Goal: Task Accomplishment & Management: Use online tool/utility

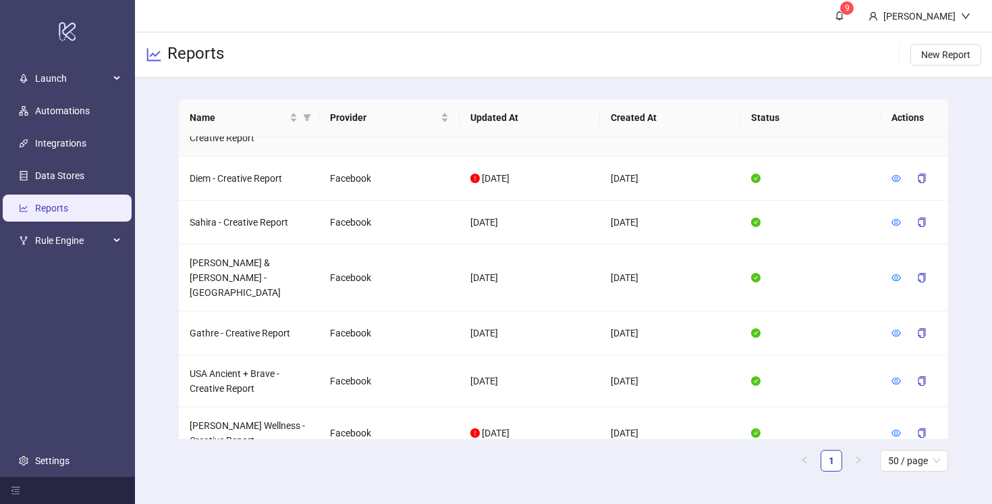
scroll to position [247, 0]
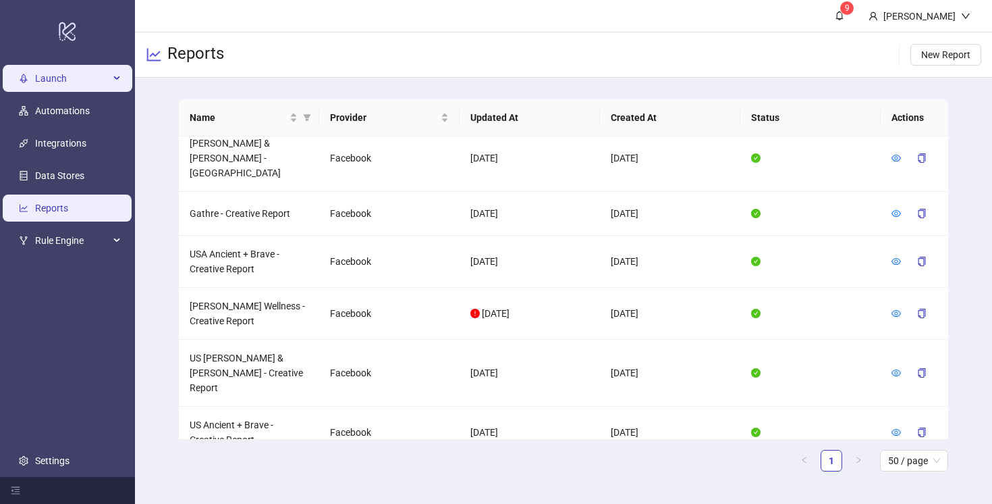
click at [47, 76] on span "Launch" at bounding box center [72, 78] width 74 height 27
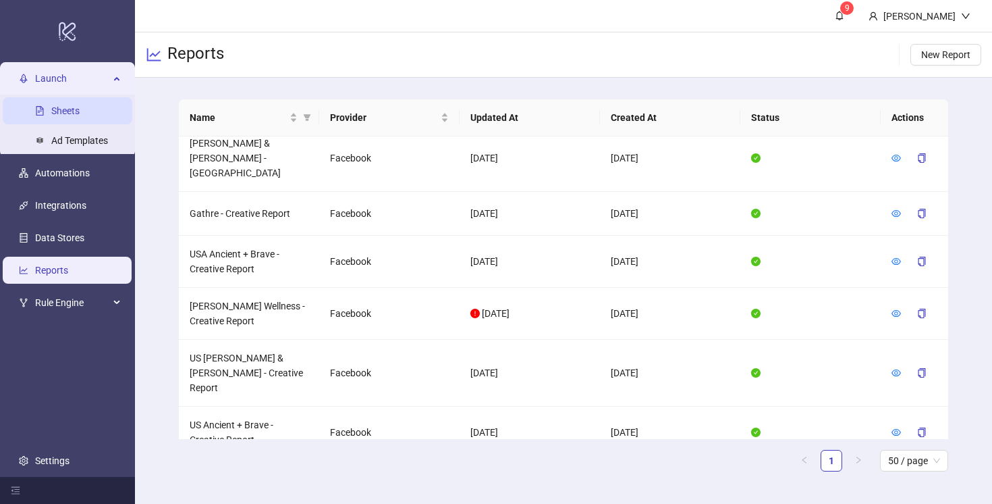
click at [64, 113] on link "Sheets" at bounding box center [65, 110] width 28 height 11
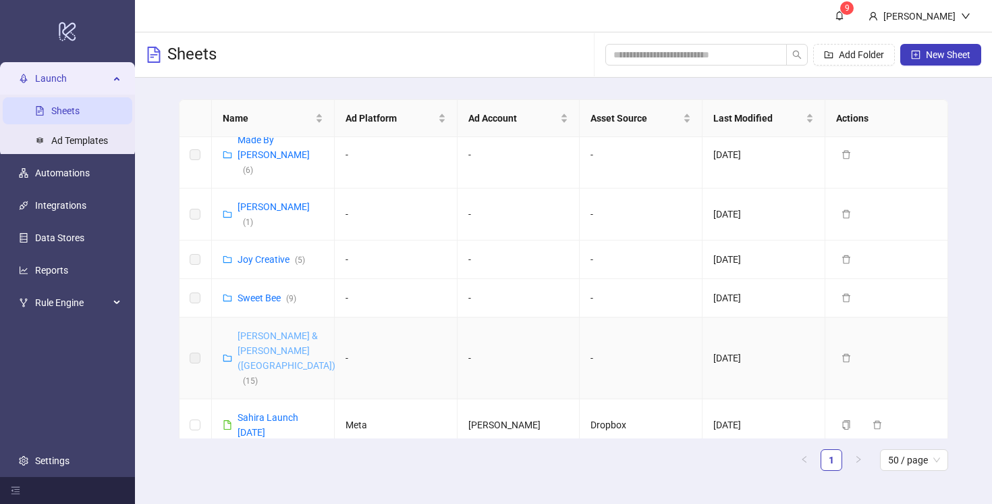
click at [290, 330] on link "[PERSON_NAME] & [PERSON_NAME] ([GEOGRAPHIC_DATA]) ( 15 )" at bounding box center [287, 357] width 98 height 55
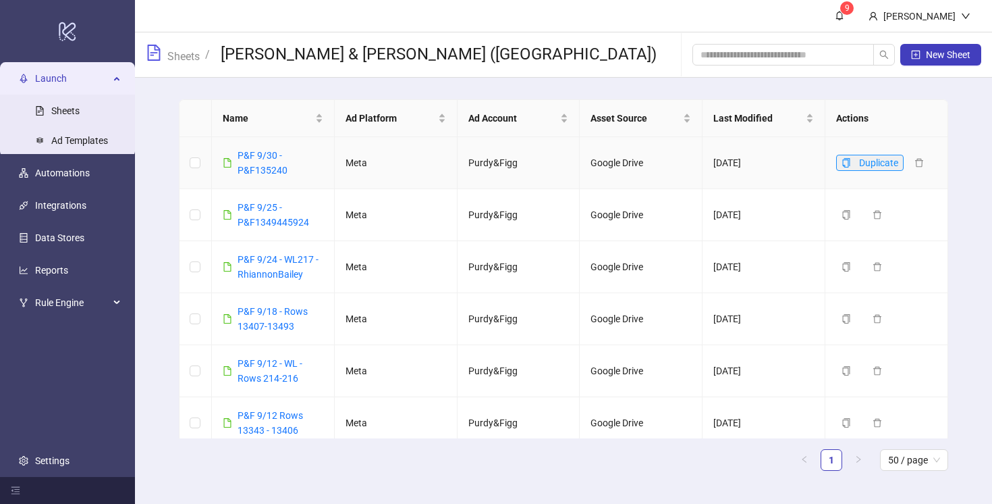
click at [851, 161] on button "Duplicate" at bounding box center [871, 163] width 68 height 16
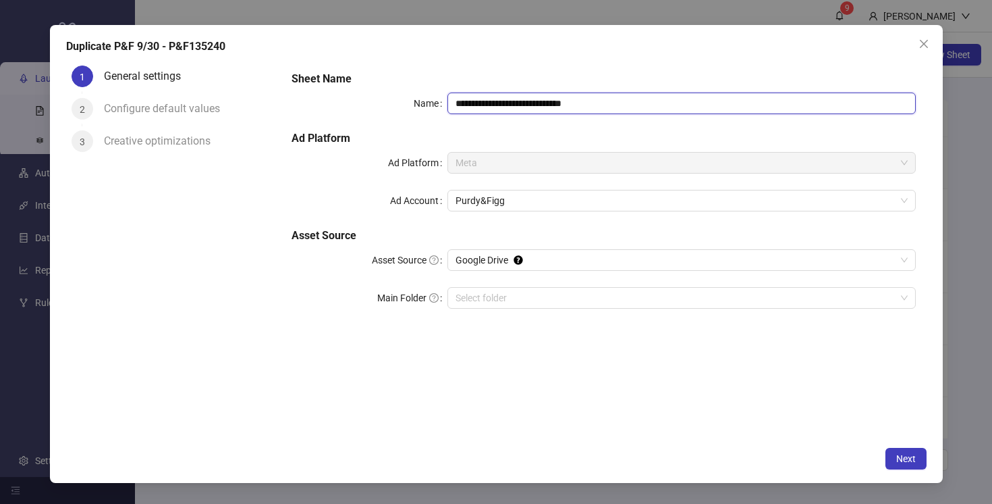
drag, startPoint x: 554, startPoint y: 101, endPoint x: 504, endPoint y: 101, distance: 50.0
click at [504, 101] on input "**********" at bounding box center [682, 103] width 468 height 22
paste input "text"
drag, startPoint x: 598, startPoint y: 102, endPoint x: 554, endPoint y: 104, distance: 43.9
click at [554, 104] on input "**********" at bounding box center [682, 103] width 468 height 22
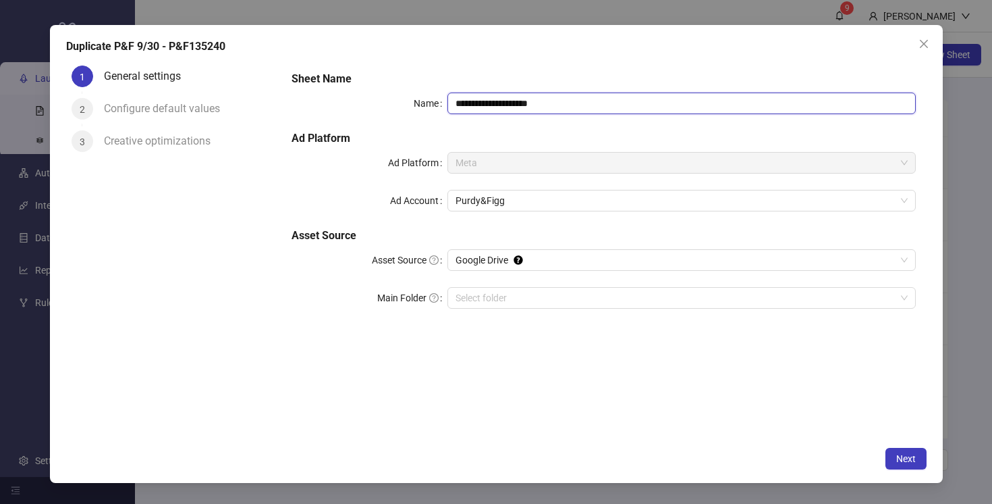
drag, startPoint x: 498, startPoint y: 104, endPoint x: 477, endPoint y: 105, distance: 20.3
click at [477, 105] on input "**********" at bounding box center [682, 103] width 468 height 22
type input "**********"
click at [579, 363] on div "**********" at bounding box center [603, 249] width 645 height 379
click at [900, 456] on span "Next" at bounding box center [907, 458] width 20 height 11
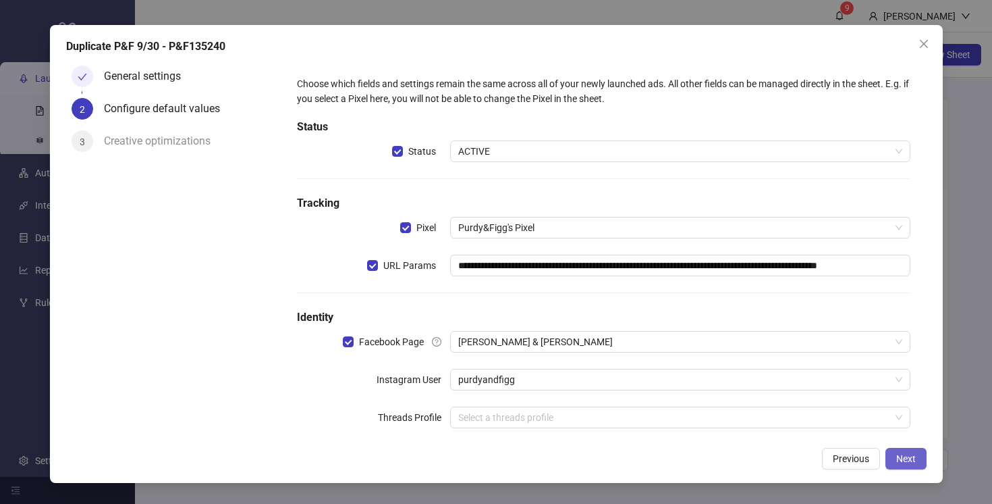
click at [900, 456] on span "Next" at bounding box center [907, 458] width 20 height 11
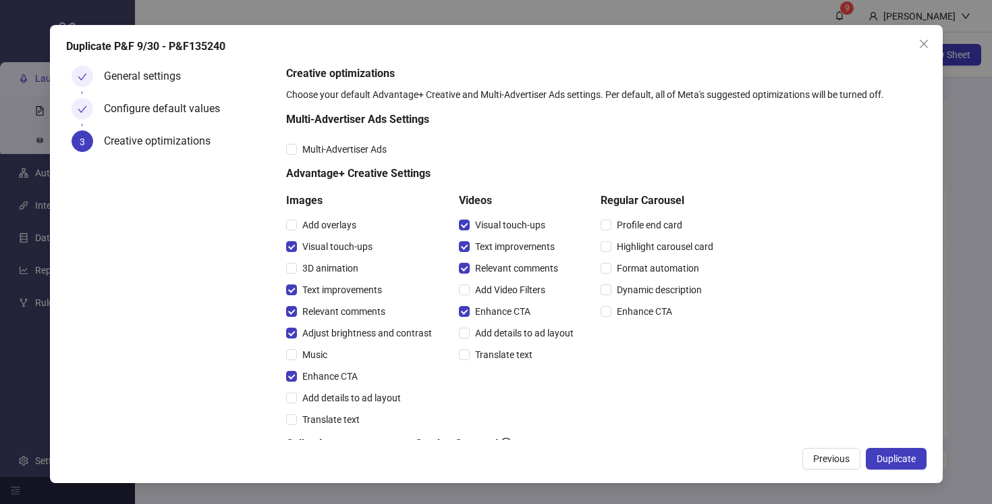
click at [900, 456] on span "Duplicate" at bounding box center [896, 458] width 39 height 11
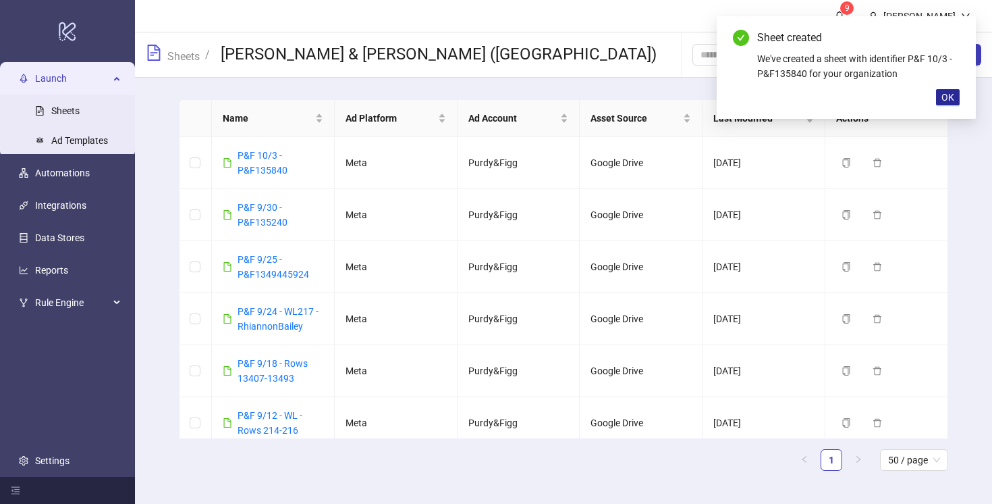
click at [949, 101] on span "OK" at bounding box center [948, 97] width 13 height 11
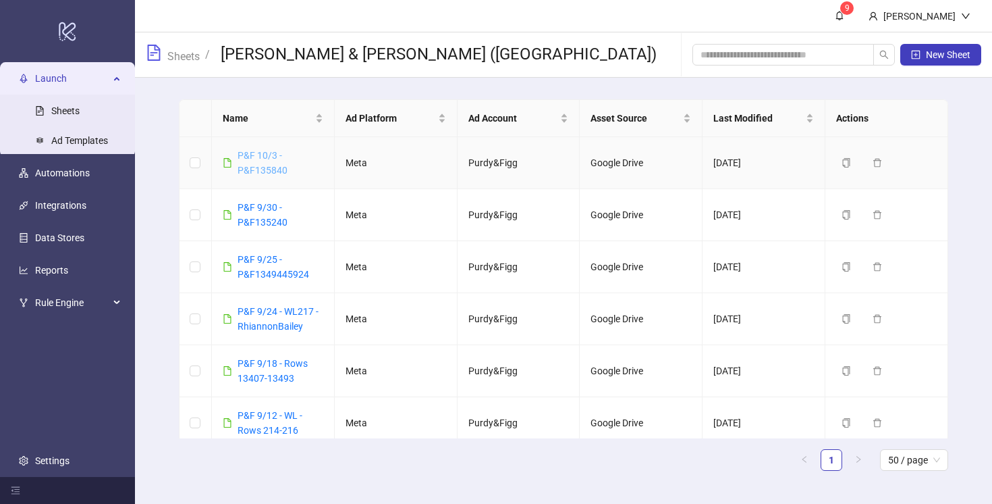
click at [263, 164] on link "P&F 10/3 - P&F135840" at bounding box center [263, 163] width 50 height 26
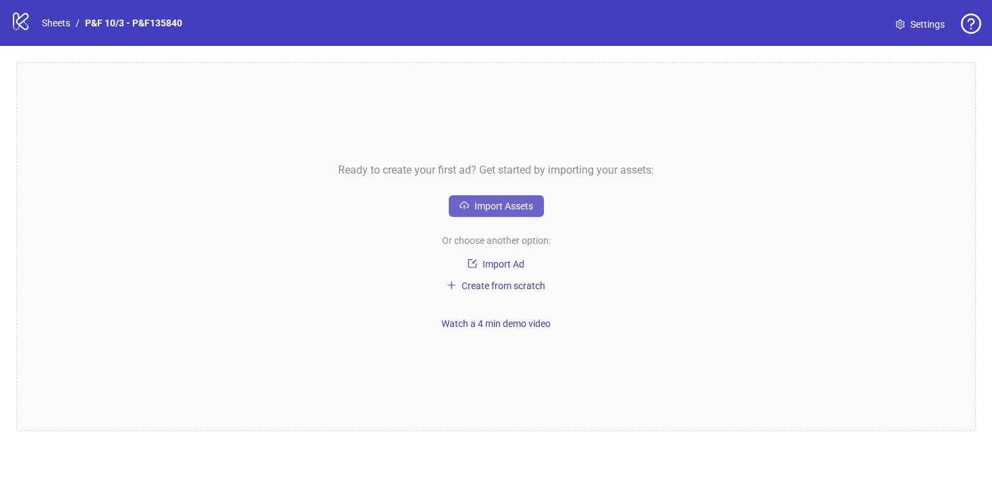
click at [484, 208] on span "Import Assets" at bounding box center [504, 206] width 59 height 11
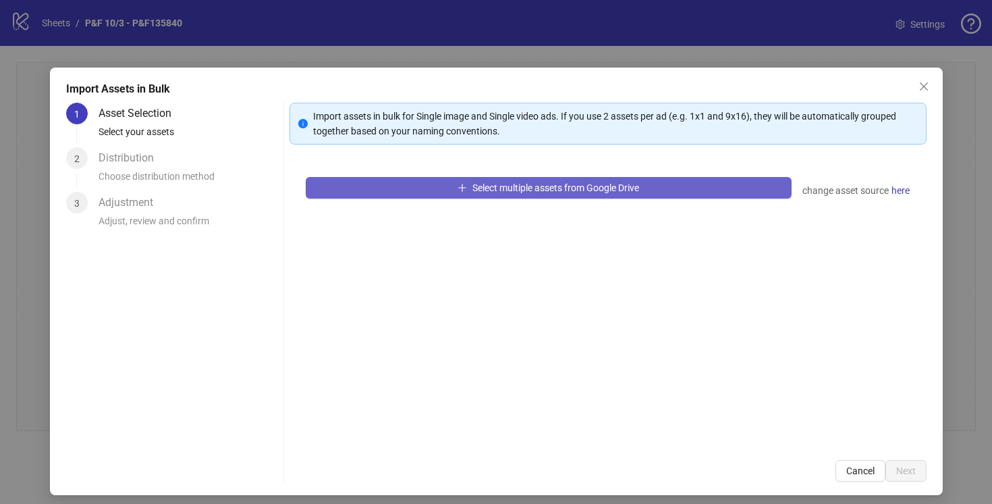
click at [514, 192] on span "Select multiple assets from Google Drive" at bounding box center [556, 187] width 167 height 11
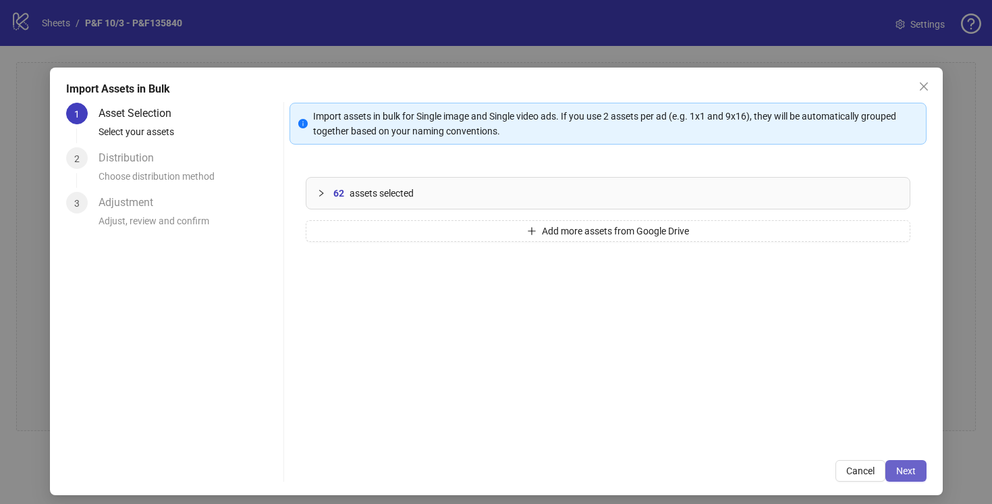
click at [904, 468] on span "Next" at bounding box center [907, 470] width 20 height 11
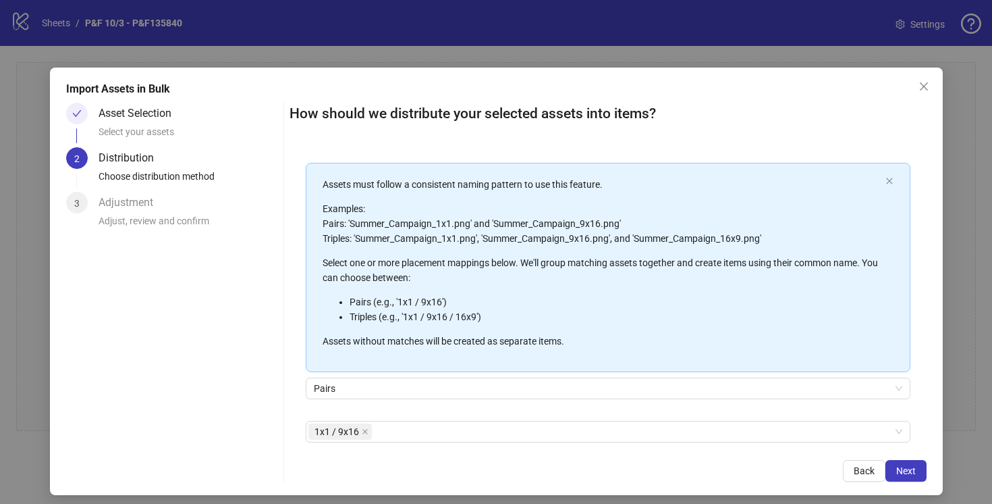
scroll to position [116, 0]
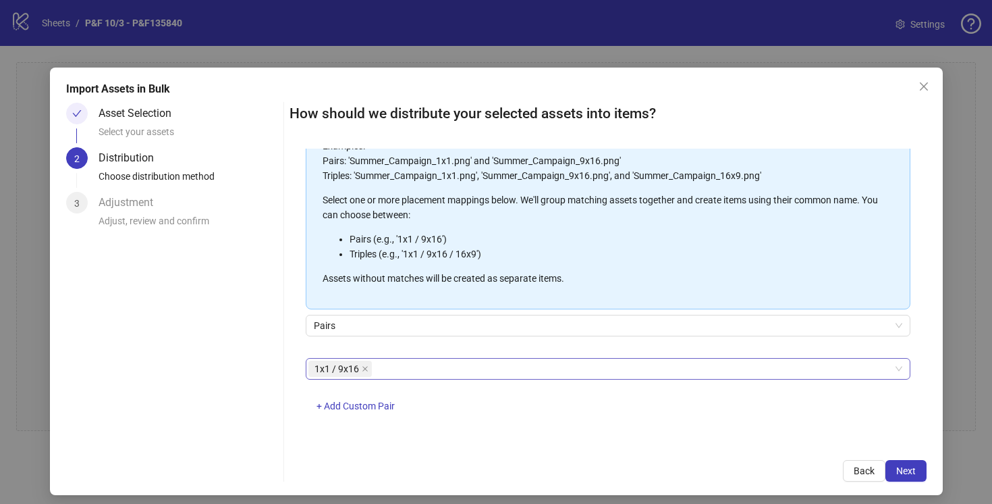
click at [595, 369] on div "1x1 / 9x16" at bounding box center [601, 368] width 585 height 19
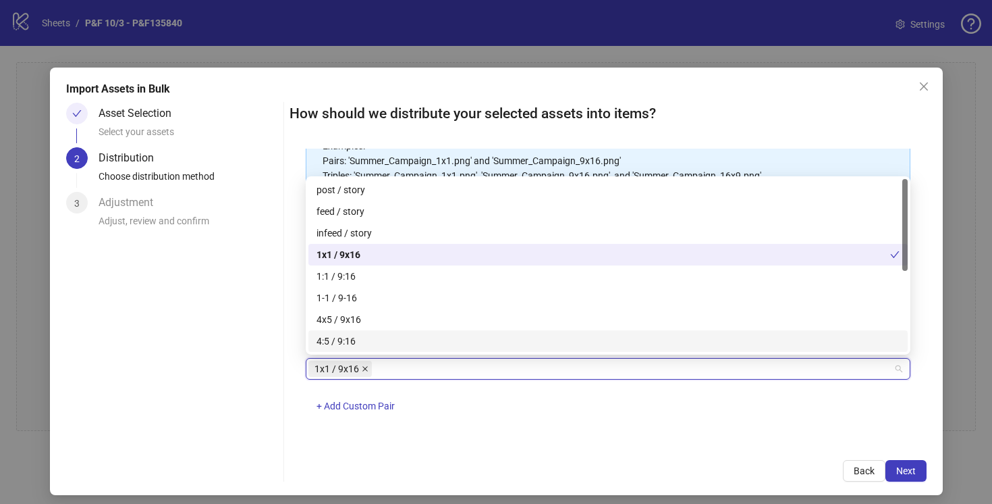
click at [366, 370] on icon "close" at bounding box center [365, 368] width 7 height 7
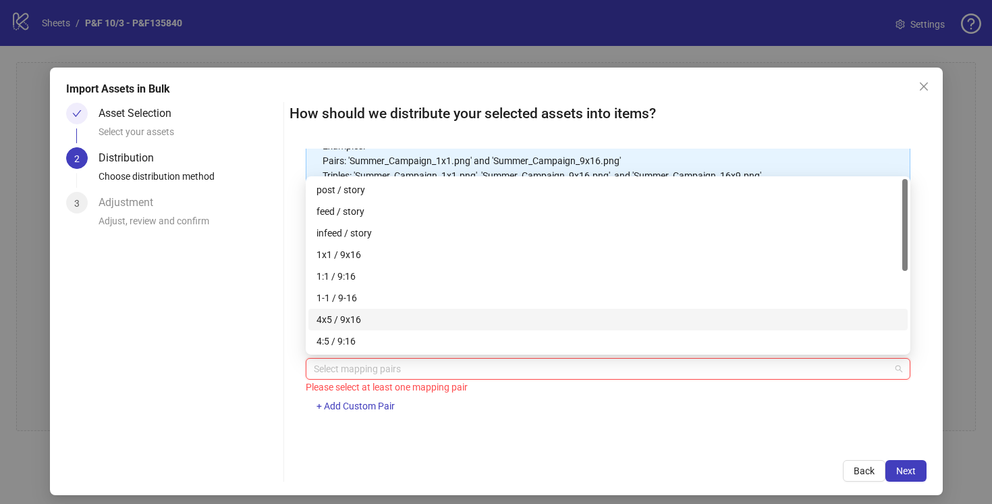
click at [344, 318] on div "4x5 / 9x16" at bounding box center [608, 319] width 583 height 15
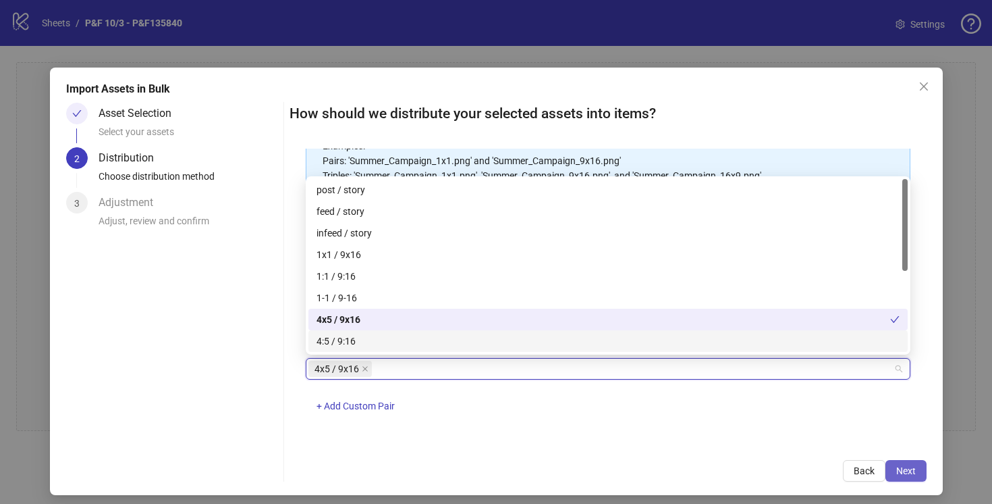
click at [905, 467] on span "Next" at bounding box center [907, 470] width 20 height 11
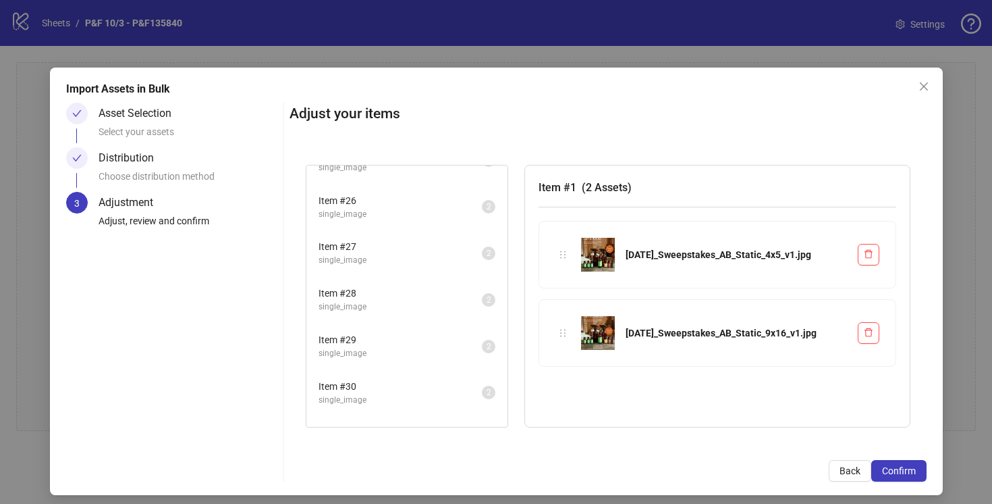
scroll to position [1179, 0]
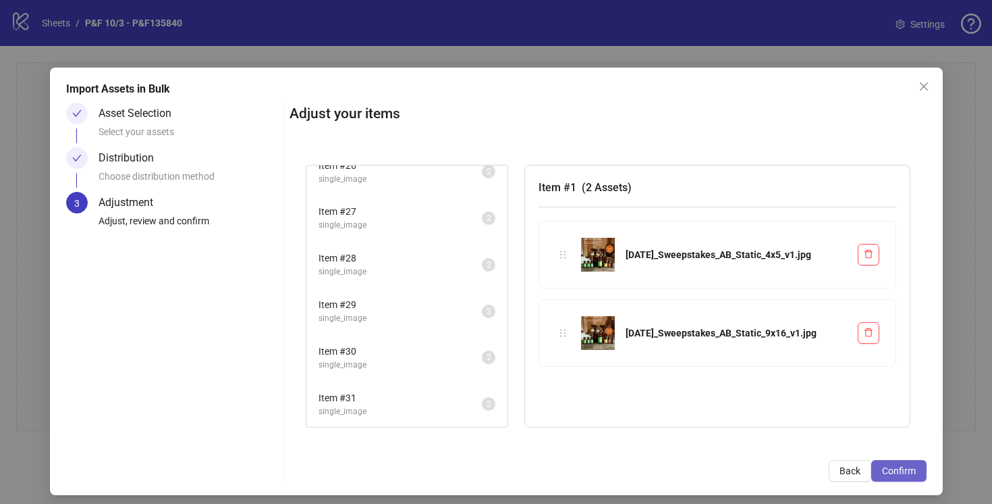
click at [907, 474] on span "Confirm" at bounding box center [899, 470] width 34 height 11
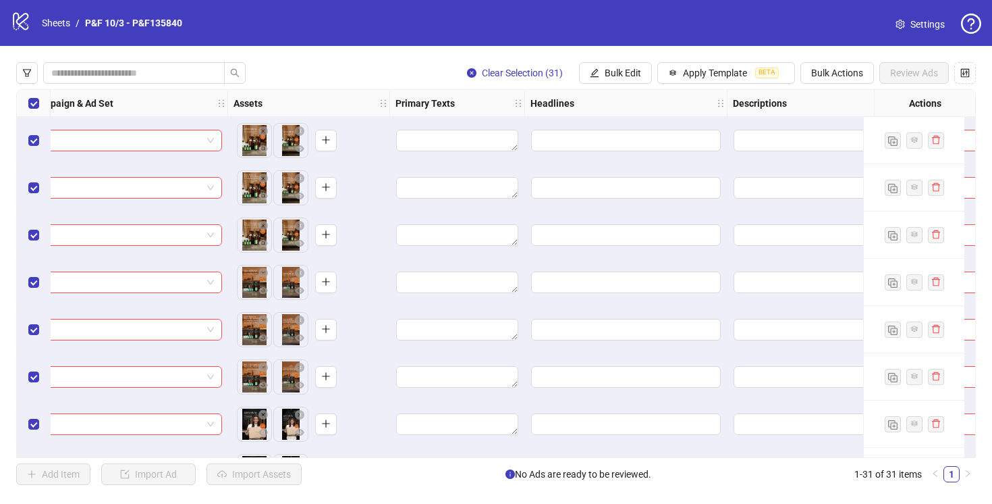
scroll to position [0, 701]
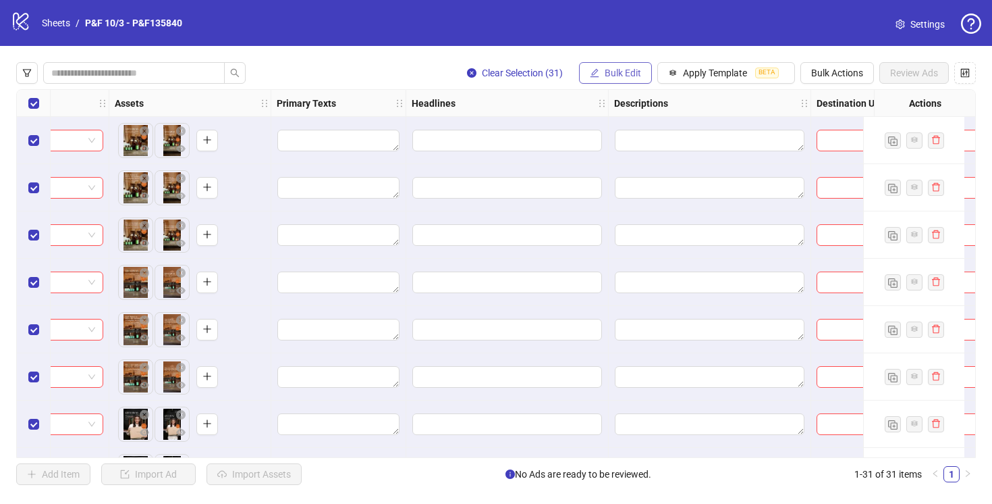
click at [610, 78] on span "Bulk Edit" at bounding box center [623, 73] width 36 height 11
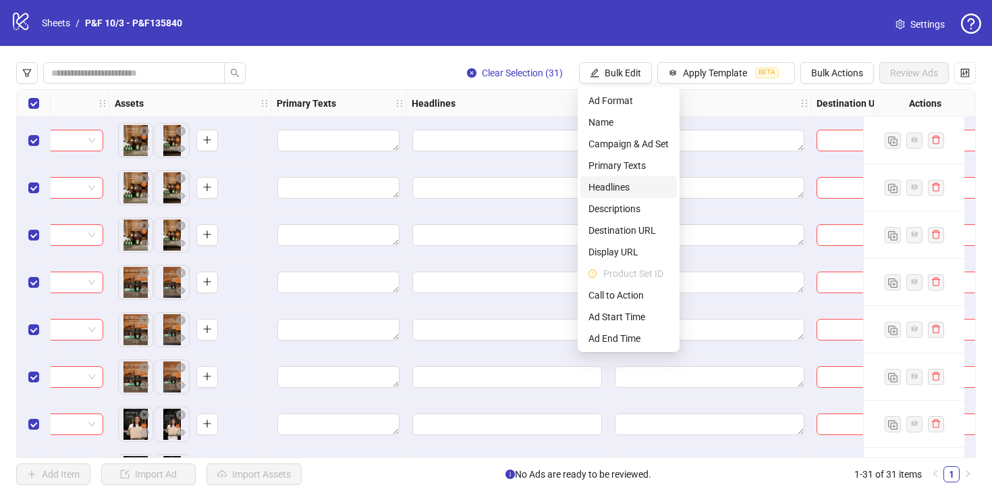
click at [624, 190] on span "Headlines" at bounding box center [629, 187] width 80 height 15
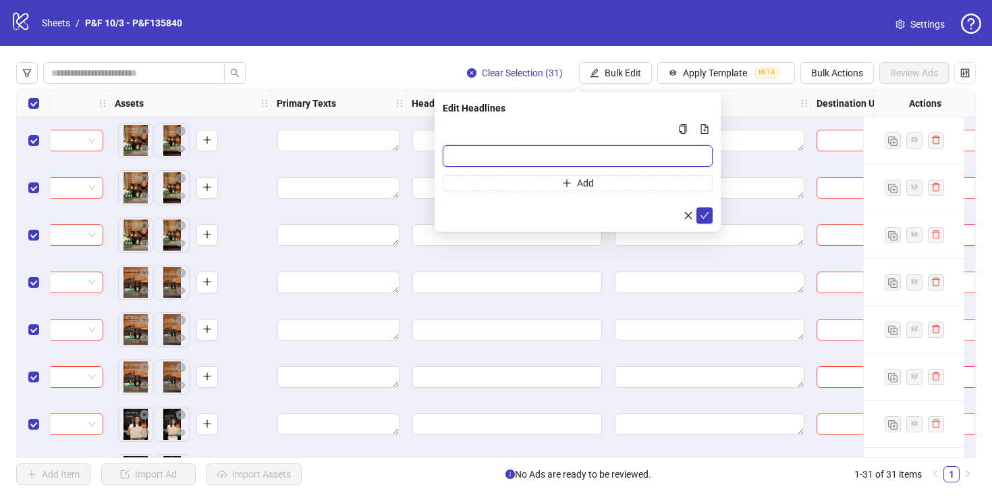
click at [525, 155] on input "Multi-input container - paste or copy values" at bounding box center [578, 156] width 270 height 22
paste input "**********"
type input "**********"
click at [705, 215] on icon "check" at bounding box center [704, 215] width 9 height 9
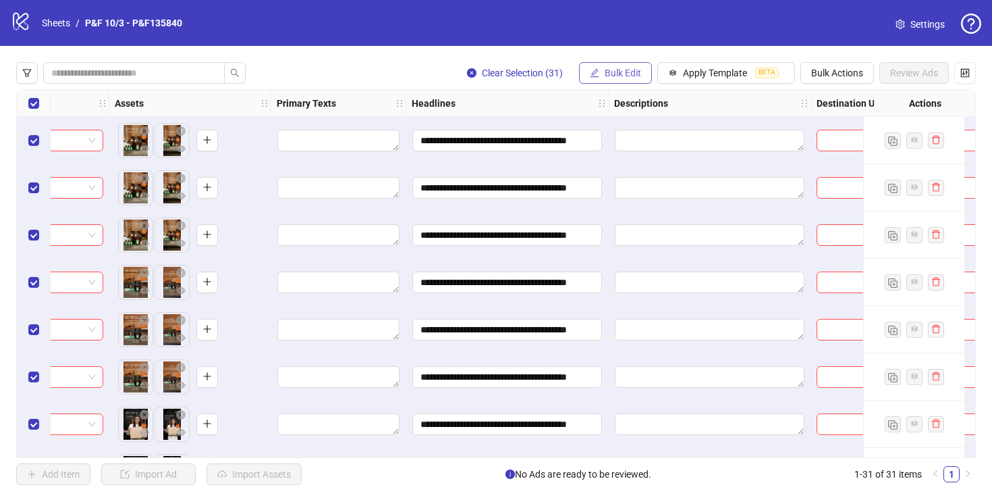
click at [612, 73] on span "Bulk Edit" at bounding box center [623, 73] width 36 height 11
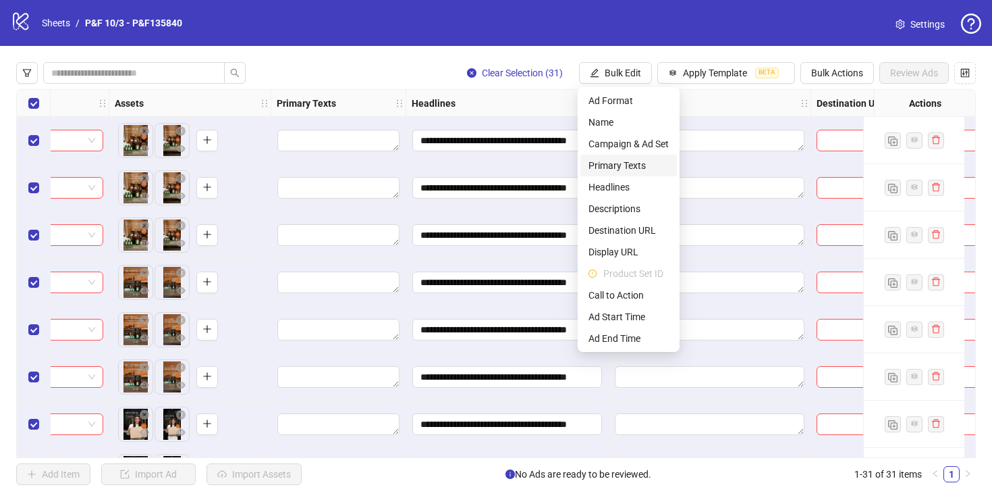
click at [620, 163] on span "Primary Texts" at bounding box center [629, 165] width 80 height 15
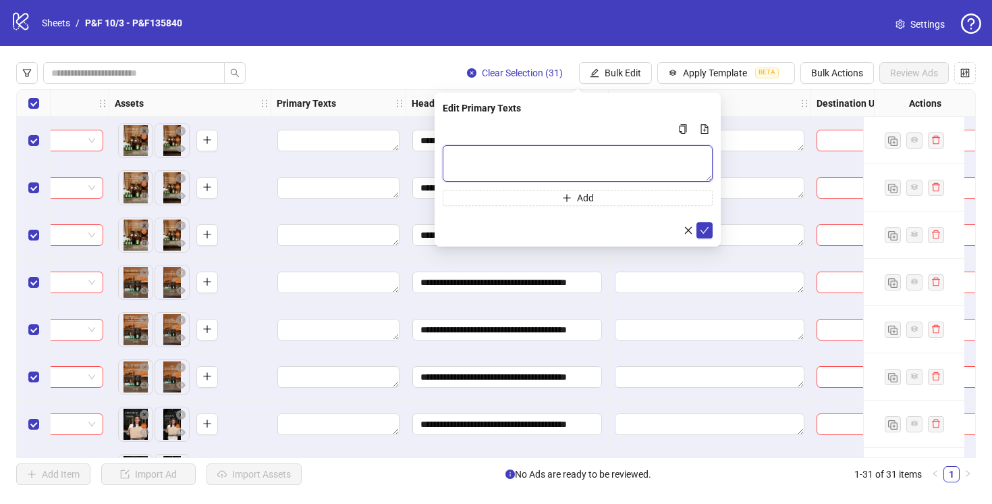
click at [478, 162] on textarea "Multi-text input container - paste or copy values" at bounding box center [578, 163] width 270 height 36
paste textarea "**********"
click at [454, 155] on textarea "**********" at bounding box center [578, 163] width 270 height 36
type textarea "**********"
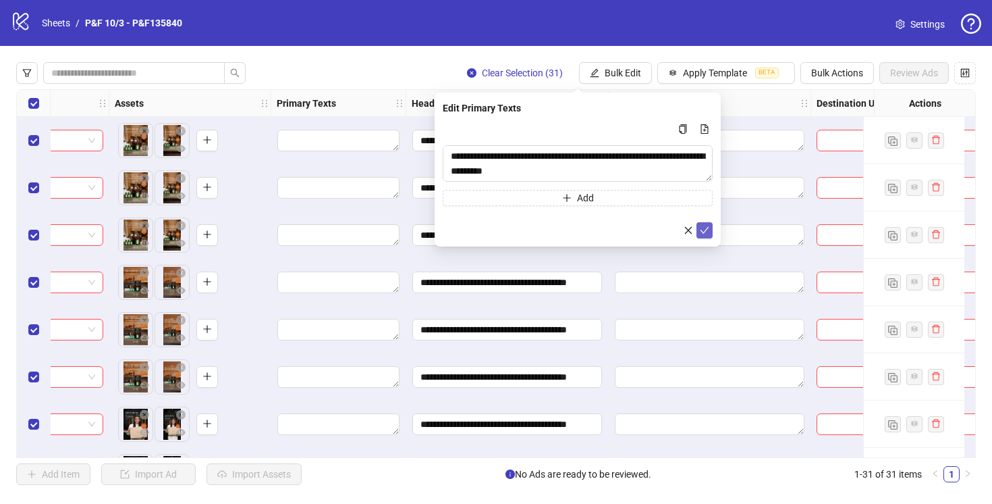
click at [703, 228] on icon "check" at bounding box center [704, 230] width 9 height 9
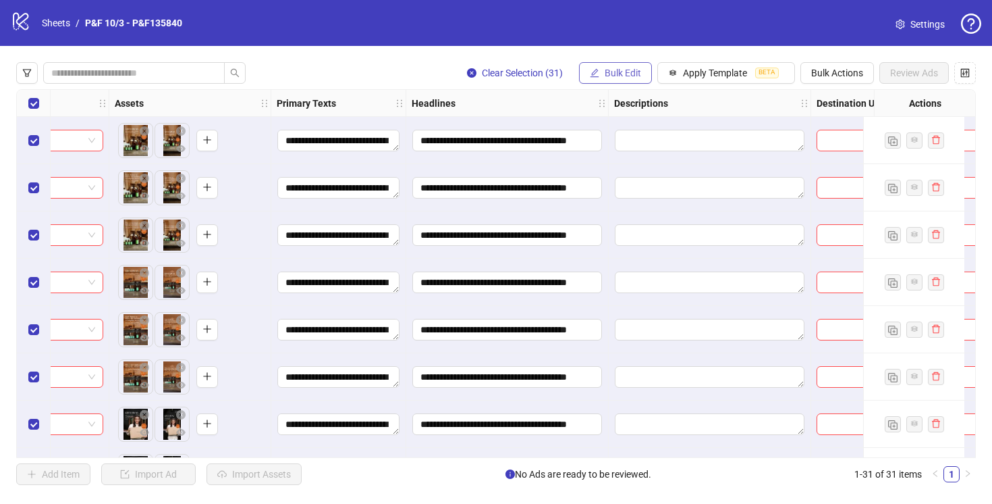
click at [609, 70] on span "Bulk Edit" at bounding box center [623, 73] width 36 height 11
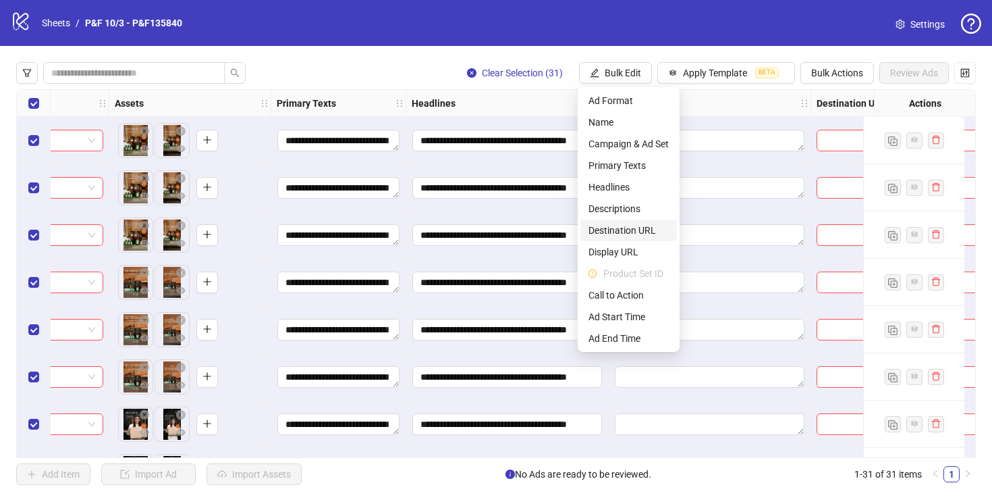
click at [622, 232] on span "Destination URL" at bounding box center [629, 230] width 80 height 15
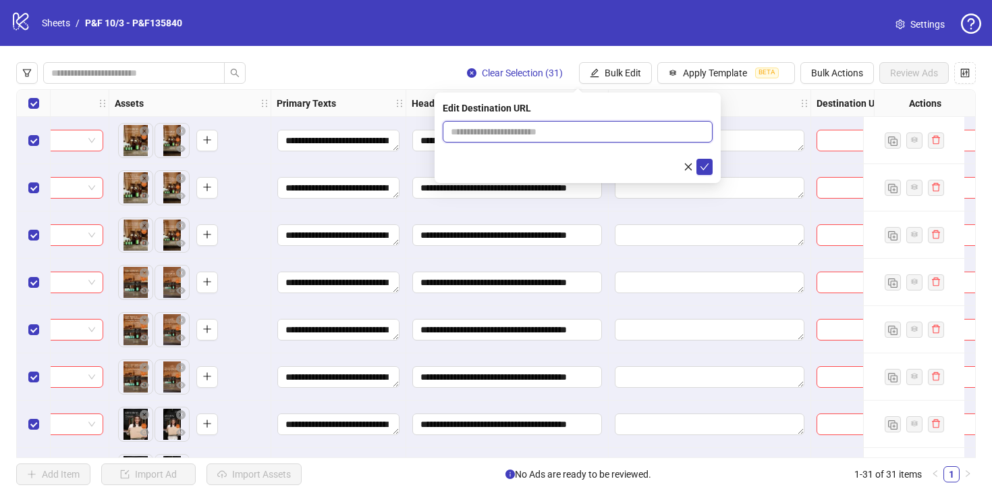
click at [523, 130] on input "text" at bounding box center [572, 131] width 243 height 15
paste input "**********"
type input "**********"
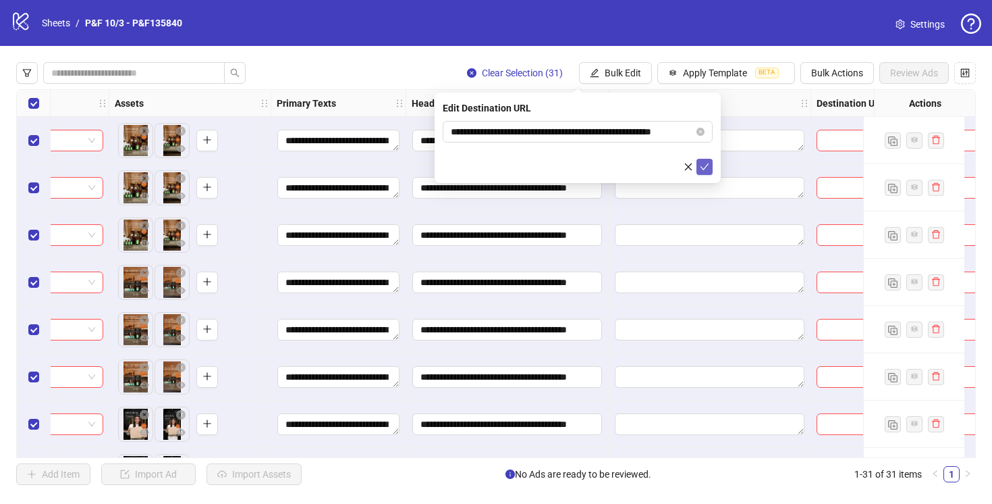
click at [704, 167] on icon "check" at bounding box center [705, 166] width 9 height 7
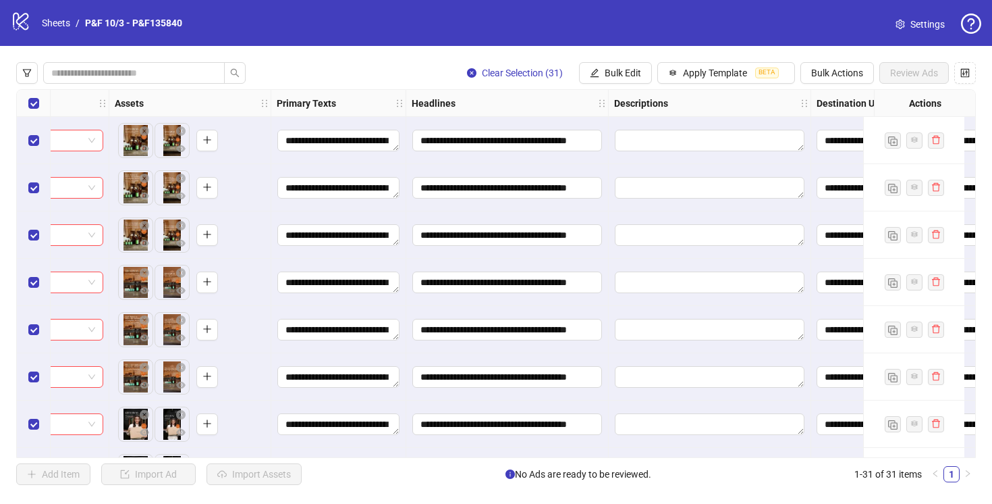
scroll to position [0, 0]
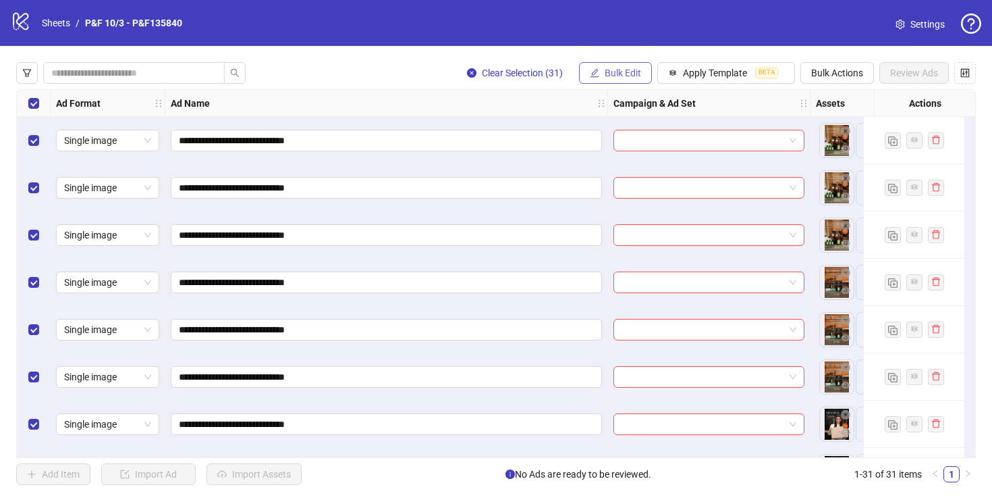
click at [616, 76] on span "Bulk Edit" at bounding box center [623, 73] width 36 height 11
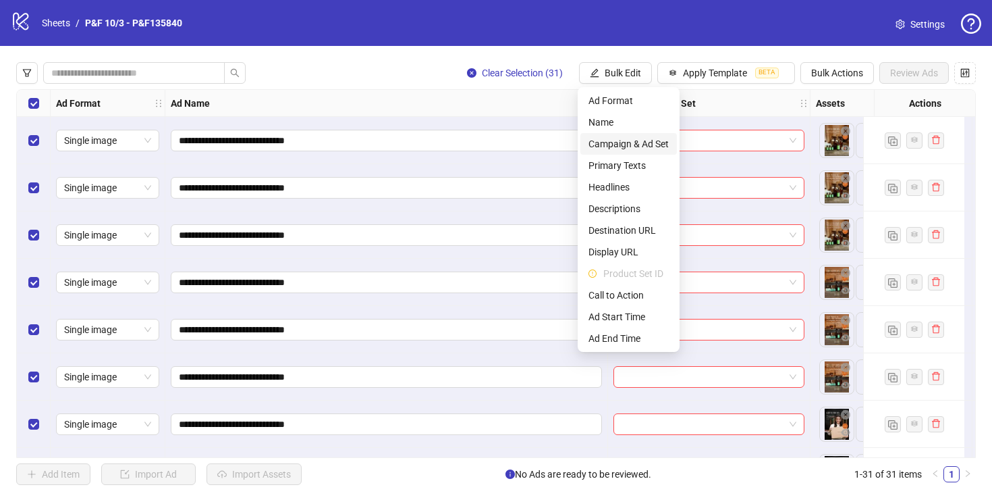
click at [629, 136] on span "Campaign & Ad Set" at bounding box center [629, 143] width 80 height 15
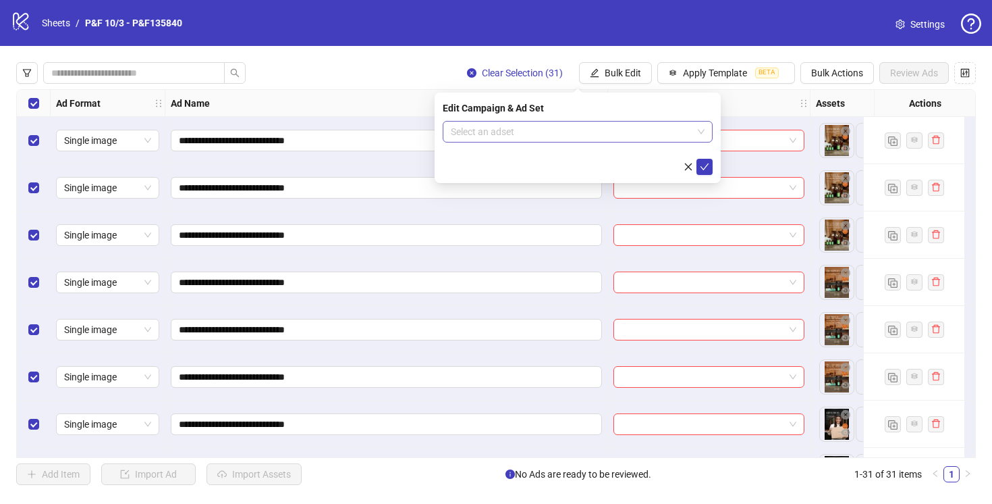
click at [573, 129] on input "search" at bounding box center [572, 132] width 242 height 20
paste input "**********"
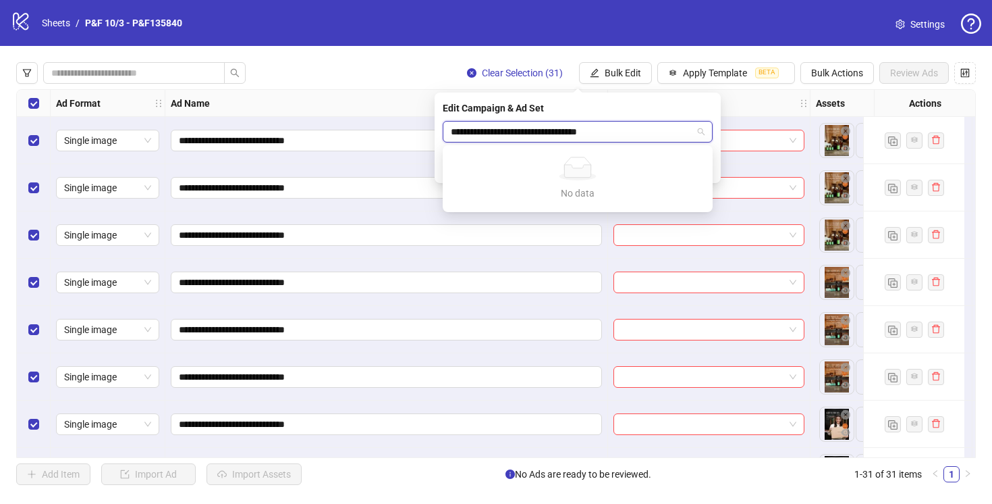
type input "**********"
click at [650, 107] on div "Edit Campaign & Ad Set" at bounding box center [578, 108] width 270 height 15
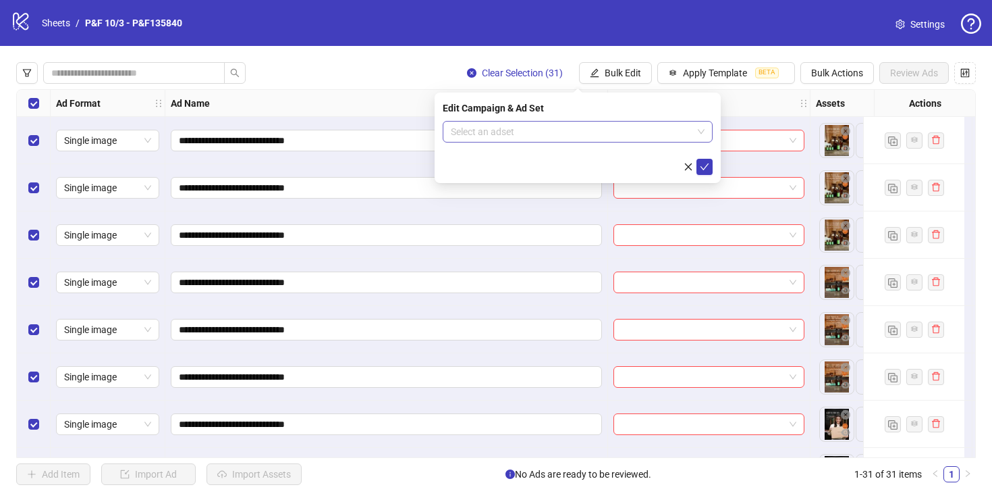
click at [647, 139] on input "search" at bounding box center [572, 132] width 242 height 20
paste input "**********"
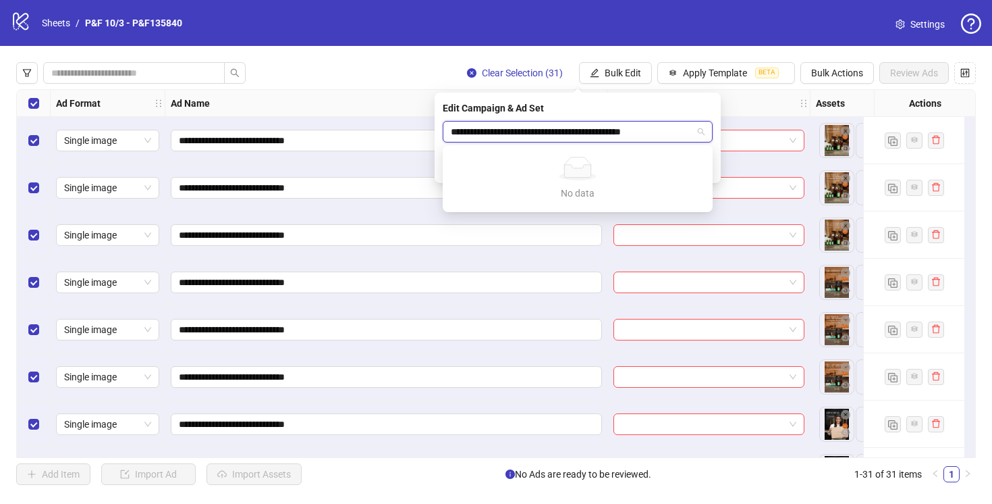
type input "**********"
click at [587, 132] on input "**********" at bounding box center [572, 132] width 242 height 20
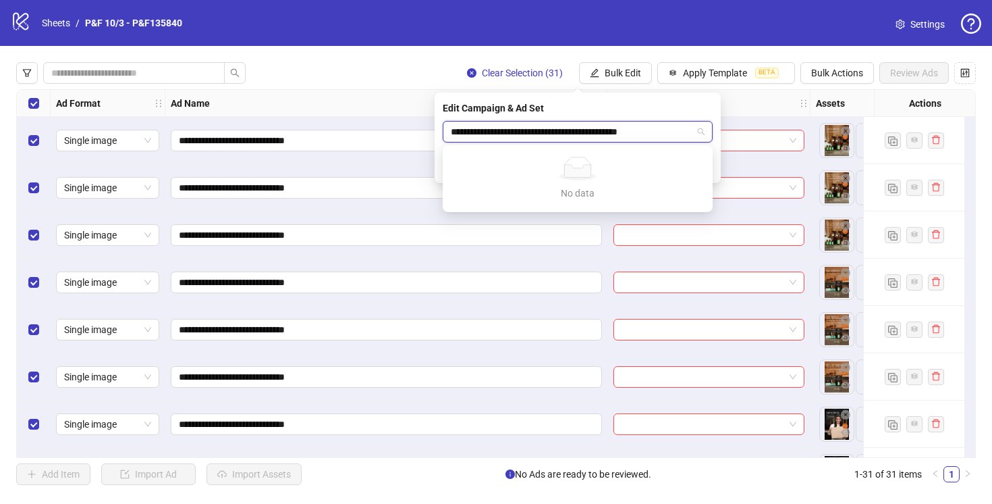
click at [587, 132] on input "**********" at bounding box center [572, 132] width 242 height 20
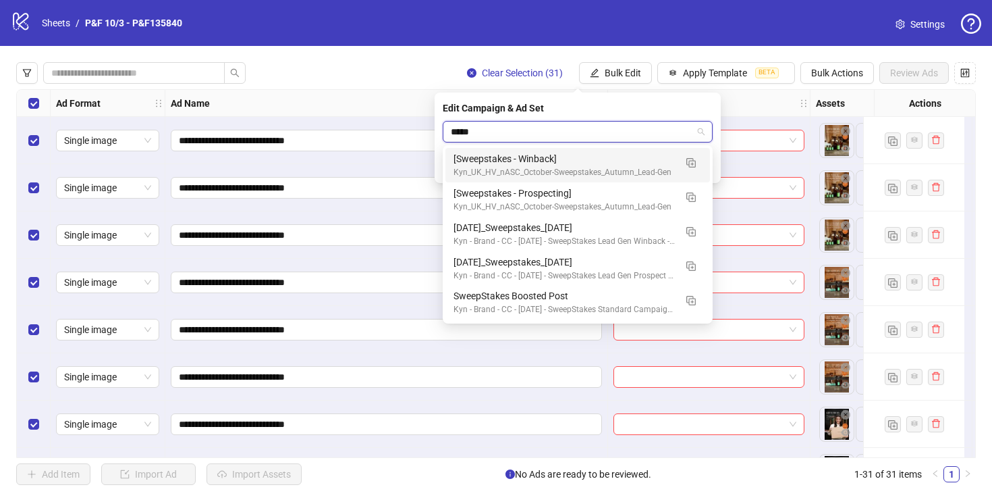
type input "*****"
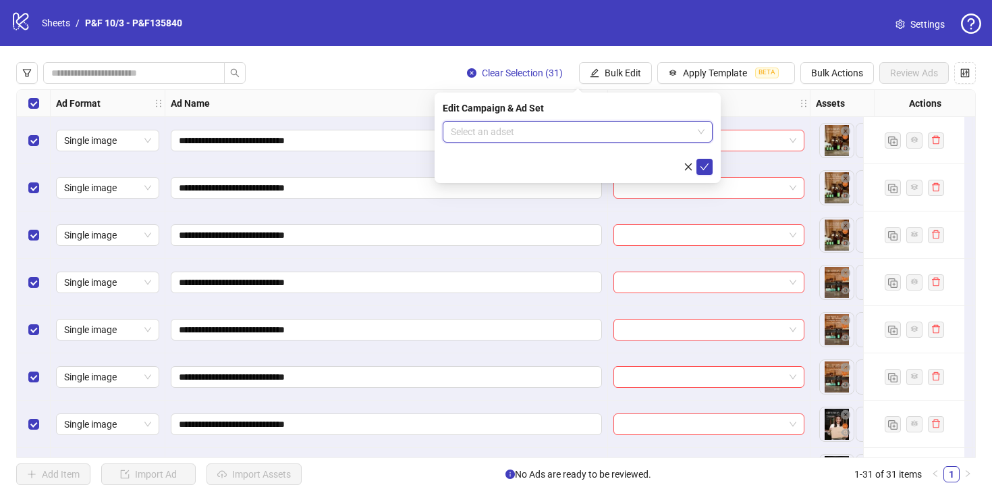
click at [496, 134] on input "search" at bounding box center [572, 132] width 242 height 20
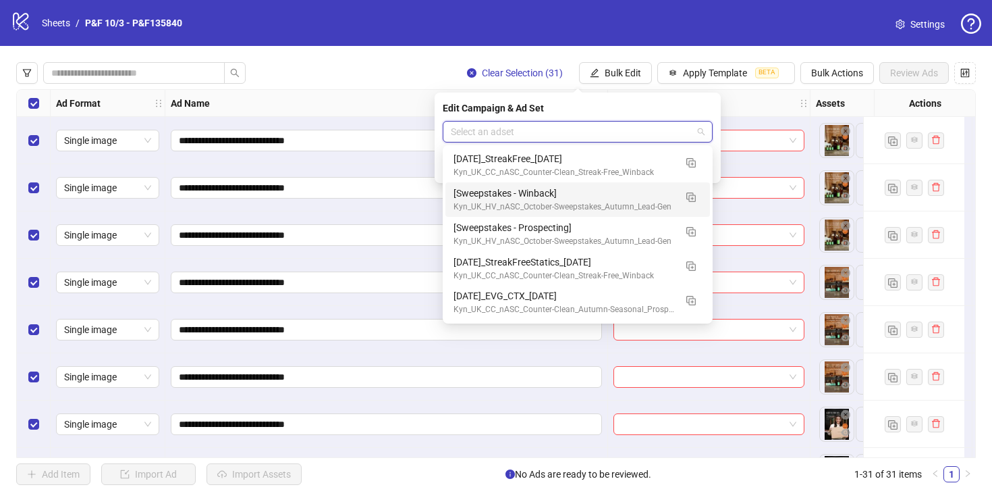
click at [375, 76] on div "Clear Selection (31) Bulk Edit Apply Template BETA Bulk Actions Review Ads" at bounding box center [496, 73] width 960 height 22
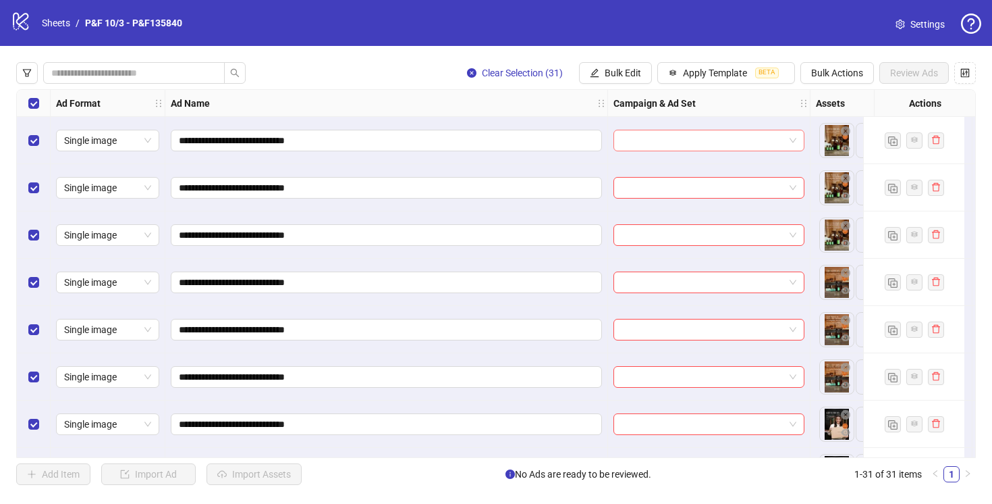
click at [691, 147] on input "search" at bounding box center [703, 140] width 163 height 20
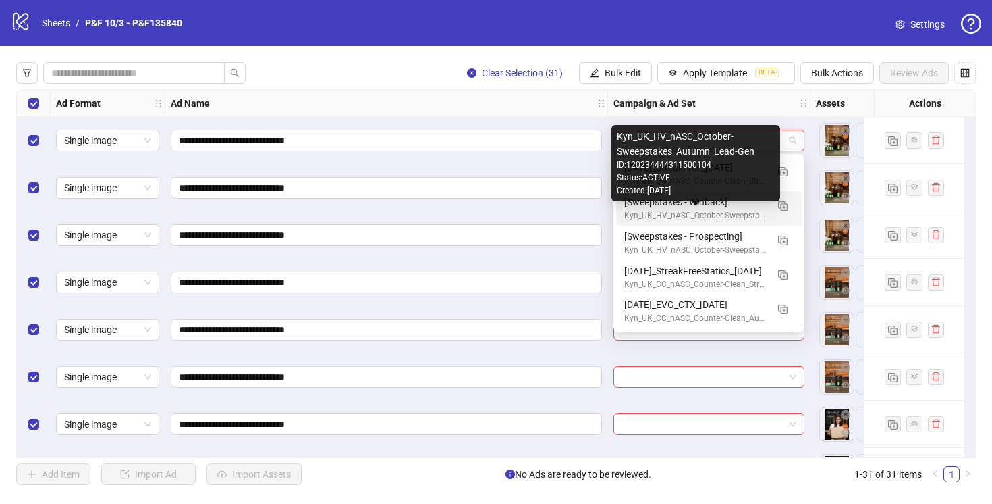
click at [742, 215] on div "Kyn_UK_HV_nASC_October-Sweepstakes_Autumn_Lead-Gen" at bounding box center [696, 215] width 142 height 13
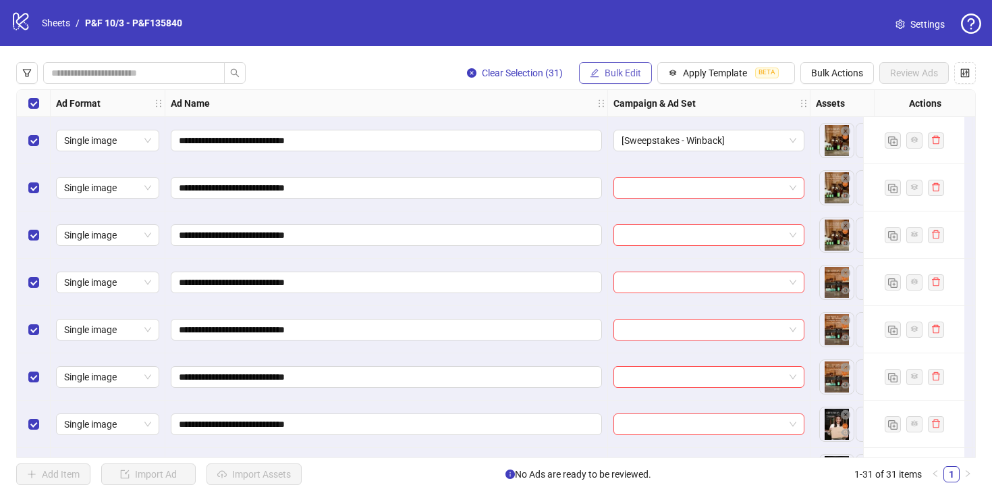
click at [614, 64] on button "Bulk Edit" at bounding box center [615, 73] width 73 height 22
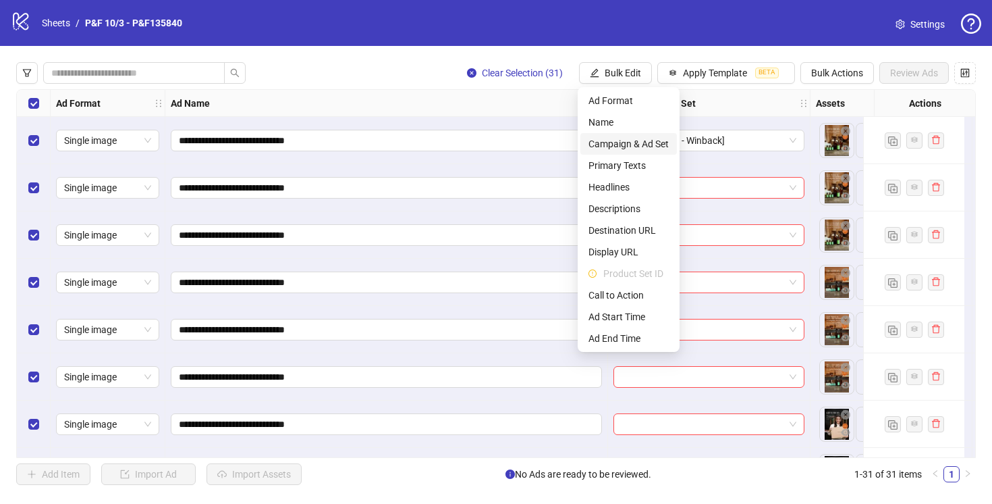
click at [644, 150] on span "Campaign & Ad Set" at bounding box center [629, 143] width 80 height 15
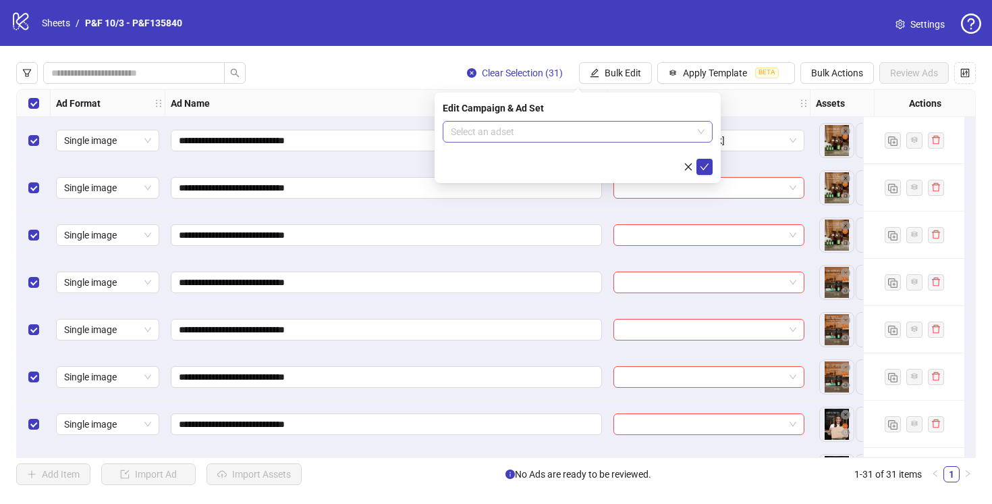
click at [451, 130] on input "search" at bounding box center [451, 130] width 0 height 0
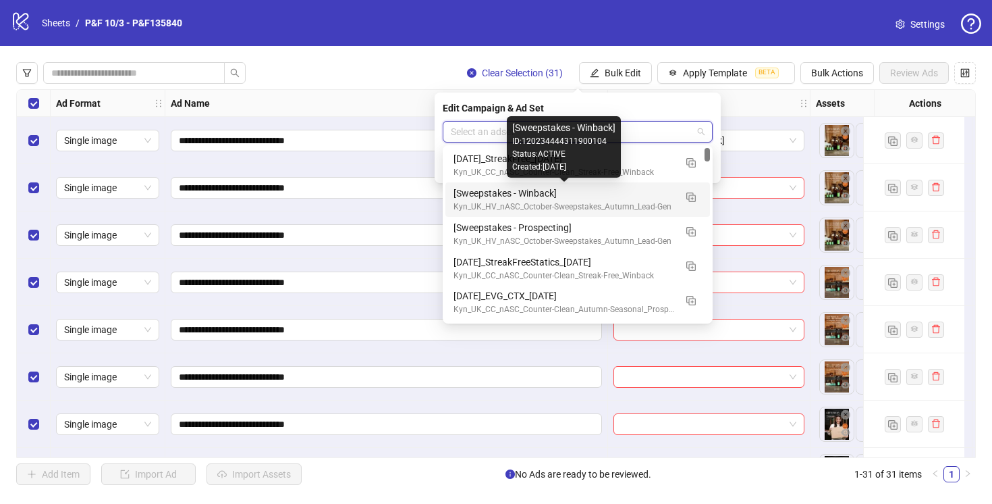
click at [626, 195] on div "[Sweepstakes - Winback]" at bounding box center [564, 193] width 221 height 15
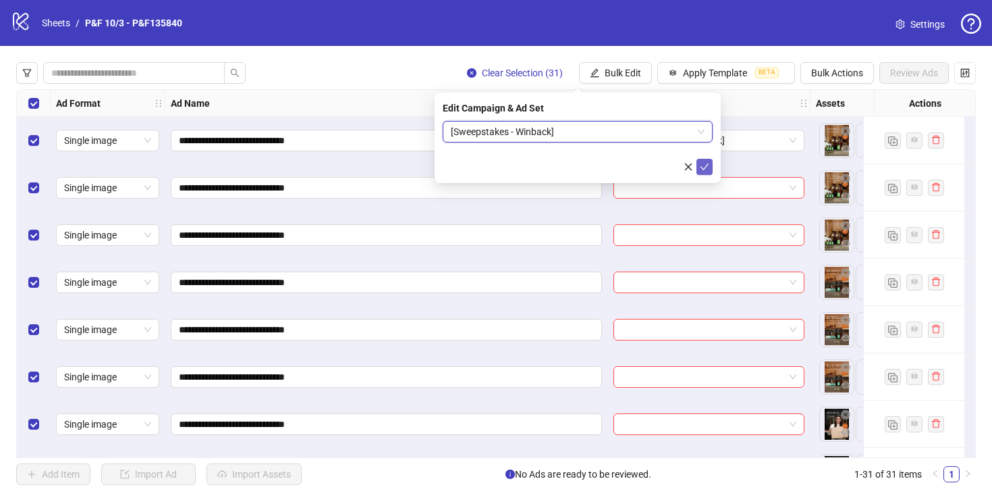
click at [706, 164] on icon "check" at bounding box center [704, 166] width 9 height 9
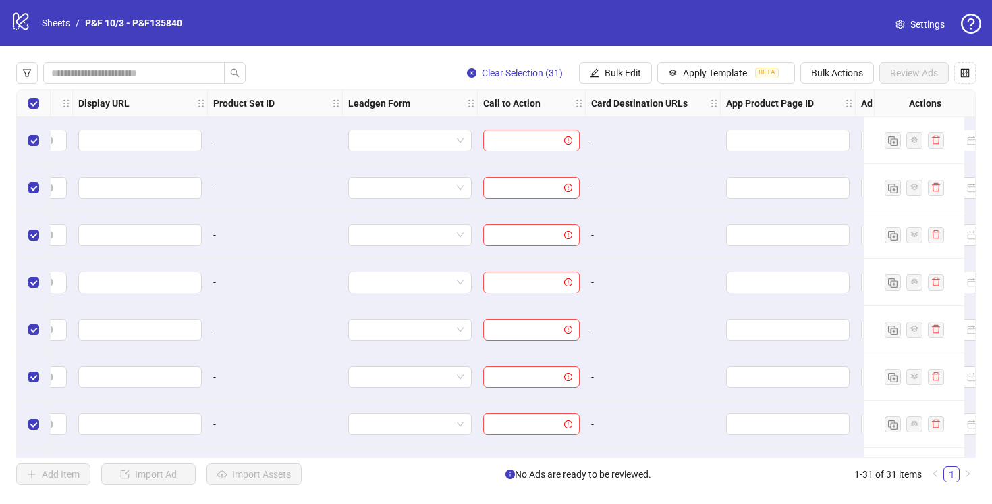
scroll to position [0, 1722]
click at [621, 73] on span "Bulk Edit" at bounding box center [623, 73] width 36 height 11
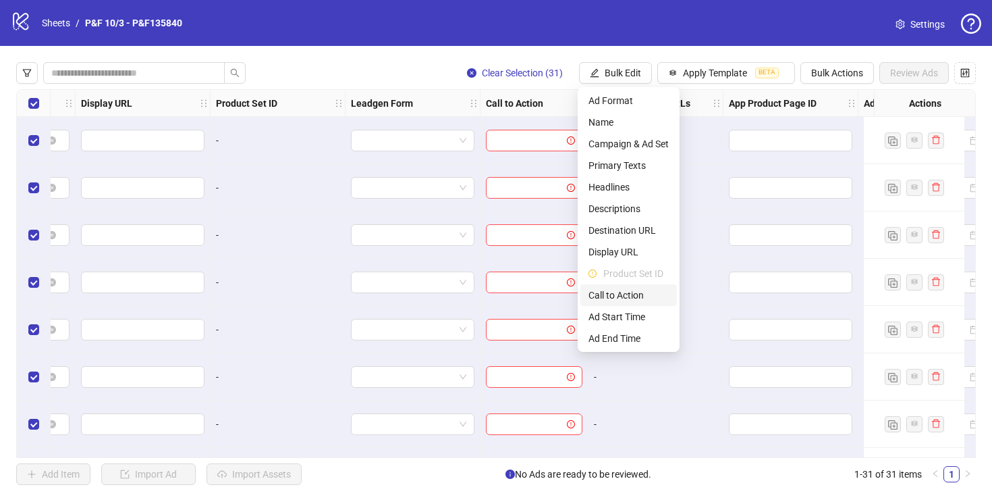
click at [635, 292] on span "Call to Action" at bounding box center [629, 295] width 80 height 15
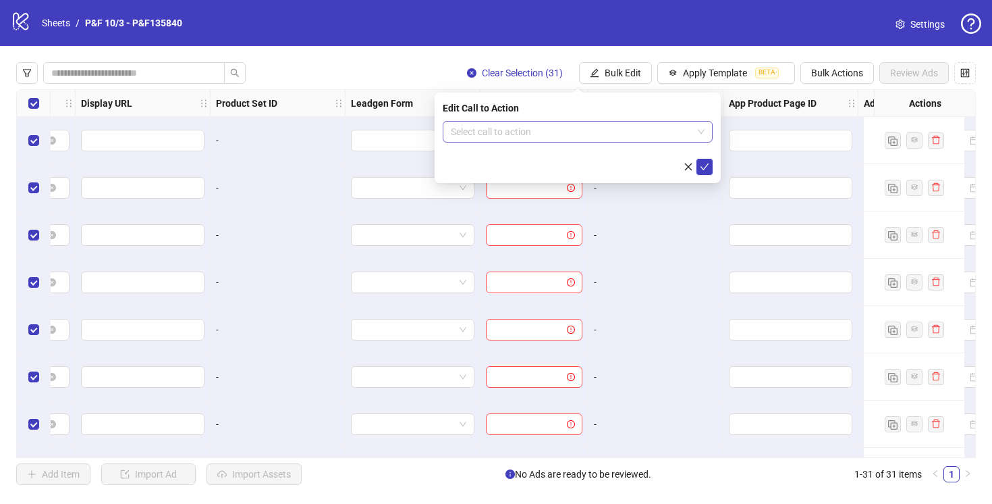
click at [592, 130] on input "search" at bounding box center [572, 132] width 242 height 20
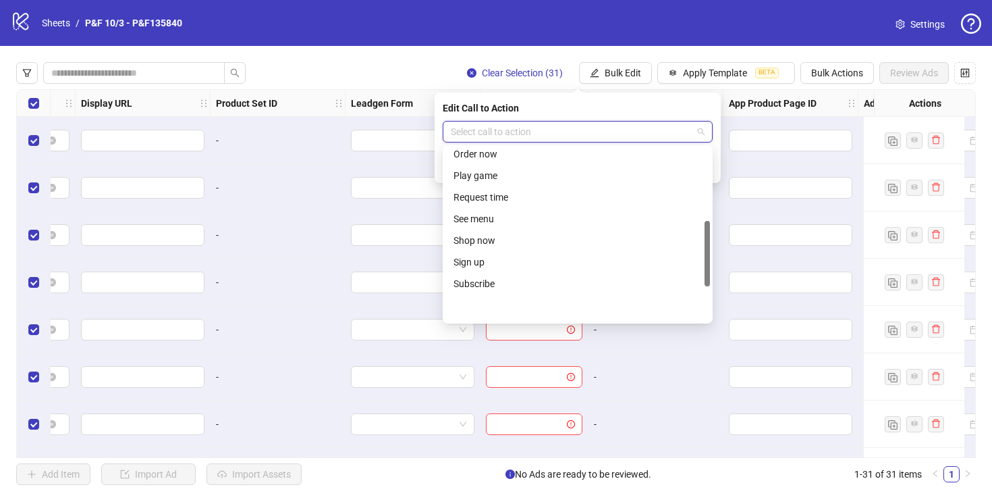
scroll to position [281, 0]
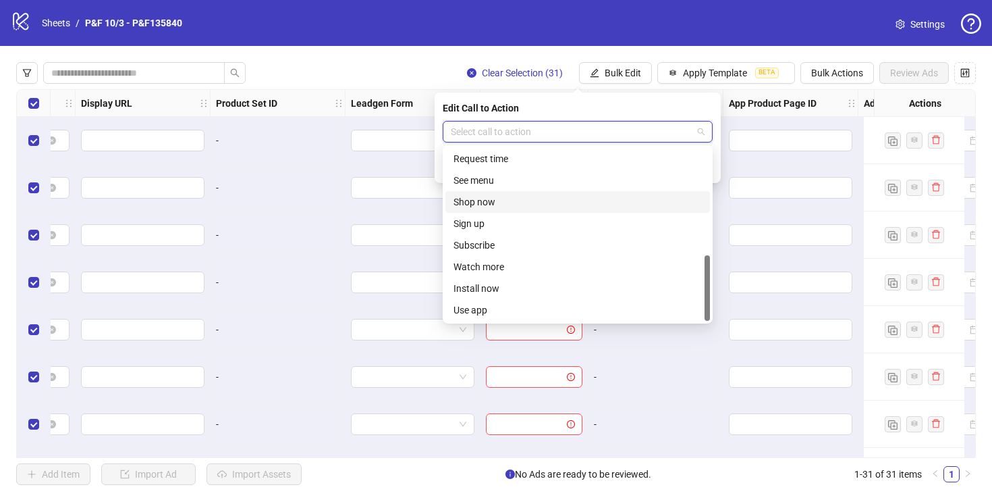
click at [506, 199] on div "Shop now" at bounding box center [578, 201] width 248 height 15
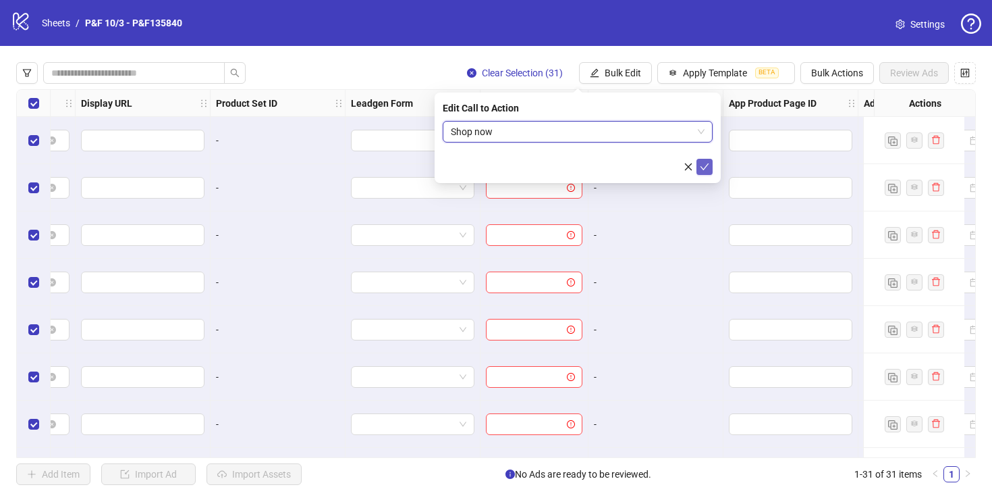
click at [704, 166] on icon "check" at bounding box center [704, 166] width 9 height 9
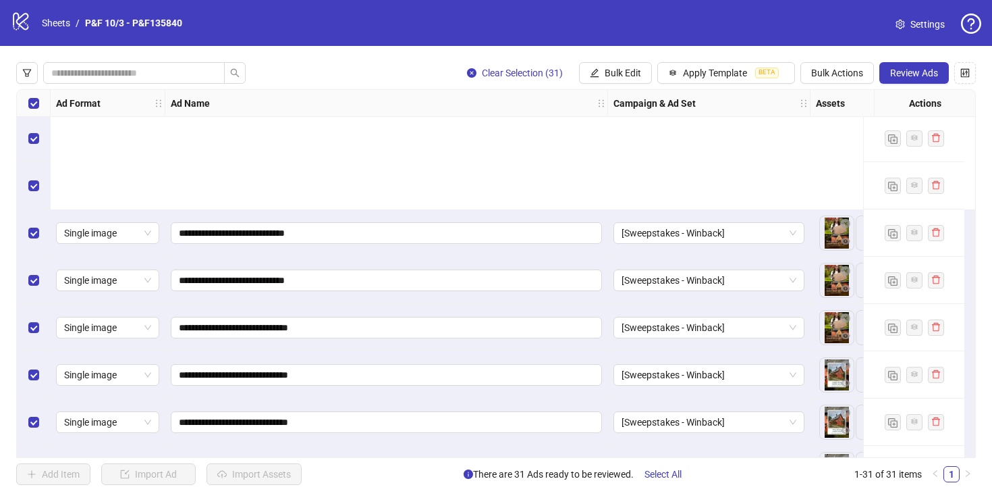
scroll to position [1130, 0]
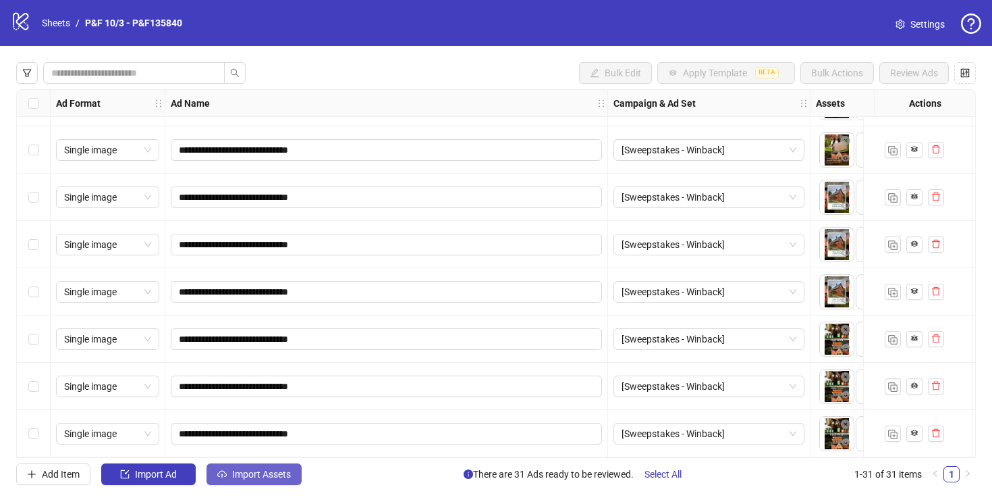
click at [270, 469] on span "Import Assets" at bounding box center [261, 474] width 59 height 11
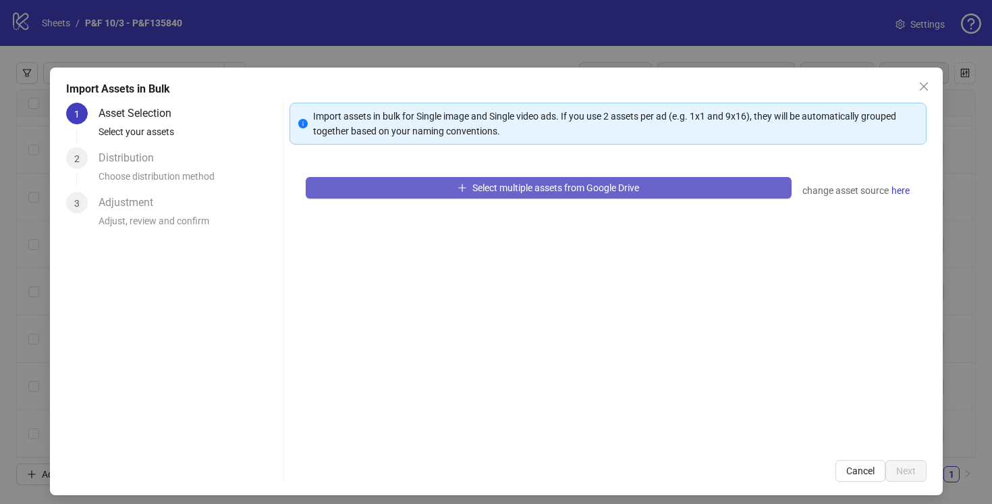
click at [466, 196] on button "Select multiple assets from Google Drive" at bounding box center [549, 188] width 486 height 22
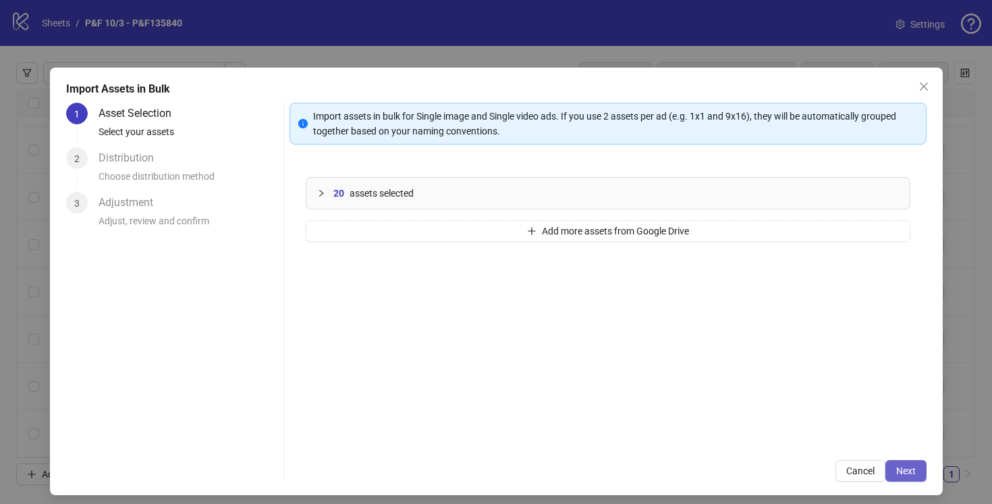
click at [906, 471] on span "Next" at bounding box center [907, 470] width 20 height 11
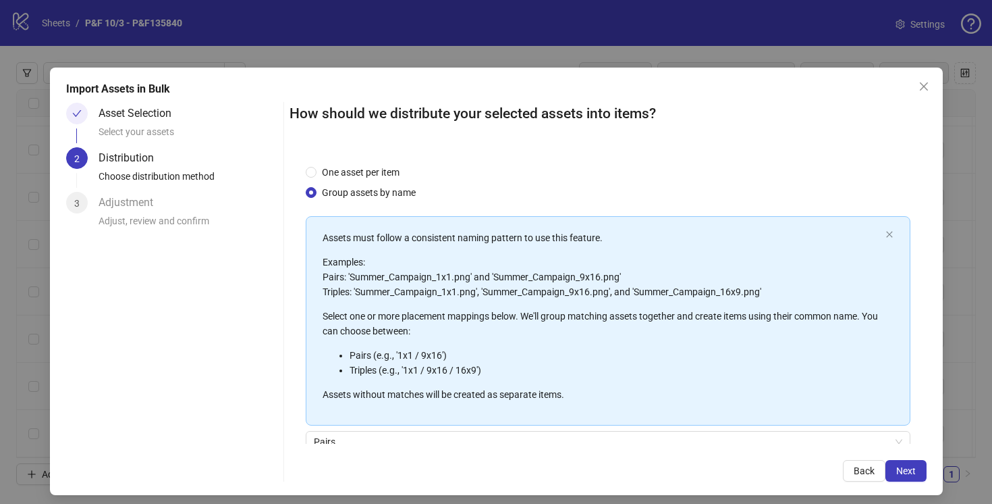
click at [906, 471] on span "Next" at bounding box center [907, 470] width 20 height 11
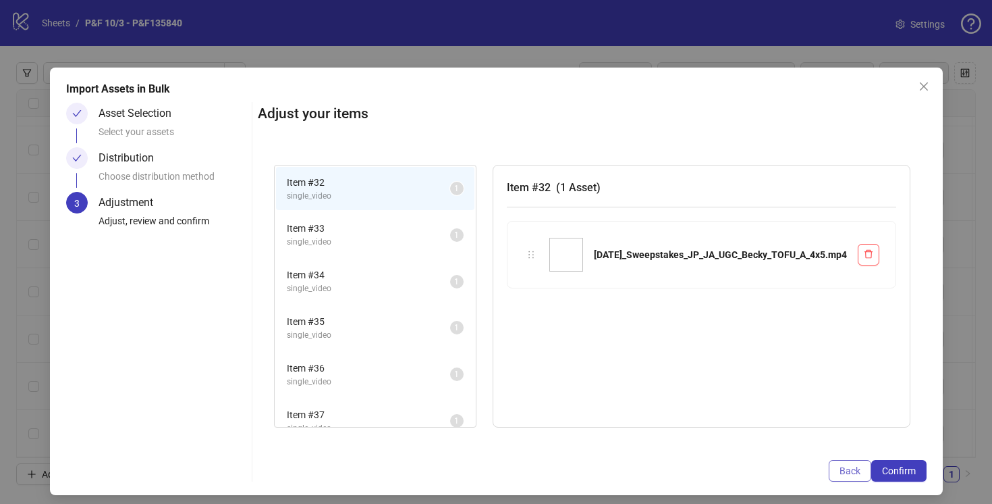
click at [841, 471] on span "Back" at bounding box center [850, 470] width 21 height 11
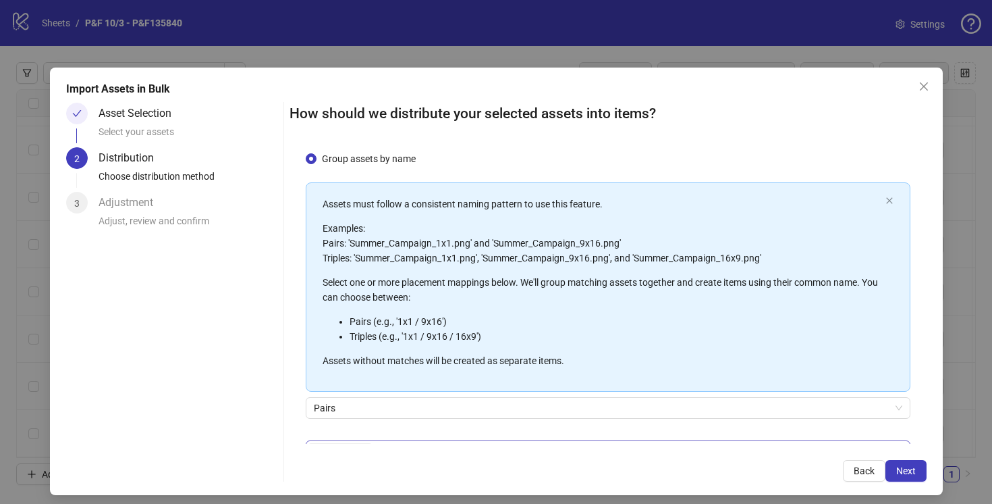
scroll to position [0, 0]
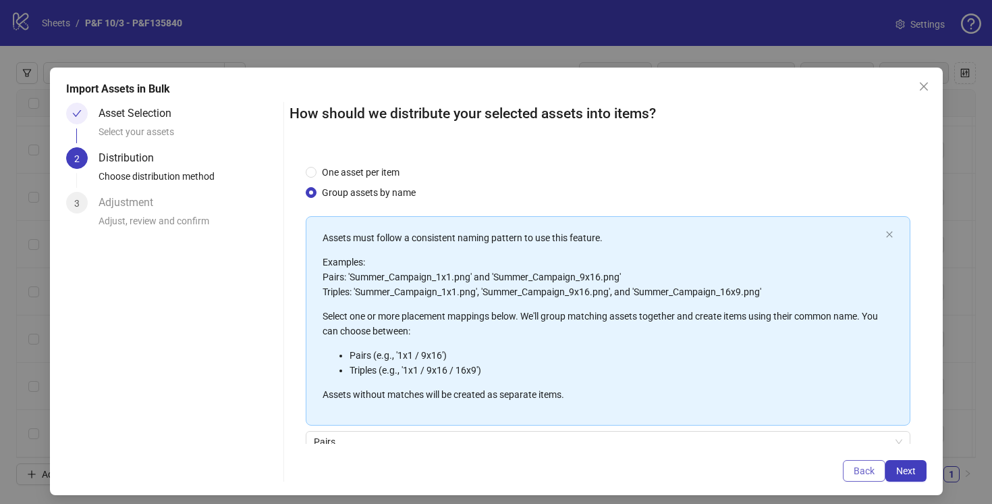
click at [859, 469] on span "Back" at bounding box center [864, 470] width 21 height 11
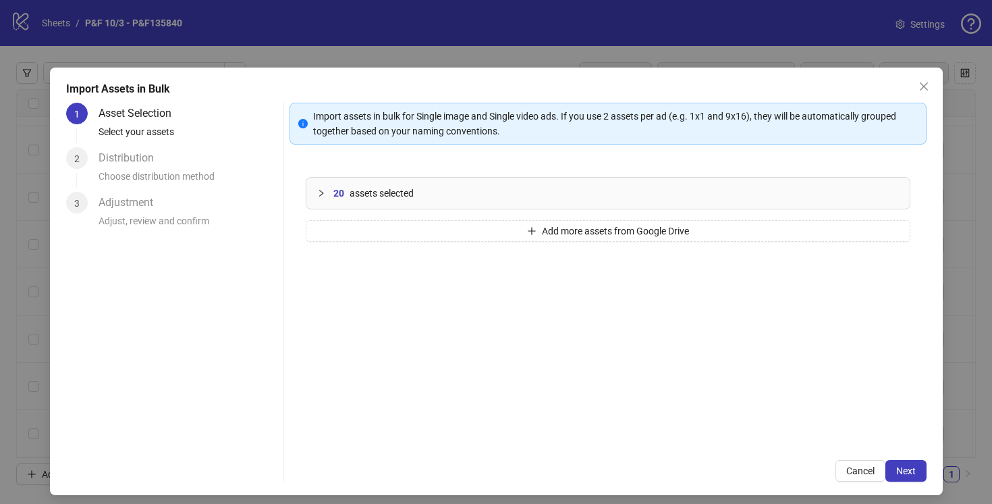
click at [321, 190] on icon "collapsed" at bounding box center [321, 193] width 8 height 8
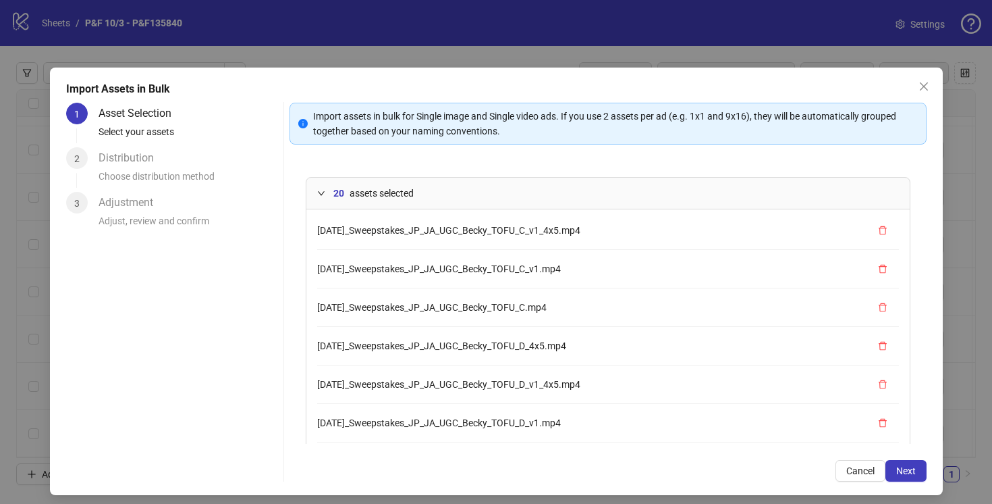
scroll to position [499, 0]
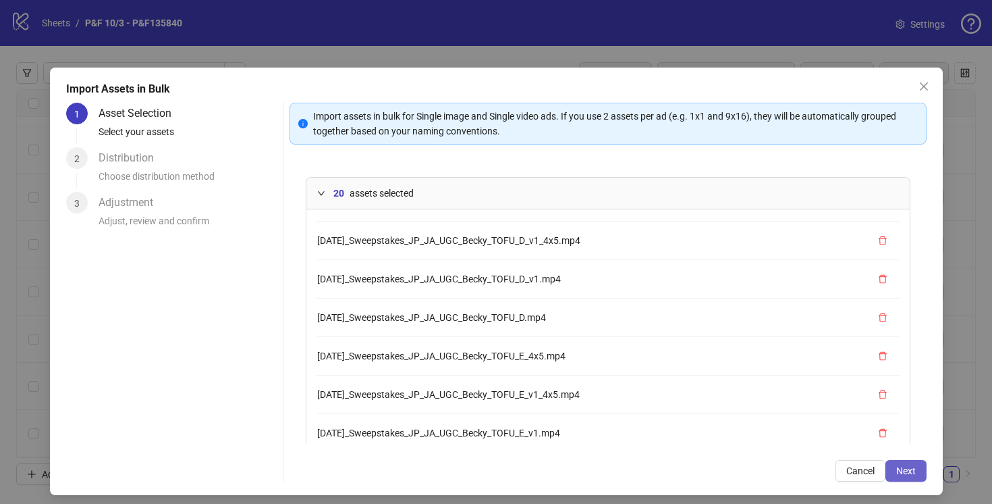
click at [909, 474] on span "Next" at bounding box center [907, 470] width 20 height 11
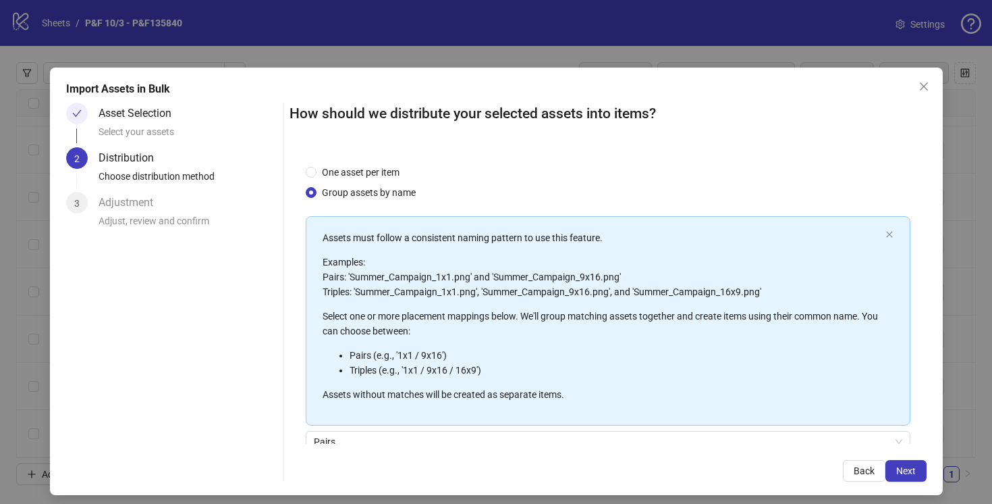
click at [909, 474] on span "Next" at bounding box center [907, 470] width 20 height 11
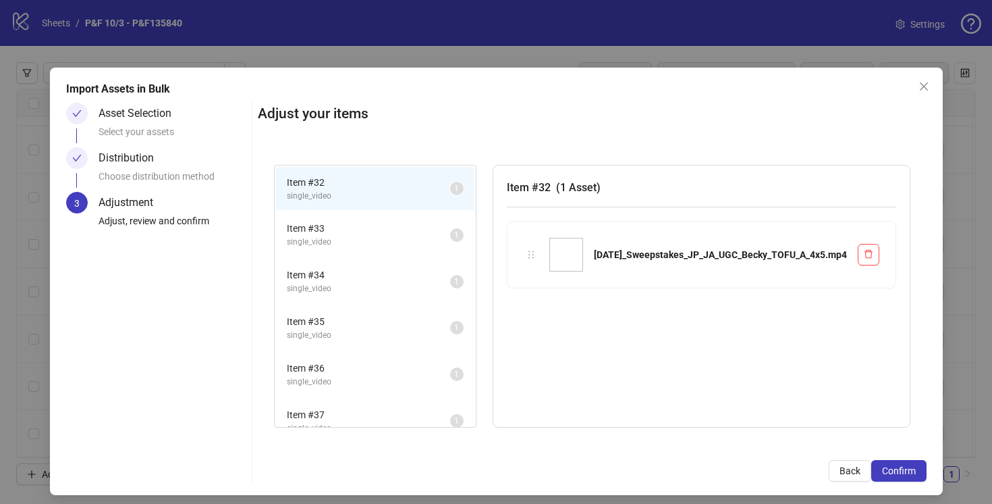
click at [372, 235] on span "Item # 33" at bounding box center [368, 228] width 163 height 15
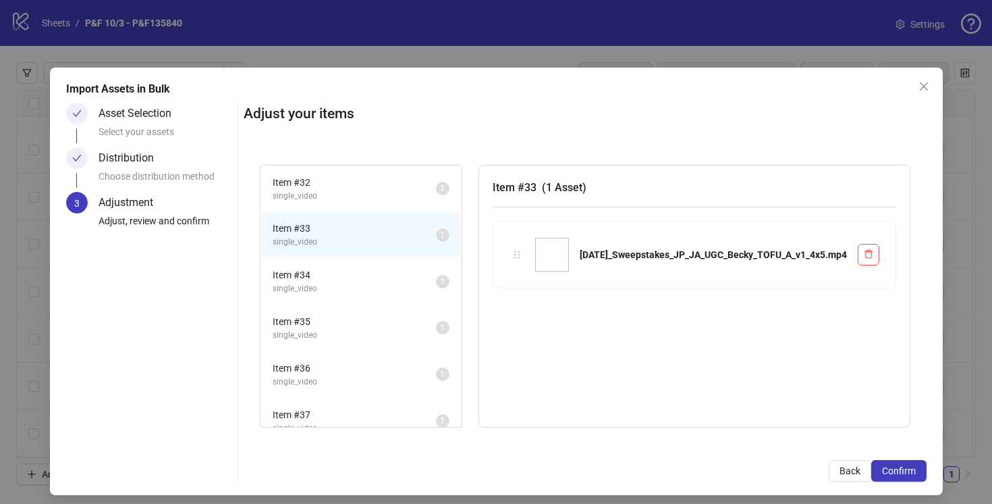
click at [380, 193] on span "single_video" at bounding box center [354, 196] width 163 height 13
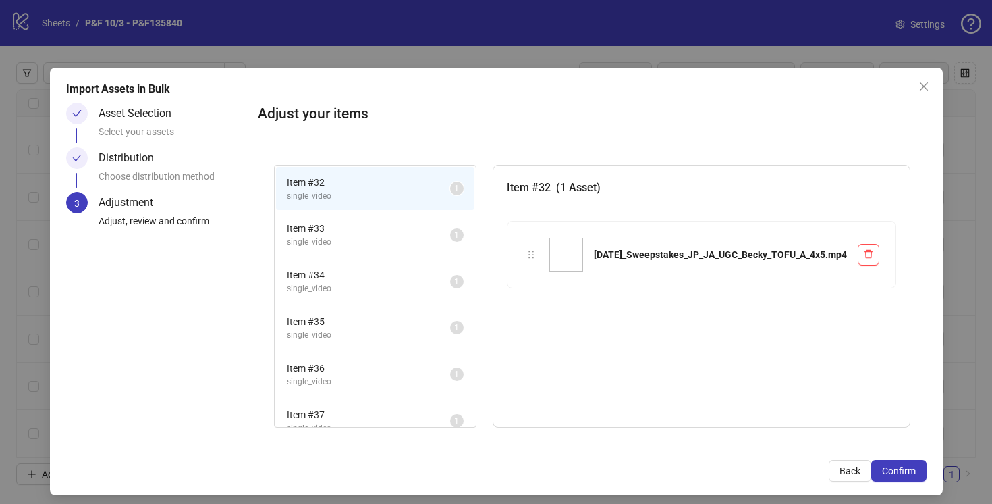
click at [380, 277] on span "Item # 34" at bounding box center [368, 274] width 163 height 15
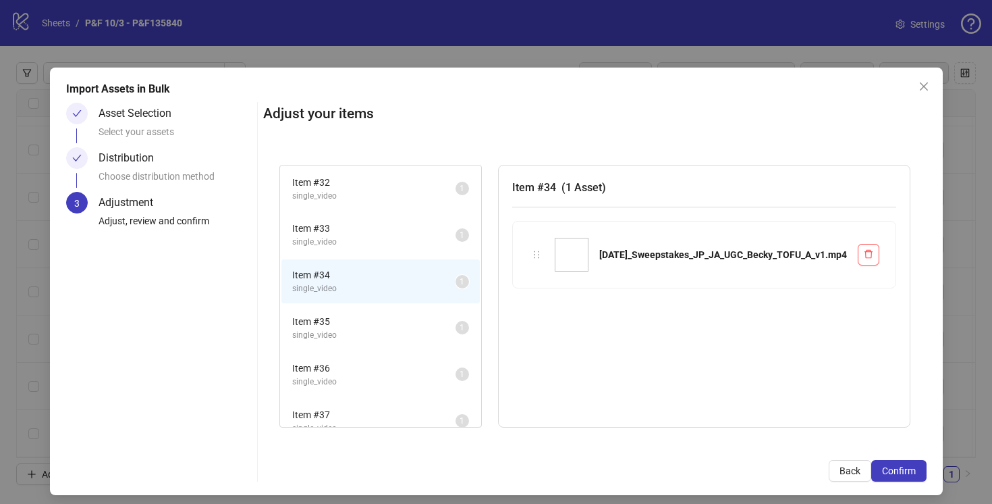
click at [379, 333] on span "single_video" at bounding box center [373, 335] width 163 height 13
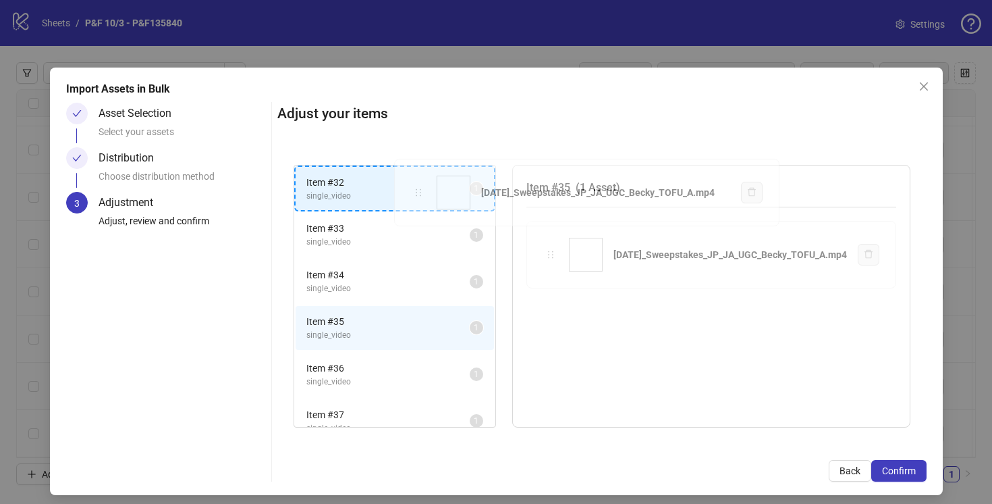
drag, startPoint x: 535, startPoint y: 257, endPoint x: 419, endPoint y: 194, distance: 131.7
click at [419, 194] on div "Item # 32 single_video 1 Item # 33 single_video 1 Item # 34 single_video 1 Item…" at bounding box center [602, 297] width 650 height 296
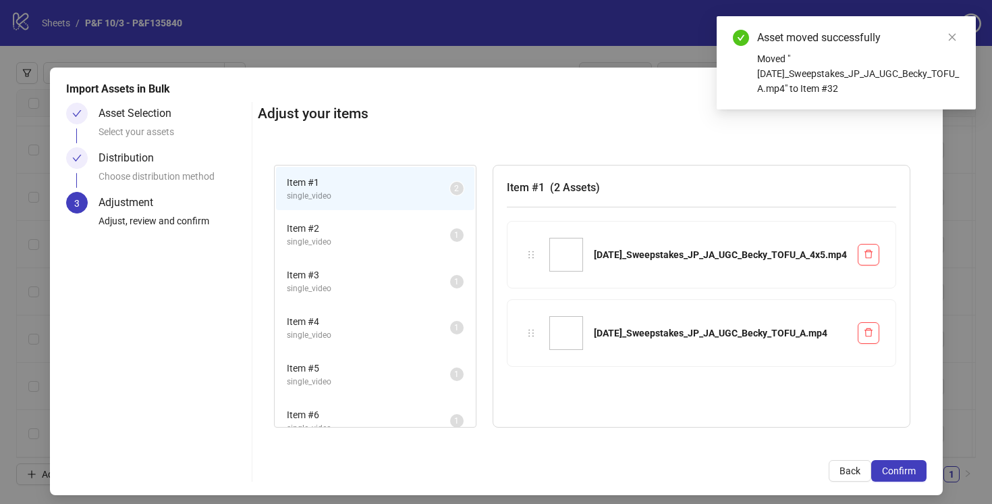
click at [413, 239] on span "single_video" at bounding box center [368, 242] width 163 height 13
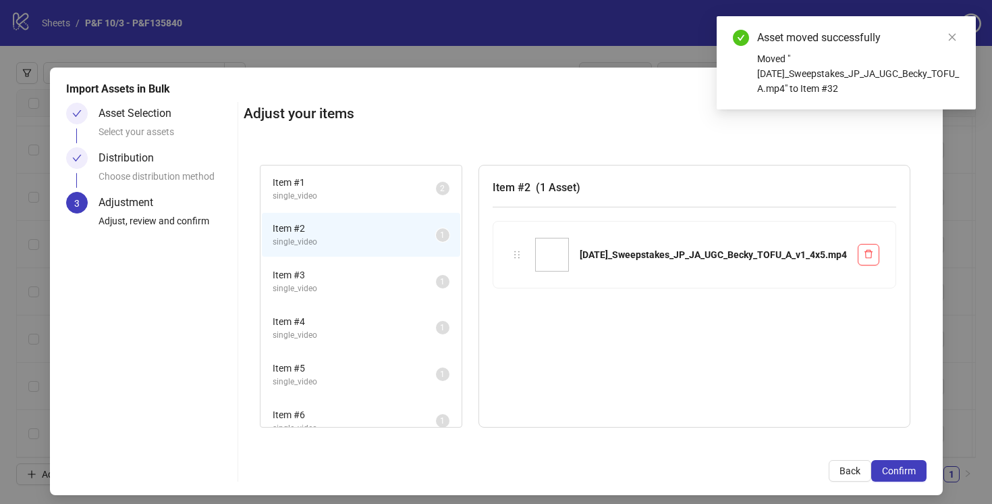
click at [408, 278] on span "Item # 3" at bounding box center [354, 274] width 163 height 15
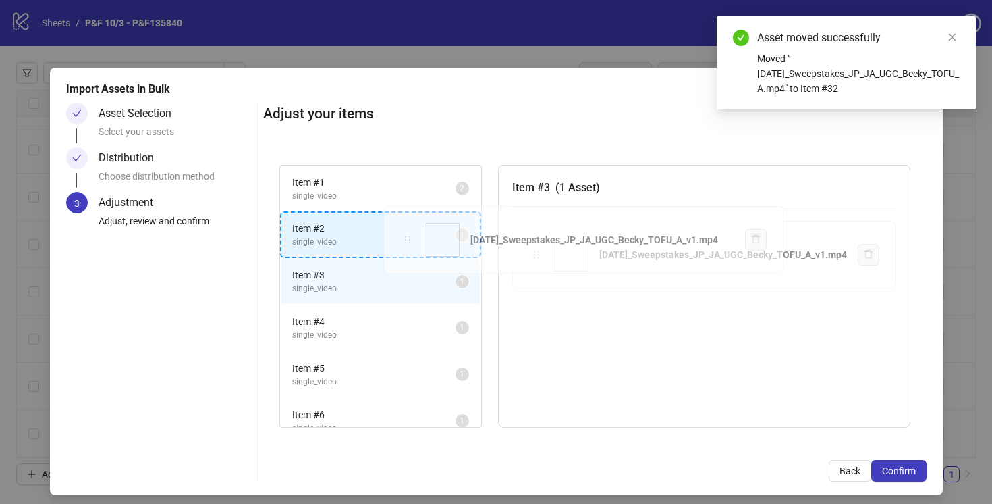
drag, startPoint x: 519, startPoint y: 254, endPoint x: 408, endPoint y: 240, distance: 112.3
click at [407, 239] on div "Item # 1 single_video 2 Item # 2 single_video 1 Item # 3 single_video 1 Item # …" at bounding box center [595, 297] width 664 height 296
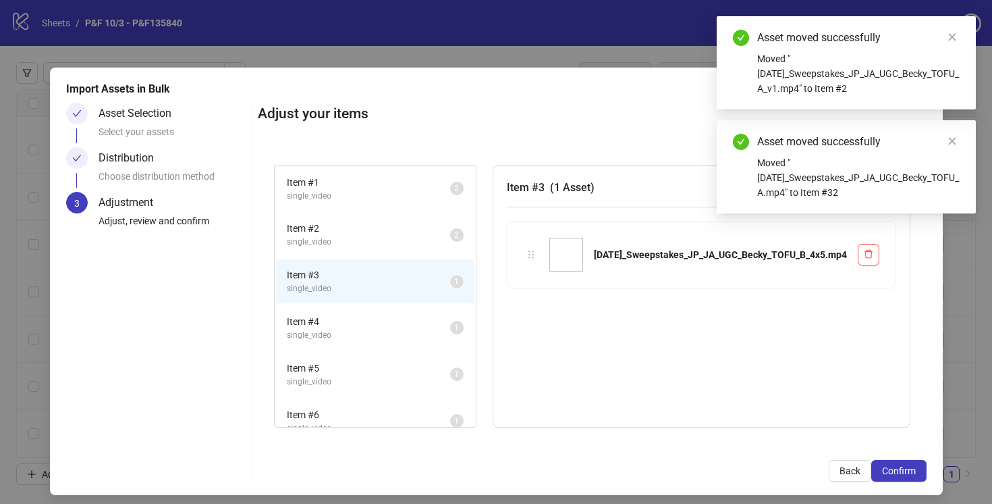
click at [404, 321] on span "Item # 4" at bounding box center [368, 321] width 163 height 15
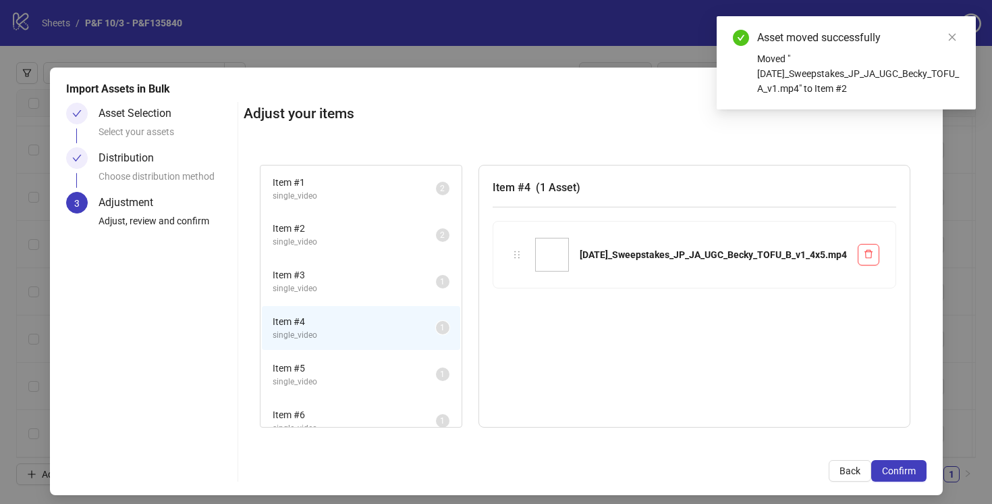
click at [406, 367] on span "Item # 5" at bounding box center [354, 368] width 163 height 15
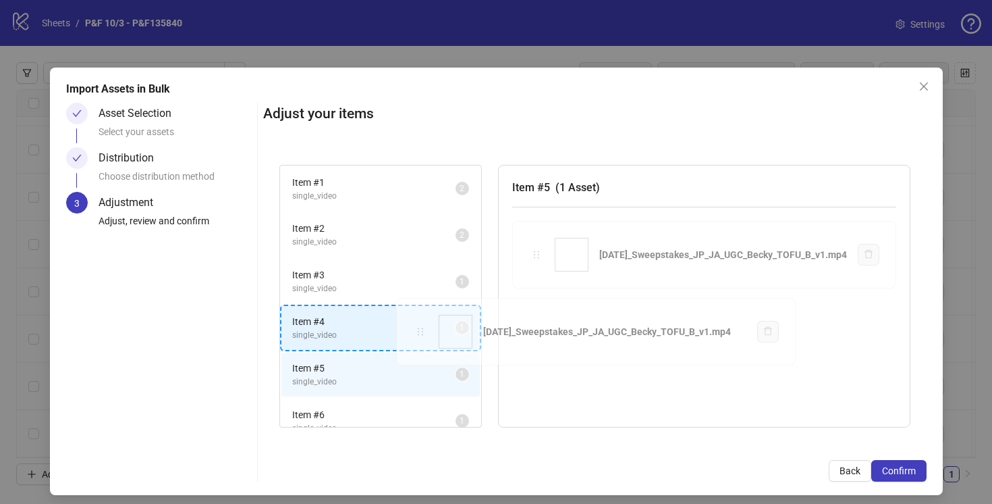
drag, startPoint x: 521, startPoint y: 254, endPoint x: 420, endPoint y: 331, distance: 127.2
click at [420, 331] on div "Item # 1 single_video 2 Item # 2 single_video 2 Item # 3 single_video 1 Item # …" at bounding box center [595, 297] width 664 height 296
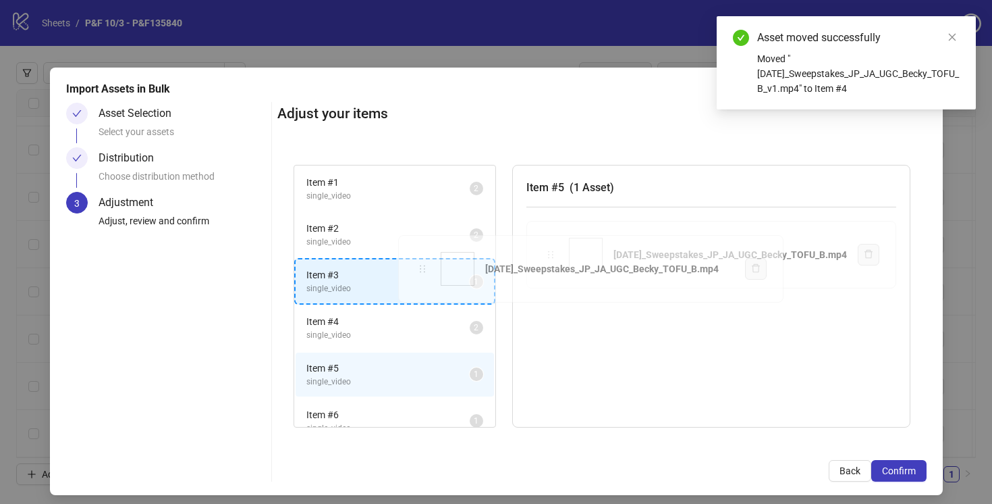
drag, startPoint x: 539, startPoint y: 258, endPoint x: 427, endPoint y: 272, distance: 113.6
click at [427, 272] on div "Item # 1 single_video 2 Item # 2 single_video 2 Item # 3 single_video 1 Item # …" at bounding box center [602, 297] width 650 height 296
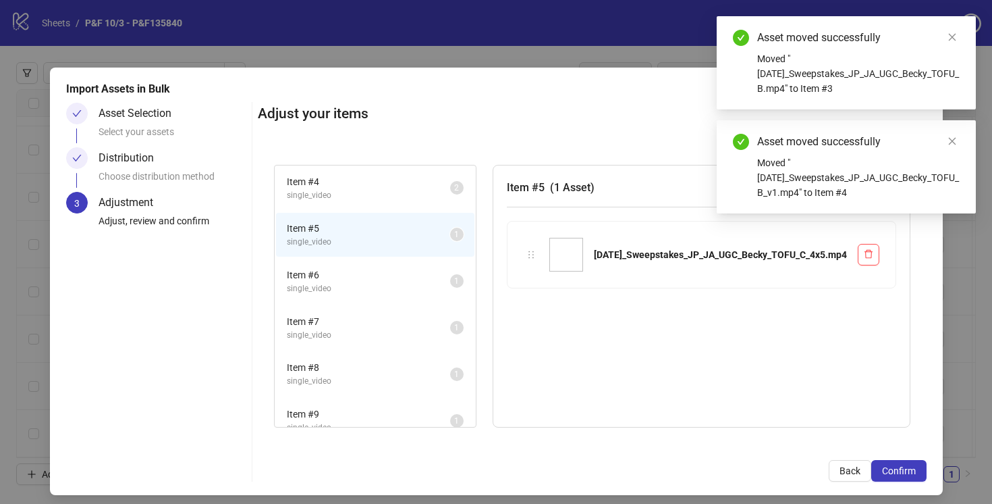
scroll to position [147, 0]
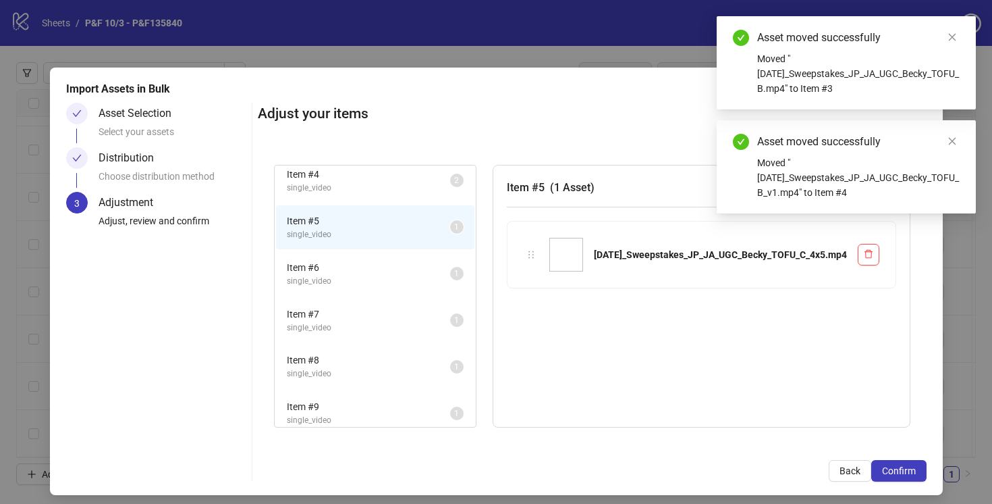
click at [404, 263] on span "Item # 6" at bounding box center [368, 267] width 163 height 15
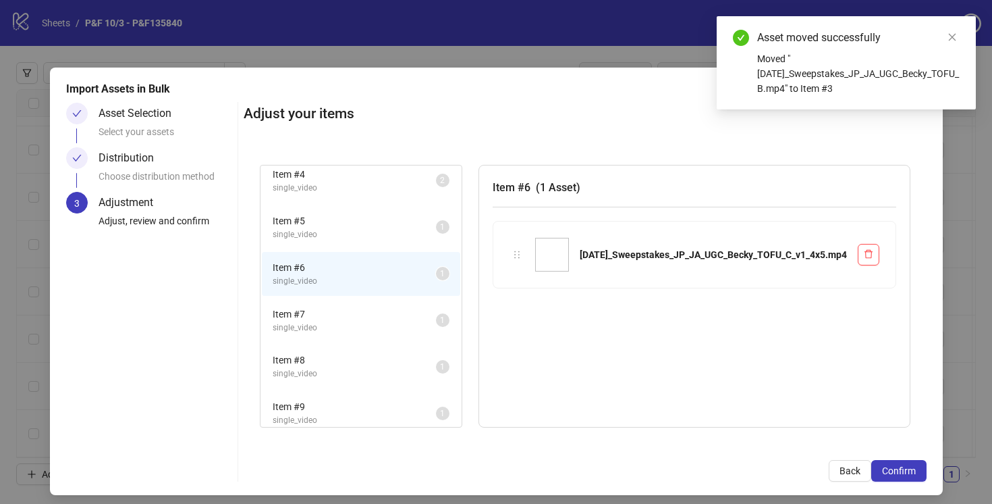
click at [398, 316] on span "Item # 7" at bounding box center [354, 314] width 163 height 15
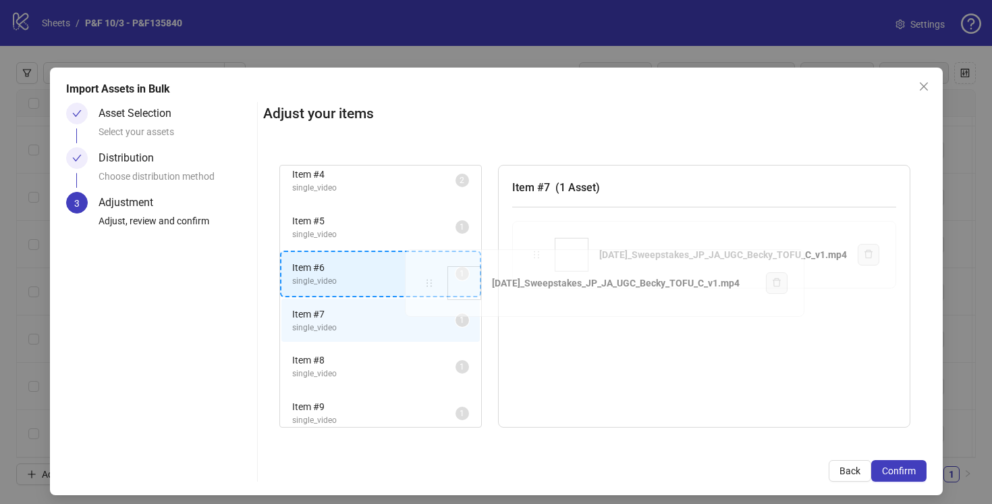
drag, startPoint x: 525, startPoint y: 252, endPoint x: 428, endPoint y: 276, distance: 99.6
click at [428, 276] on div "Item # 1 single_video 2 Item # 2 single_video 2 Item # 3 single_video 2 Item # …" at bounding box center [595, 297] width 664 height 296
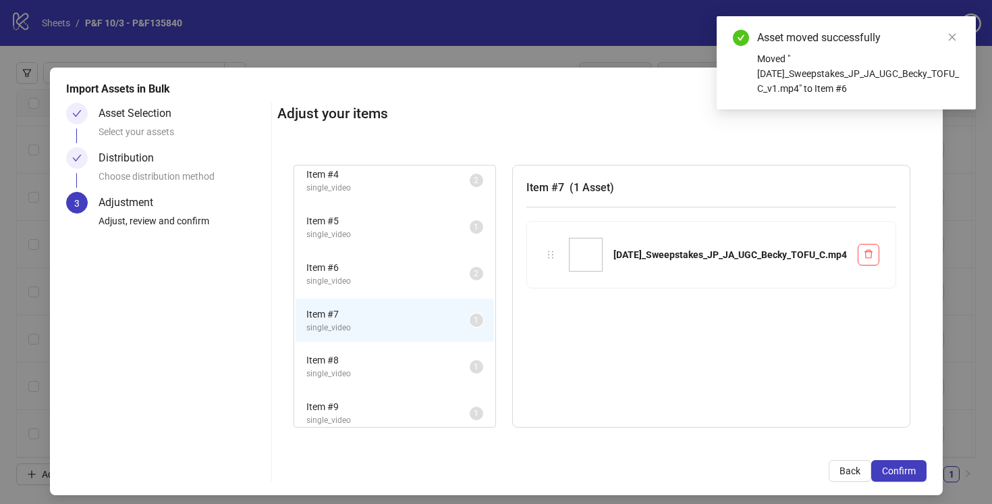
click at [426, 226] on span "Item # 5" at bounding box center [388, 220] width 163 height 15
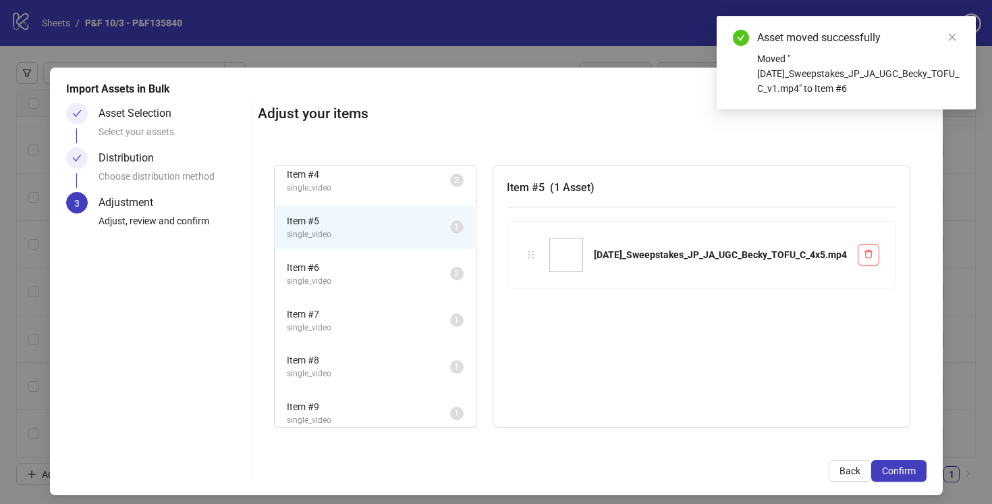
click at [422, 321] on span "single_video" at bounding box center [368, 327] width 163 height 13
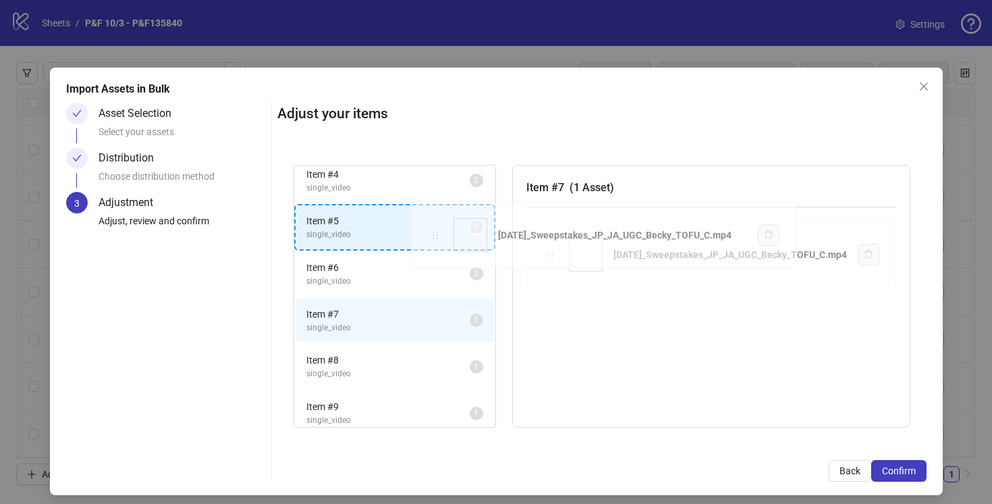
drag, startPoint x: 537, startPoint y: 258, endPoint x: 438, endPoint y: 238, distance: 101.8
click at [438, 238] on div "Item # 1 single_video 2 Item # 2 single_video 2 Item # 3 single_video 2 Item # …" at bounding box center [602, 297] width 650 height 296
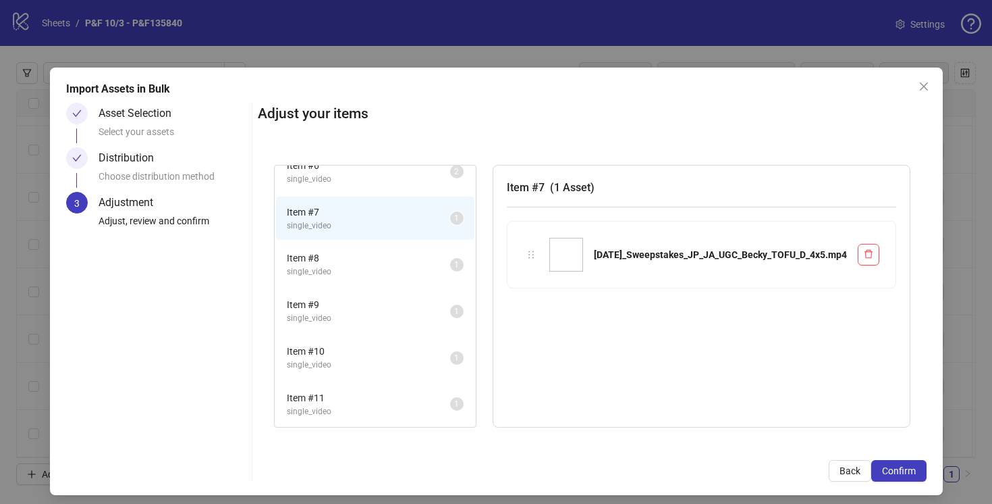
scroll to position [255, 0]
click at [411, 258] on span "Item # 8" at bounding box center [368, 251] width 163 height 15
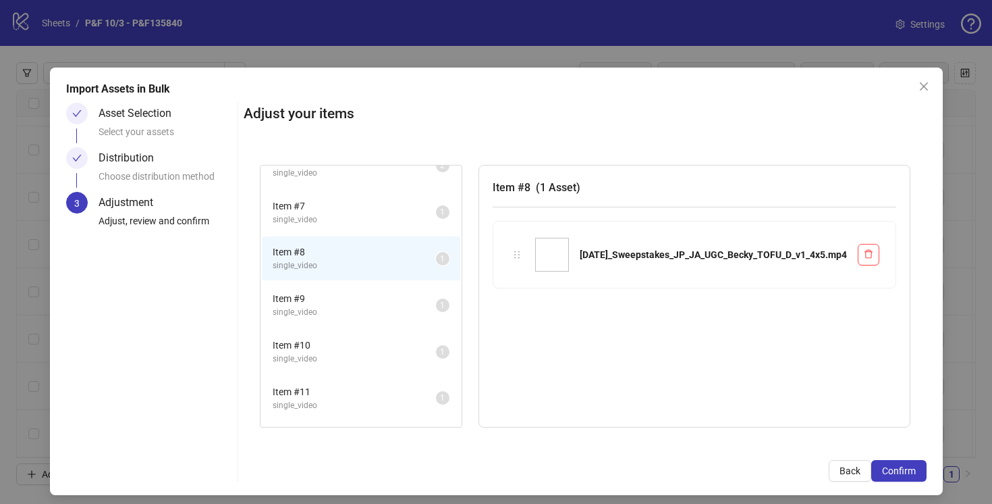
click at [406, 307] on span "single_video" at bounding box center [354, 312] width 163 height 13
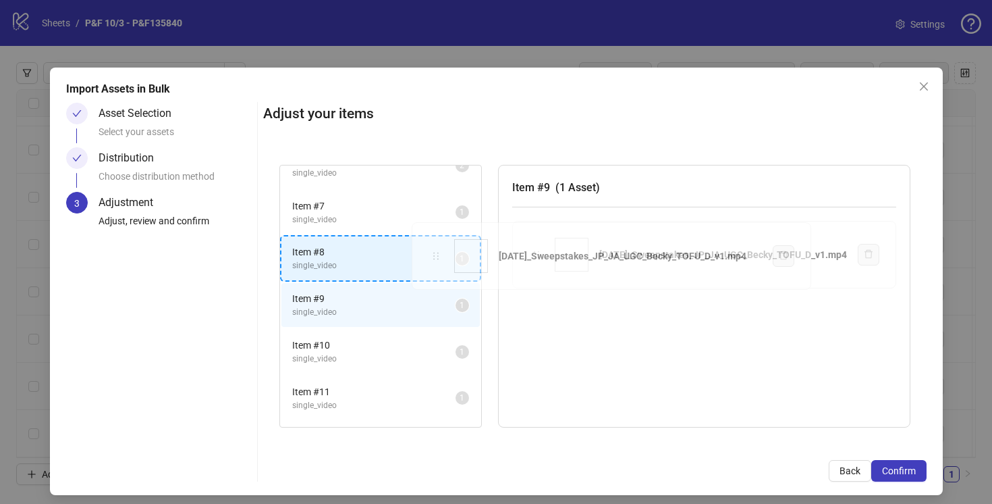
drag, startPoint x: 525, startPoint y: 253, endPoint x: 442, endPoint y: 255, distance: 83.1
click at [442, 255] on div "Item # 1 single_video 2 Item # 2 single_video 2 Item # 3 single_video 2 Item # …" at bounding box center [595, 297] width 664 height 296
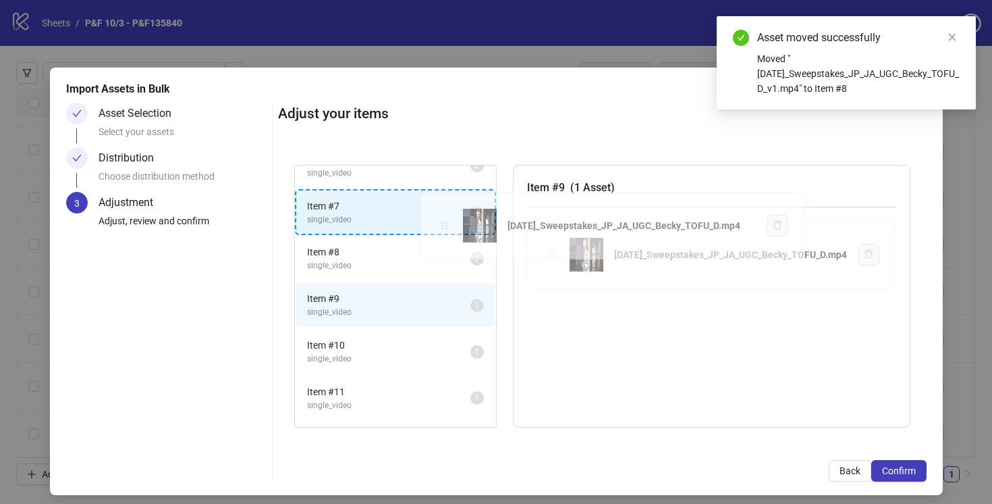
drag, startPoint x: 538, startPoint y: 253, endPoint x: 447, endPoint y: 224, distance: 95.7
click at [447, 224] on div "Item # 1 single_video 2 Item # 2 single_video 2 Item # 3 single_video 2 Item # …" at bounding box center [602, 297] width 649 height 296
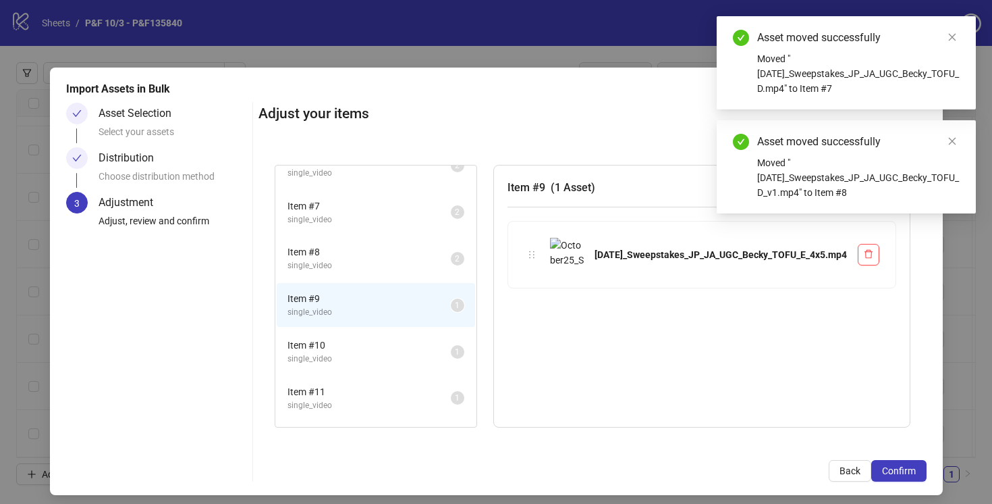
scroll to position [296, 0]
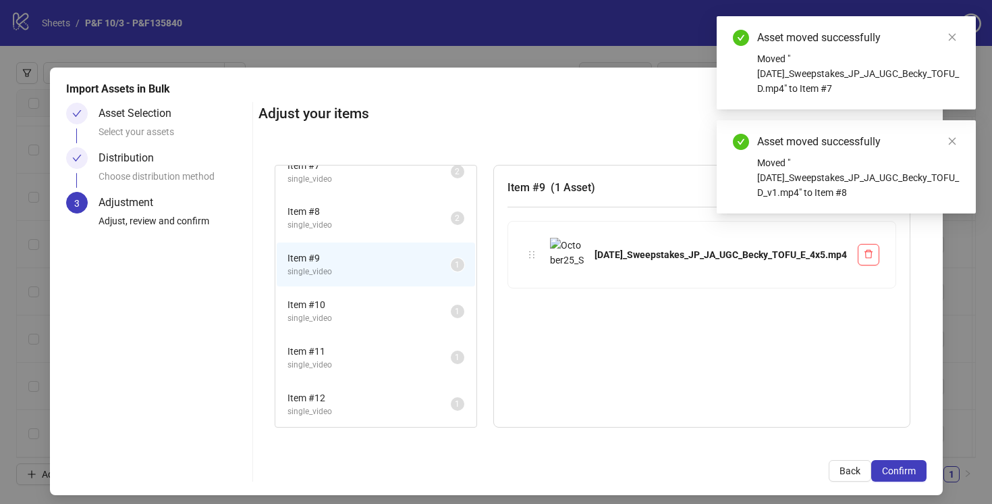
click at [406, 313] on span "single_video" at bounding box center [369, 318] width 163 height 13
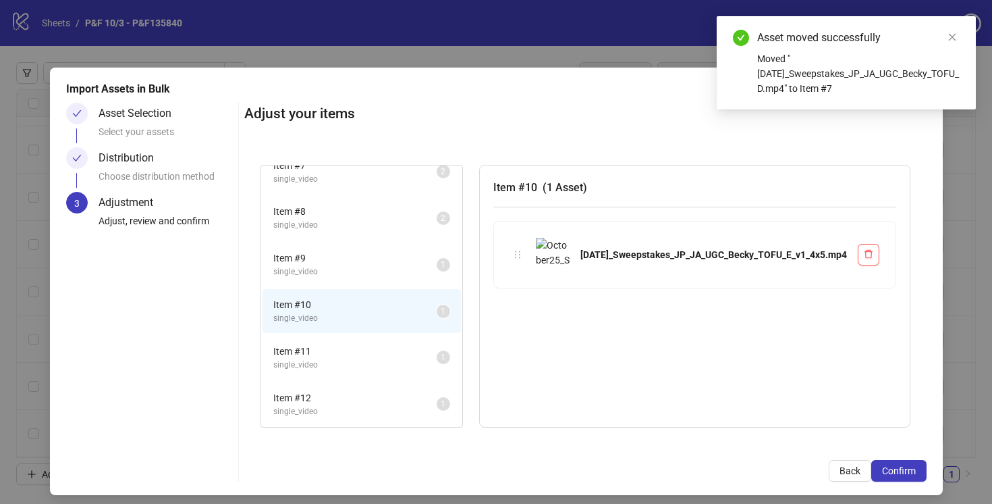
click at [404, 344] on span "Item # 11" at bounding box center [354, 351] width 163 height 15
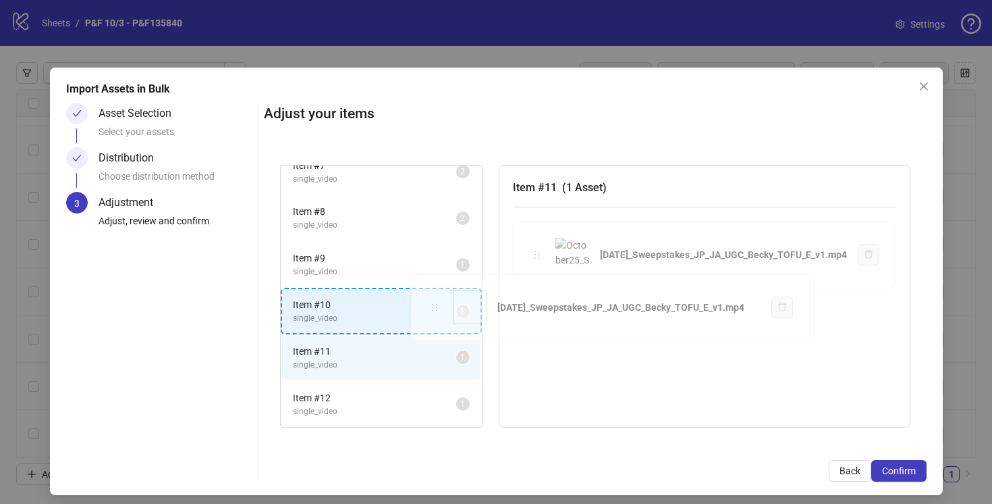
drag, startPoint x: 517, startPoint y: 254, endPoint x: 431, endPoint y: 307, distance: 101.2
click at [431, 307] on div "Item # 1 single_video 2 Item # 2 single_video 2 Item # 3 single_video 2 Item # …" at bounding box center [595, 297] width 663 height 296
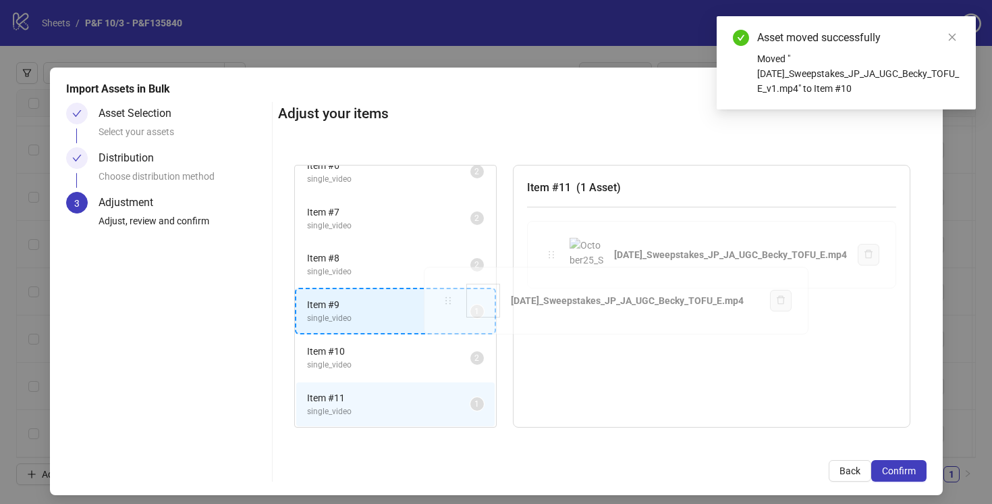
drag, startPoint x: 536, startPoint y: 256, endPoint x: 449, endPoint y: 301, distance: 98.1
click at [449, 301] on div "Item # 1 single_video 2 Item # 2 single_video 2 Item # 3 single_video 2 Item # …" at bounding box center [602, 297] width 649 height 296
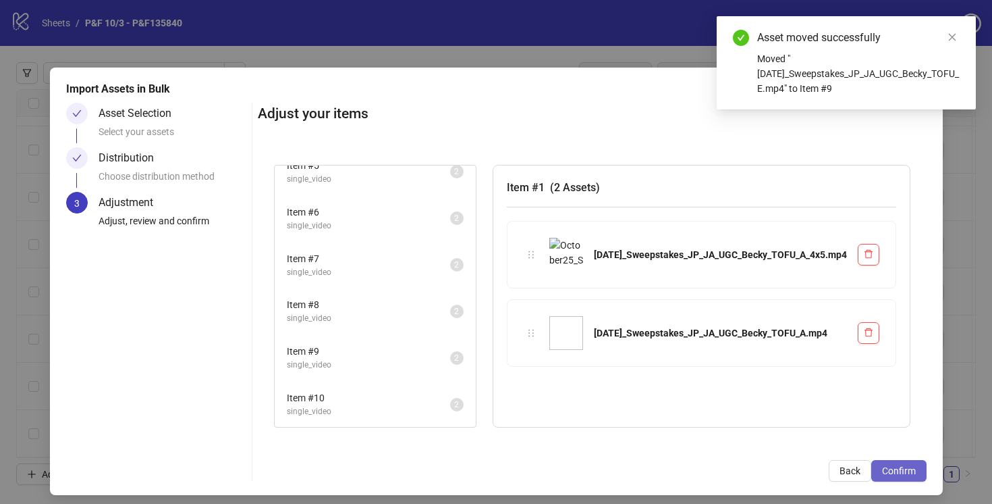
click at [897, 471] on span "Confirm" at bounding box center [899, 470] width 34 height 11
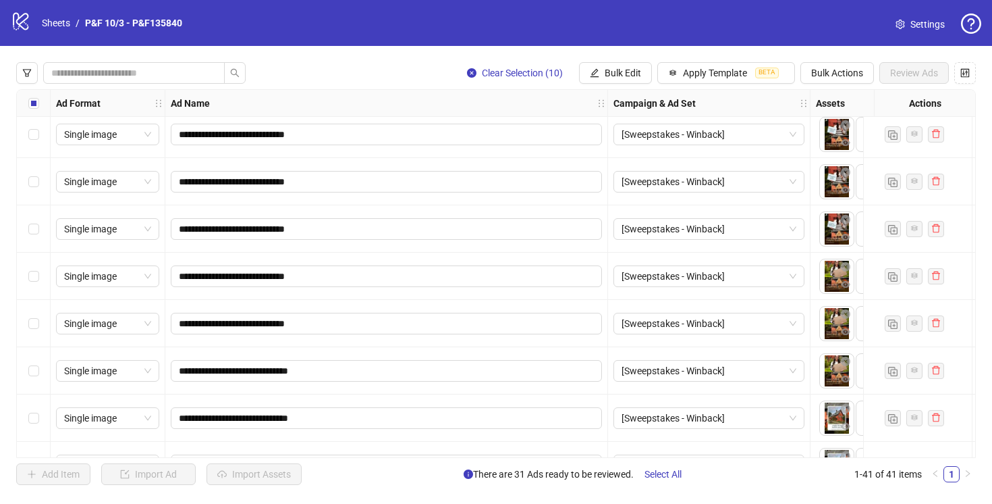
scroll to position [1603, 0]
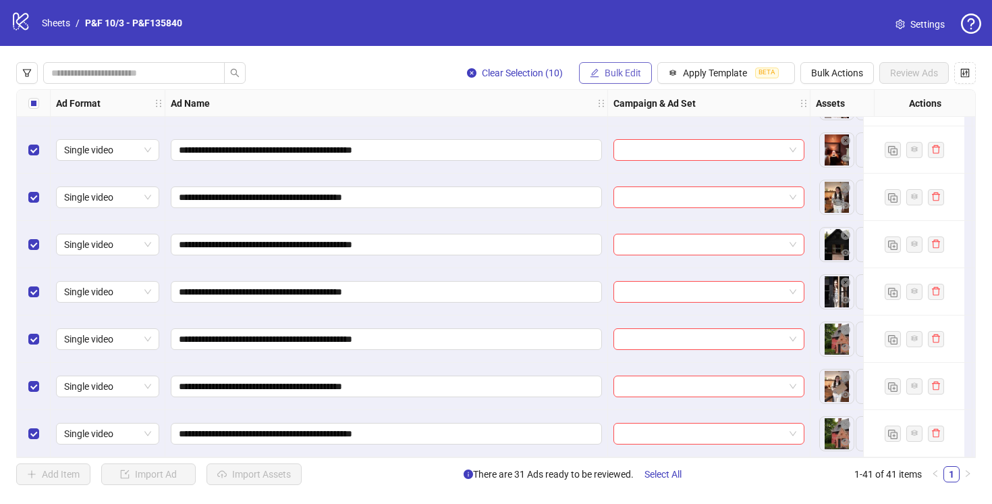
click at [608, 70] on span "Bulk Edit" at bounding box center [623, 73] width 36 height 11
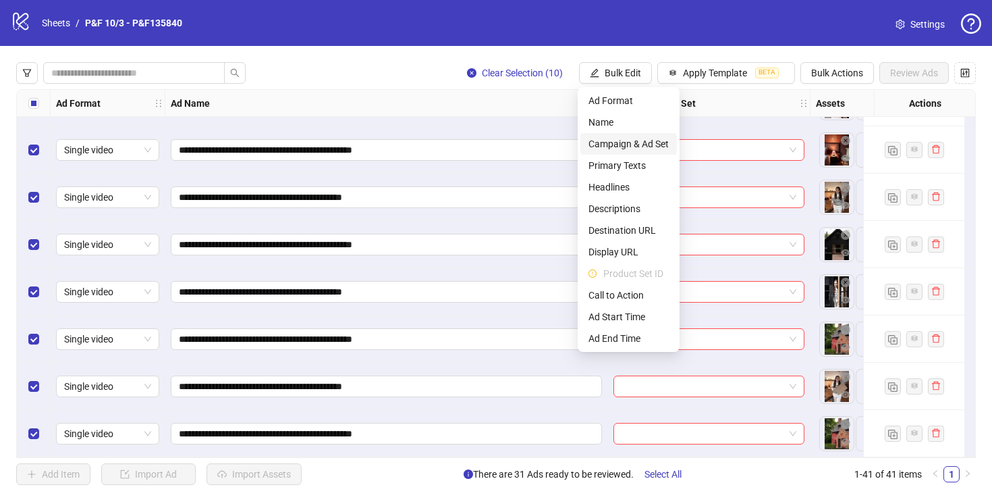
click at [618, 142] on span "Campaign & Ad Set" at bounding box center [629, 143] width 80 height 15
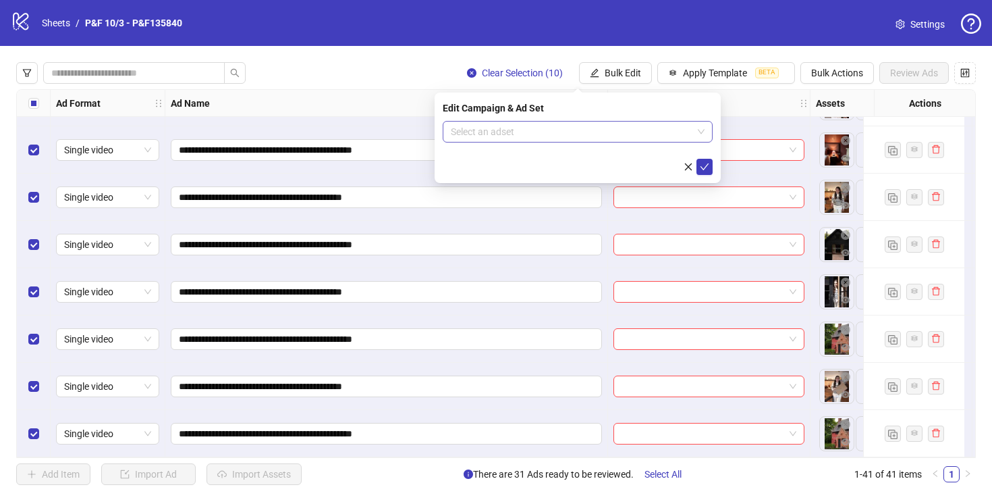
click at [595, 131] on input "search" at bounding box center [572, 132] width 242 height 20
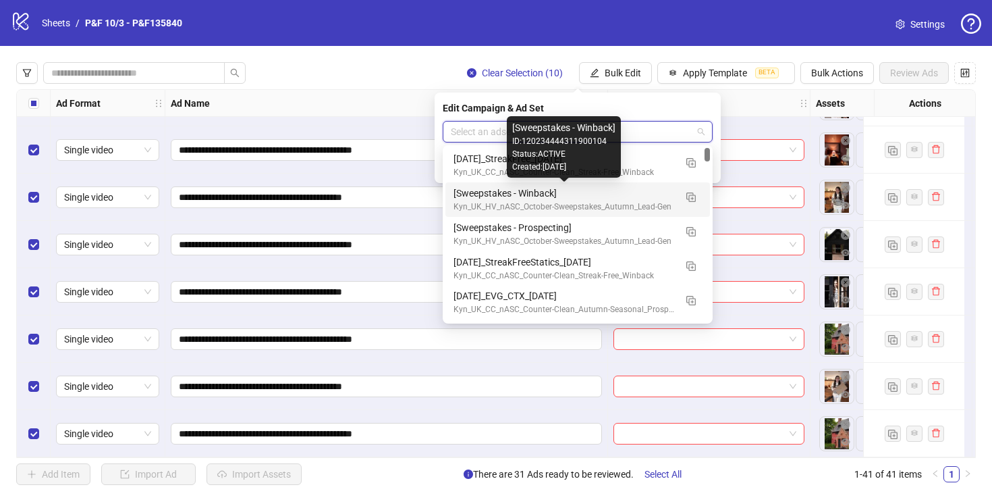
click at [564, 194] on div "[Sweepstakes - Winback]" at bounding box center [564, 193] width 221 height 15
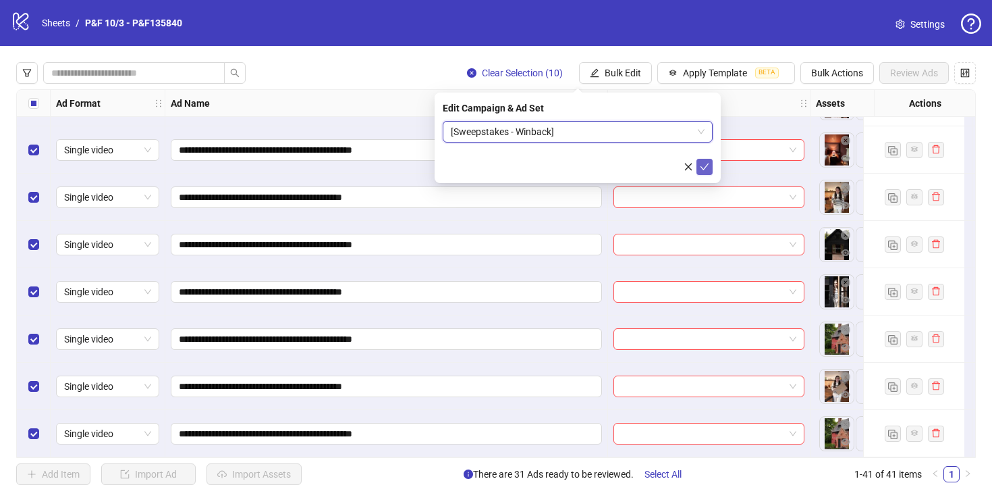
click at [707, 166] on icon "check" at bounding box center [704, 166] width 9 height 9
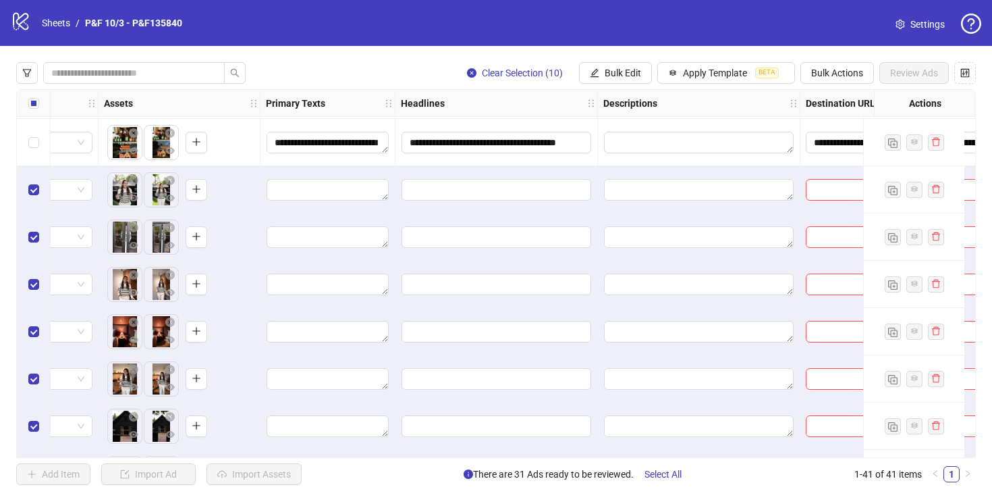
scroll to position [1389, 712]
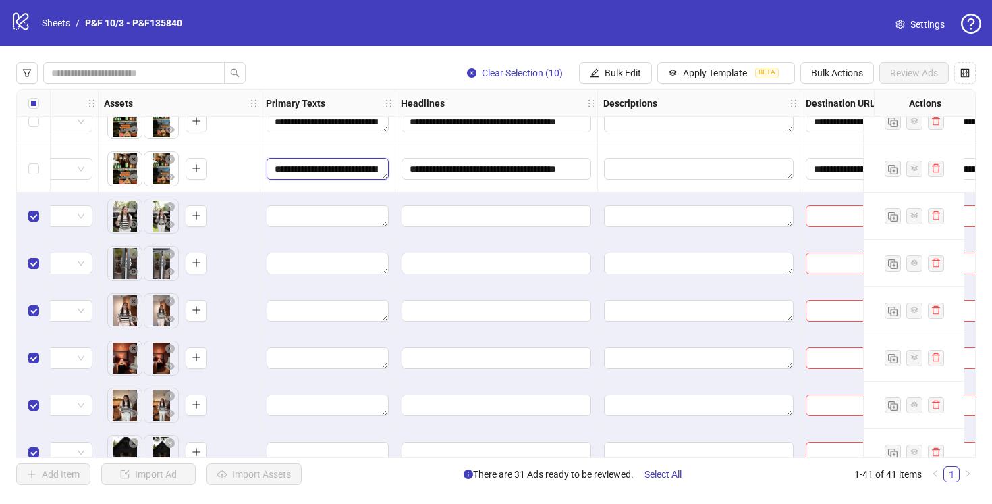
click at [340, 170] on textarea "**********" at bounding box center [328, 169] width 122 height 22
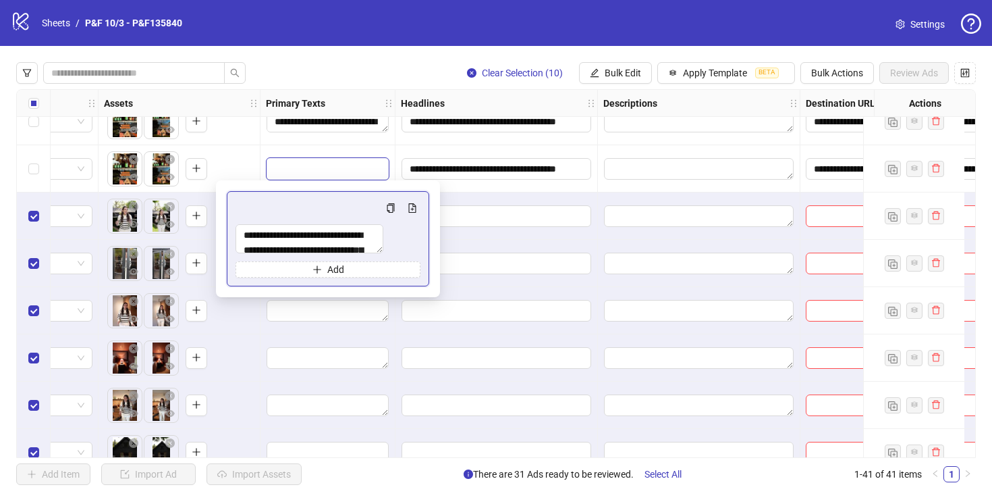
click at [340, 170] on textarea "**********" at bounding box center [328, 169] width 122 height 22
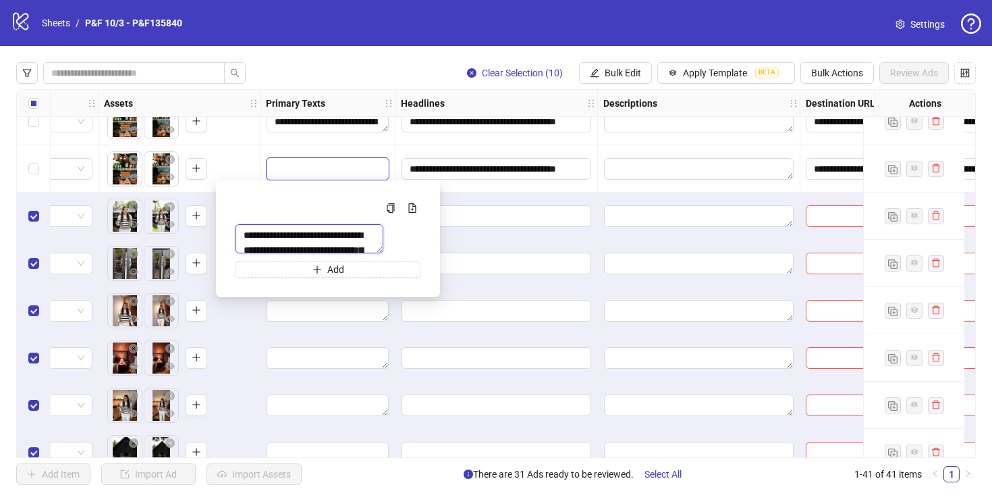
drag, startPoint x: 384, startPoint y: 250, endPoint x: 232, endPoint y: 232, distance: 153.1
click at [232, 232] on div "**********" at bounding box center [328, 238] width 203 height 95
click at [451, 317] on input "Edit values" at bounding box center [497, 311] width 190 height 22
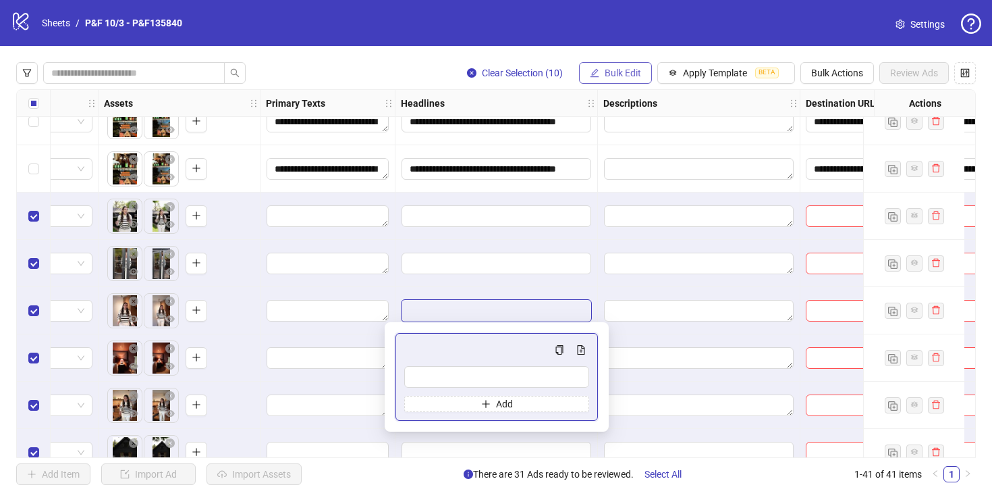
click at [611, 72] on span "Bulk Edit" at bounding box center [623, 73] width 36 height 11
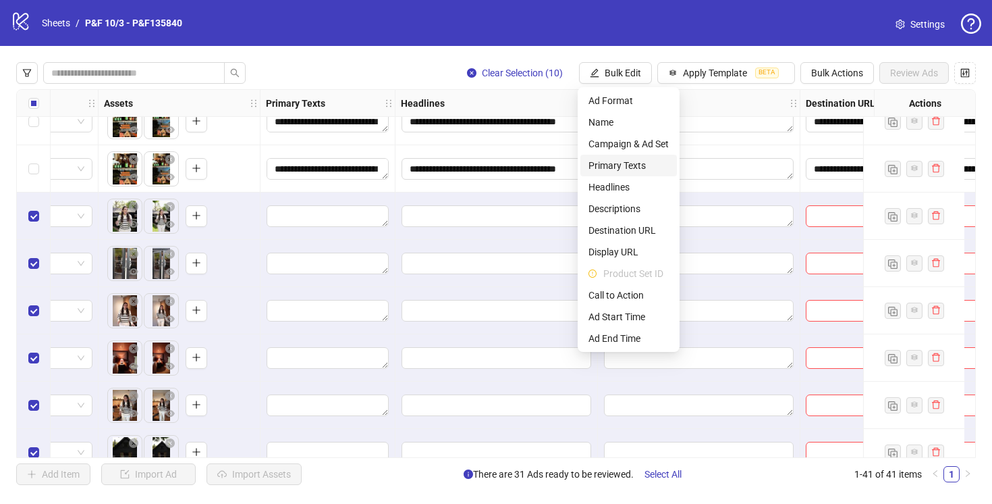
click at [616, 167] on span "Primary Texts" at bounding box center [629, 165] width 80 height 15
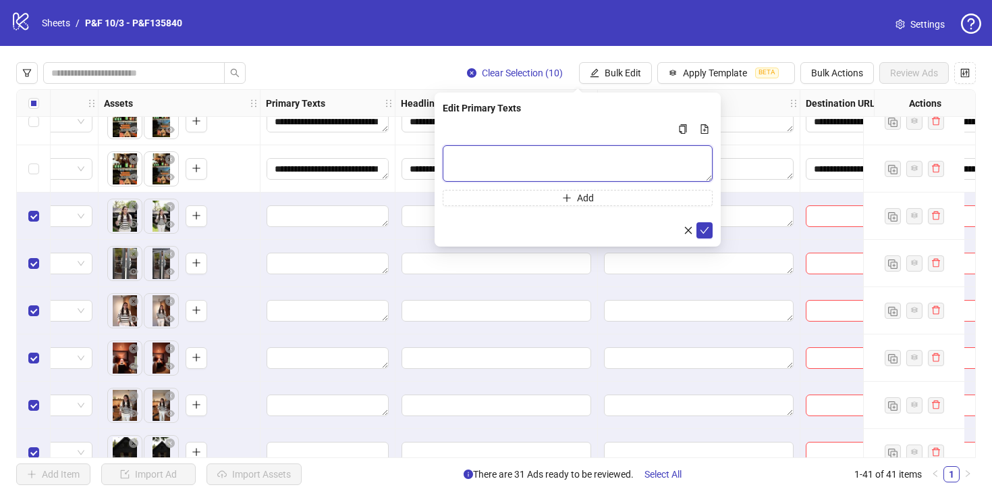
click at [519, 158] on textarea "Multi-text input container - paste or copy values" at bounding box center [578, 163] width 270 height 36
paste textarea "**********"
type textarea "**********"
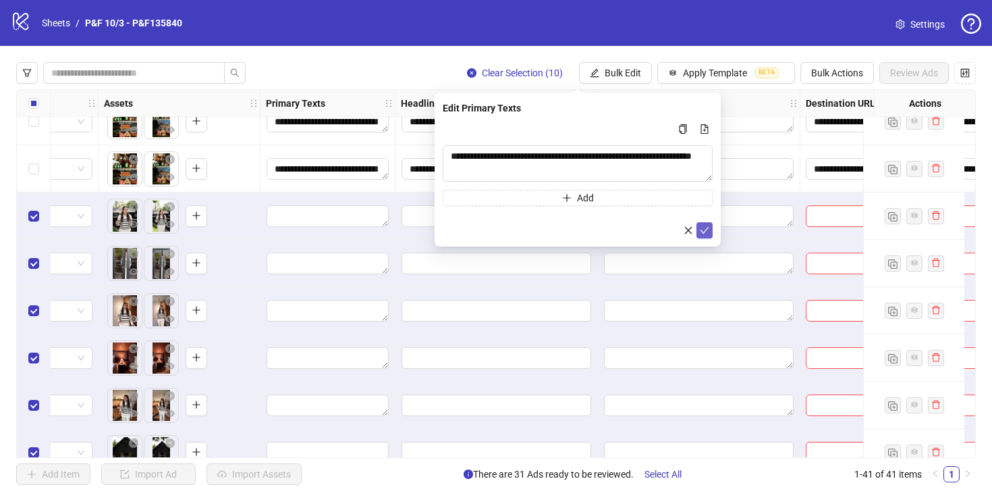
click at [703, 228] on icon "check" at bounding box center [704, 230] width 9 height 9
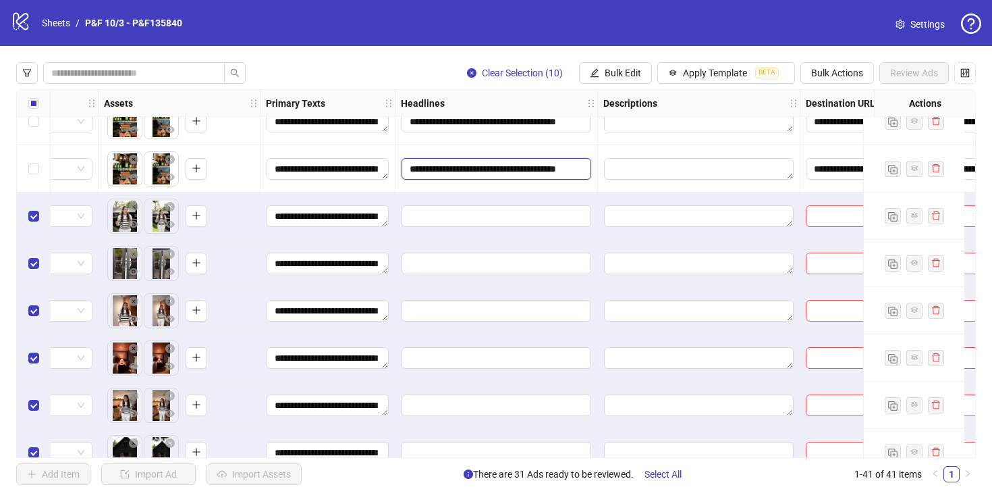
click at [526, 171] on input "**********" at bounding box center [497, 169] width 190 height 22
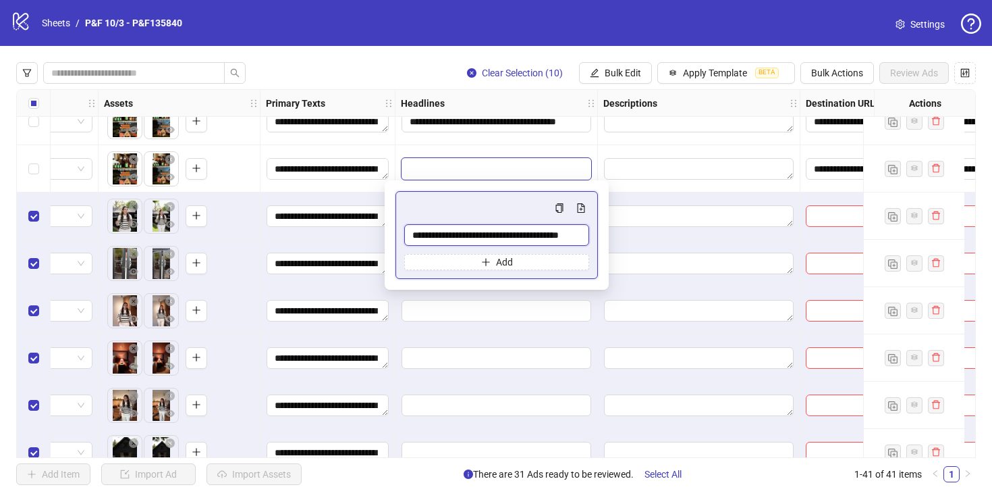
click at [529, 232] on input "**********" at bounding box center [496, 235] width 185 height 22
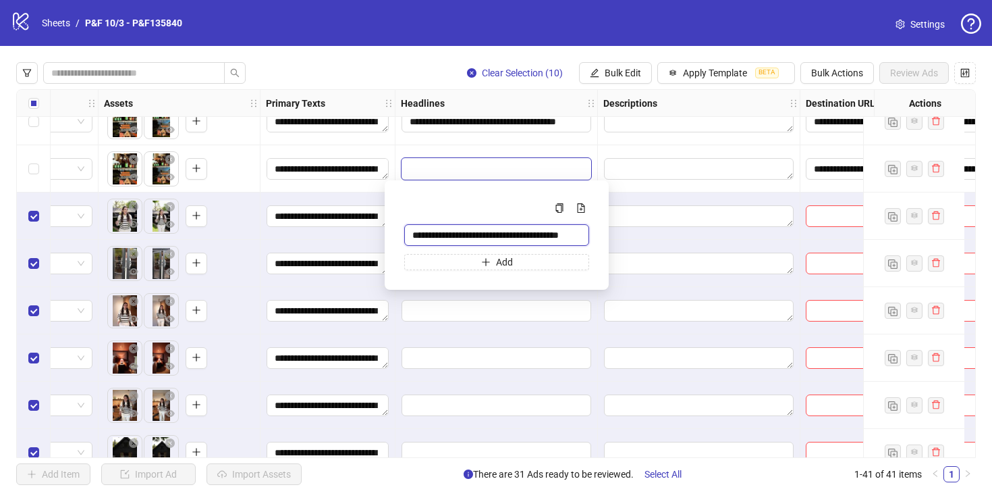
click at [529, 232] on input "**********" at bounding box center [496, 235] width 185 height 22
click at [627, 190] on div at bounding box center [699, 168] width 203 height 47
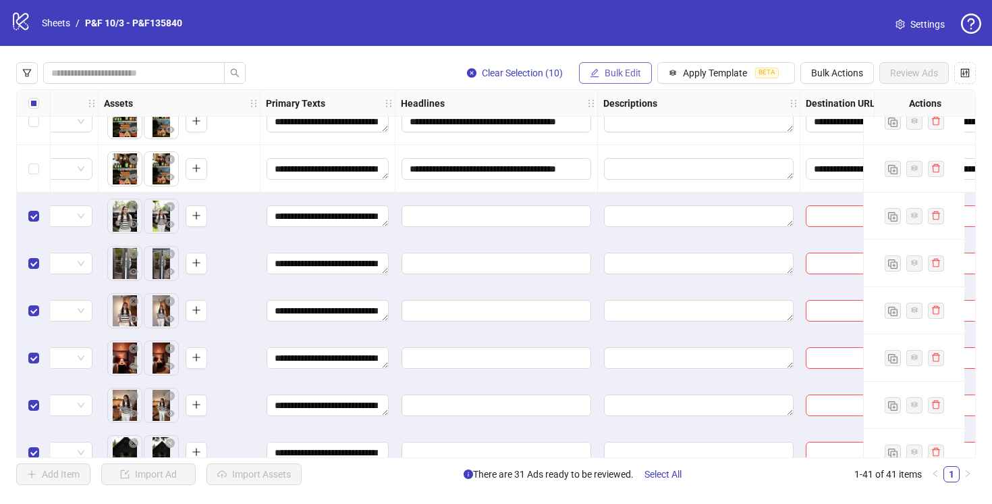
click at [617, 66] on button "Bulk Edit" at bounding box center [615, 73] width 73 height 22
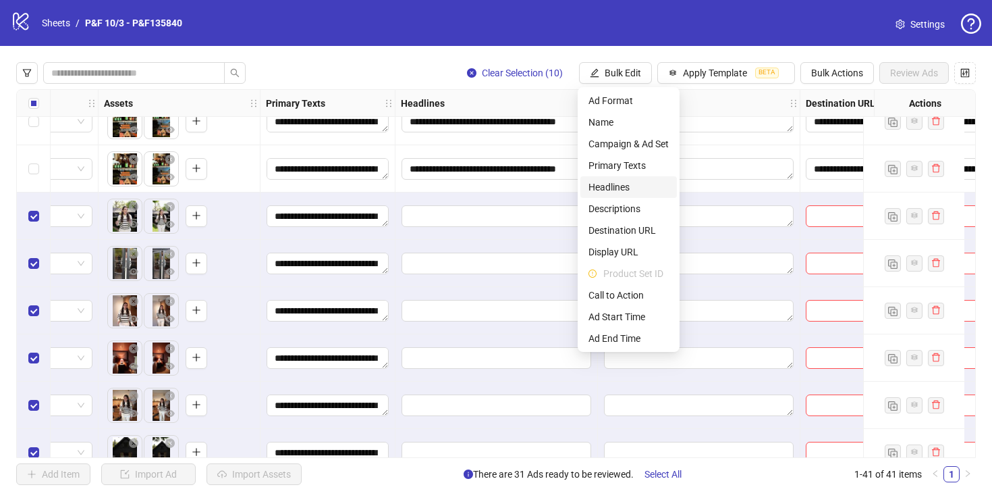
click at [634, 187] on span "Headlines" at bounding box center [629, 187] width 80 height 15
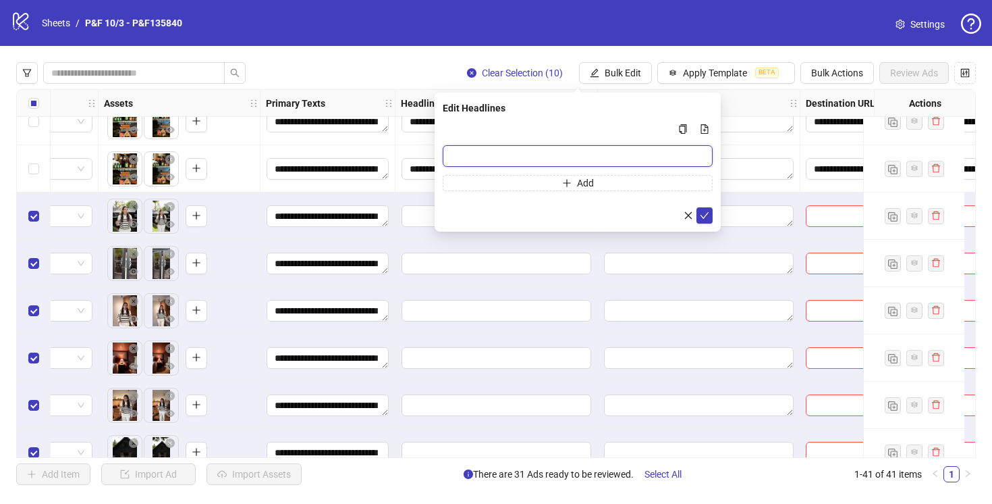
click at [472, 155] on input "Multi-input container - paste or copy values" at bounding box center [578, 156] width 270 height 22
paste input "**********"
type input "**********"
click at [708, 215] on icon "check" at bounding box center [704, 215] width 9 height 9
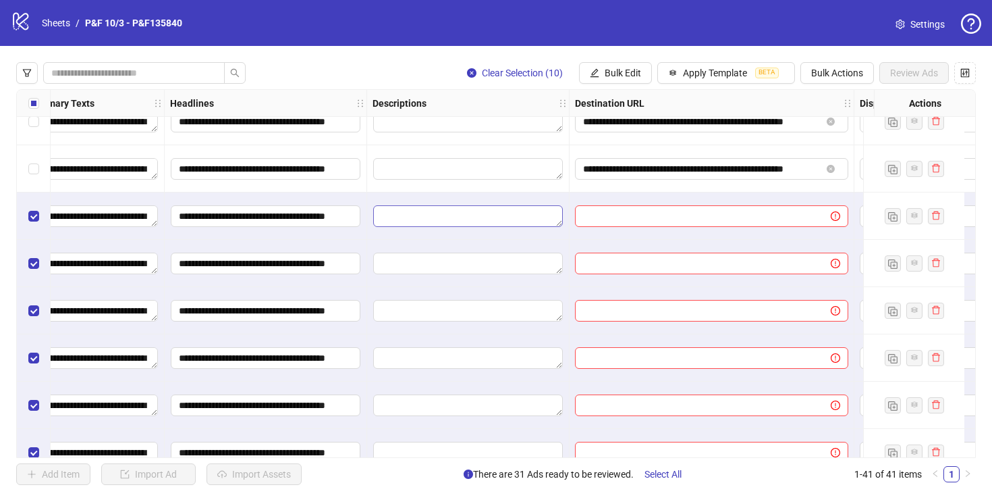
scroll to position [1389, 1072]
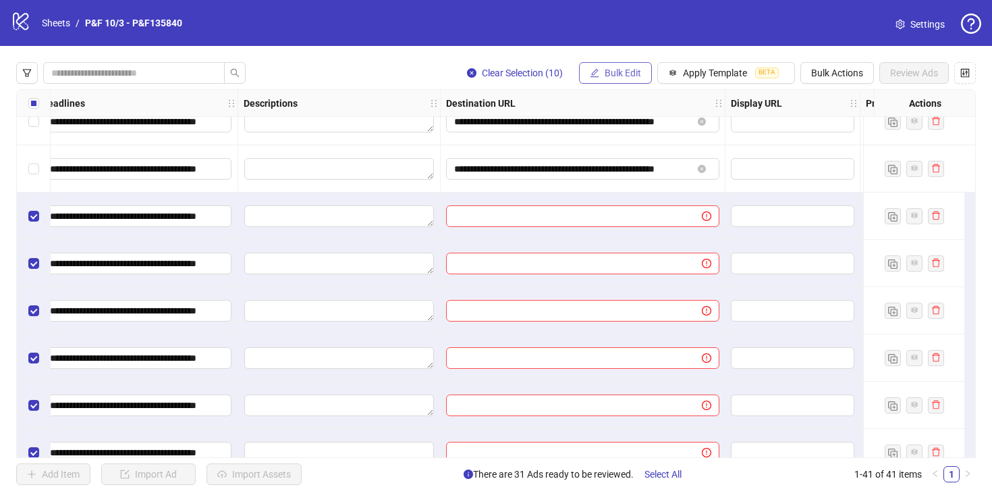
click at [621, 76] on span "Bulk Edit" at bounding box center [623, 73] width 36 height 11
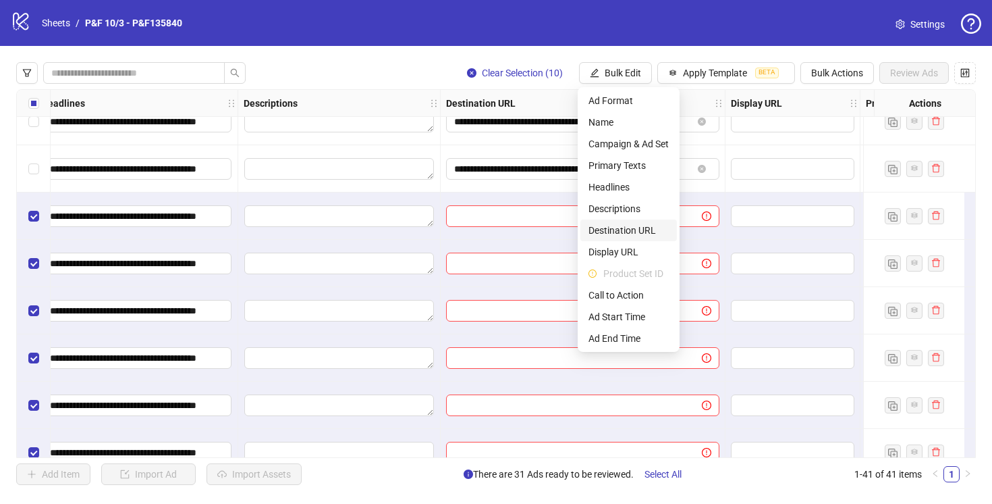
click at [627, 230] on span "Destination URL" at bounding box center [629, 230] width 80 height 15
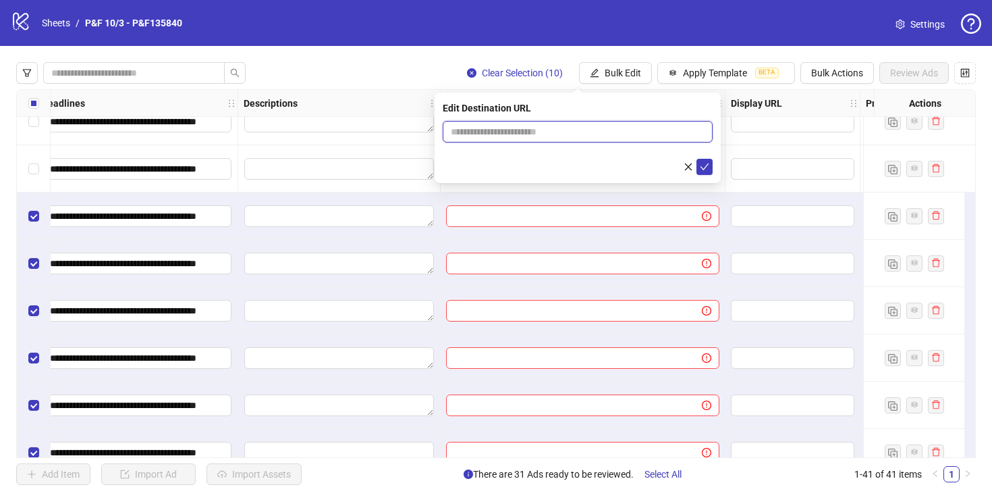
click at [492, 130] on input "text" at bounding box center [572, 131] width 243 height 15
paste input "**********"
type input "**********"
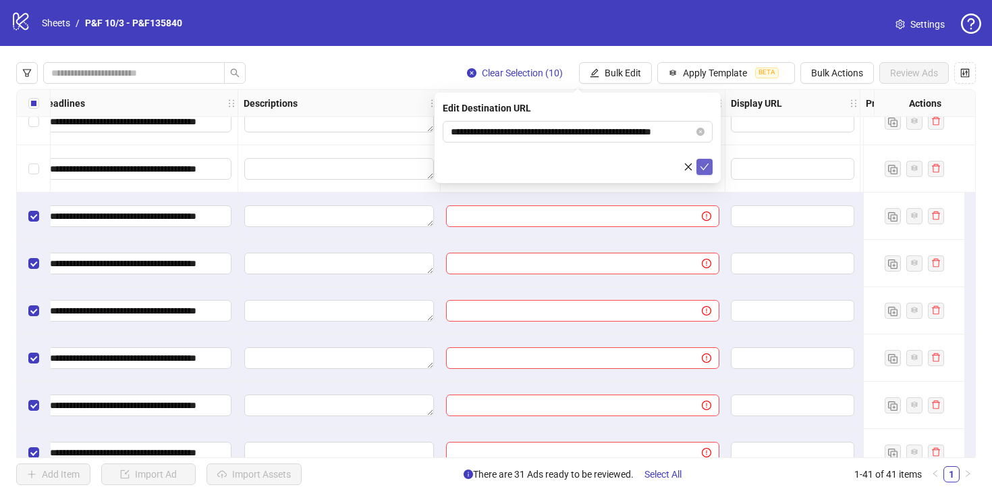
click at [704, 167] on icon "check" at bounding box center [704, 166] width 9 height 9
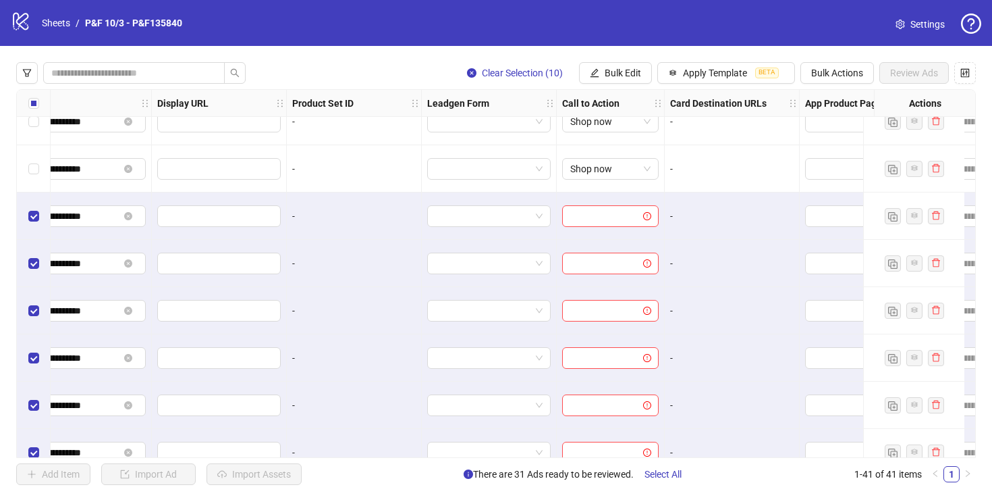
scroll to position [1389, 1649]
click at [606, 62] on button "Bulk Edit" at bounding box center [615, 73] width 73 height 22
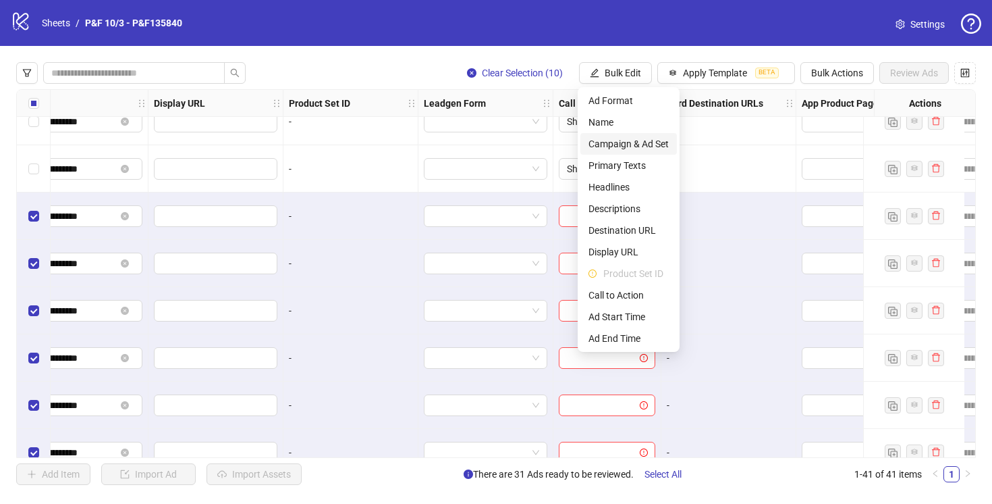
click at [619, 147] on span "Campaign & Ad Set" at bounding box center [629, 143] width 80 height 15
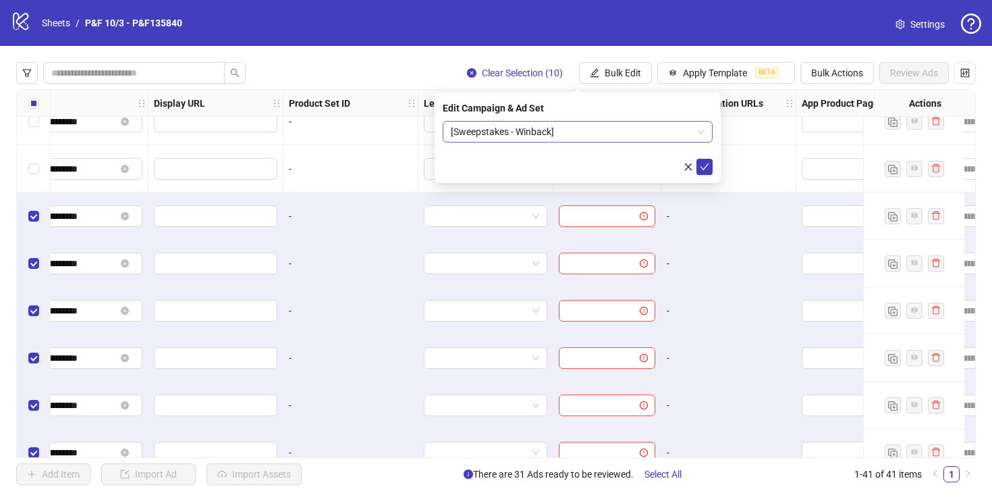
click at [590, 133] on span "[Sweepstakes - Winback]" at bounding box center [578, 132] width 254 height 20
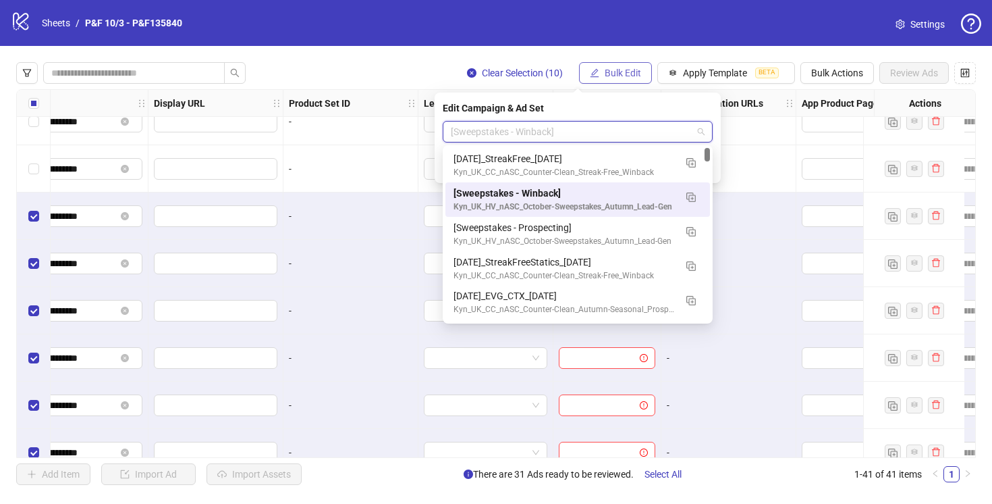
click at [606, 72] on span "Bulk Edit" at bounding box center [623, 73] width 36 height 11
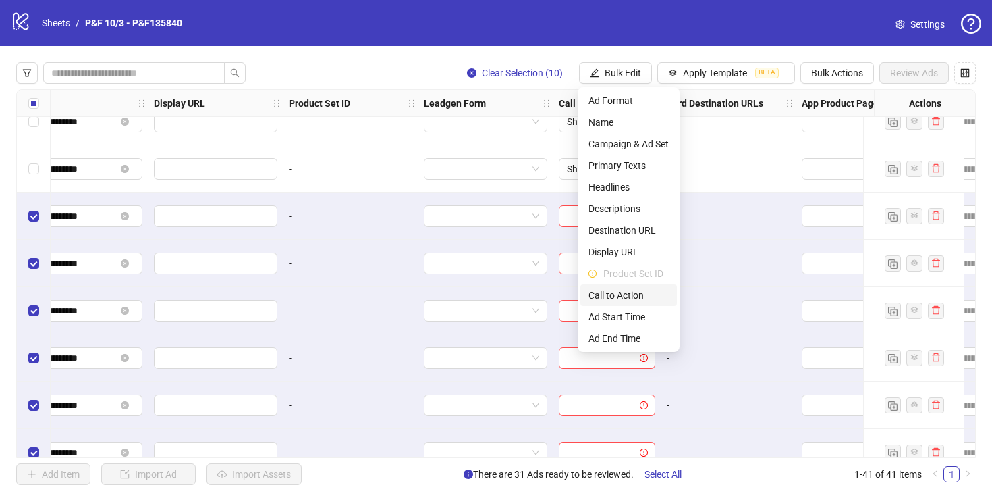
click at [643, 290] on span "Call to Action" at bounding box center [629, 295] width 80 height 15
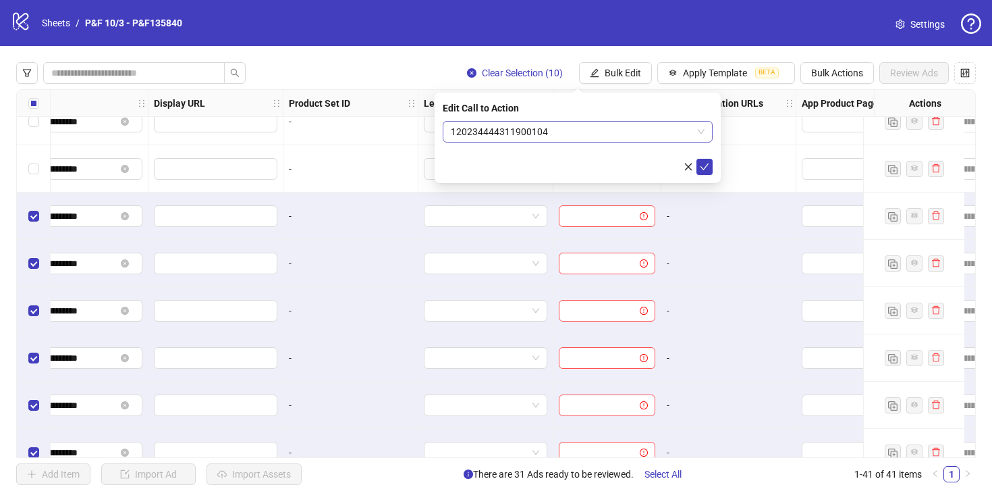
click at [575, 134] on span "120234444311900104" at bounding box center [578, 132] width 254 height 20
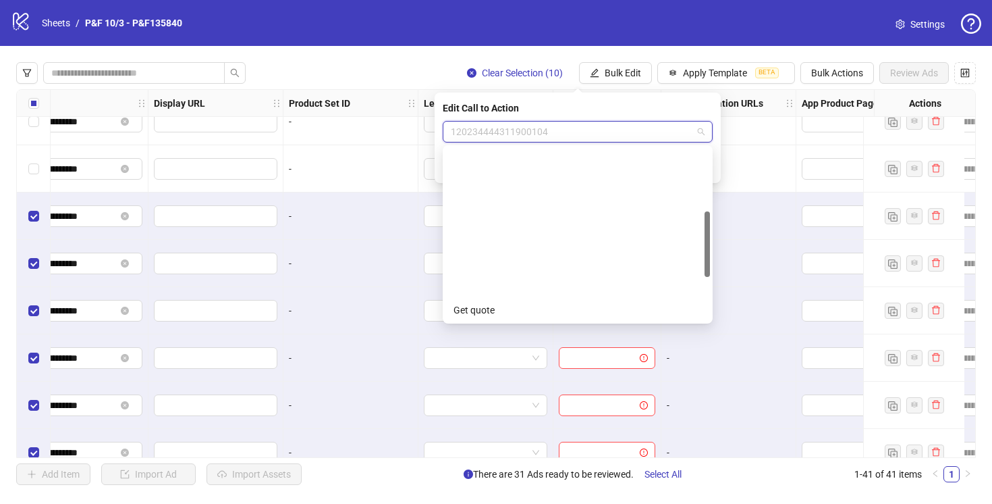
scroll to position [281, 0]
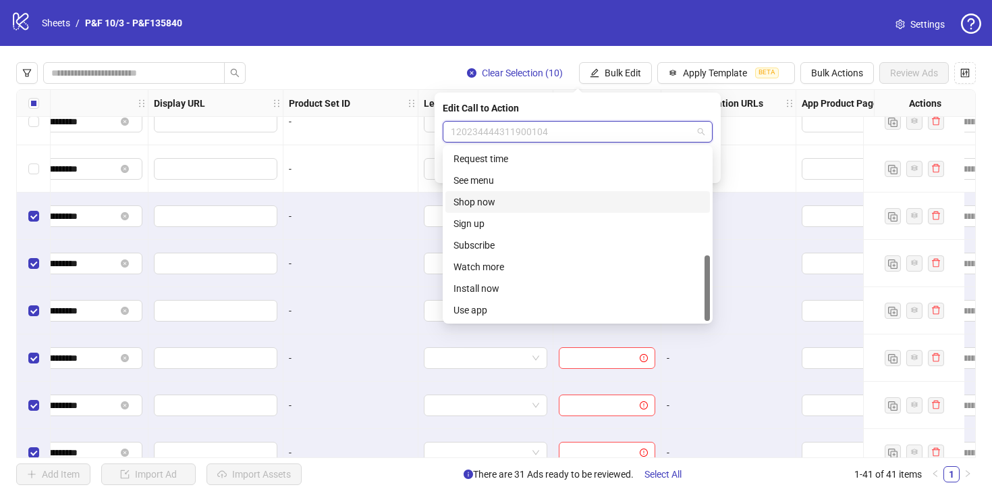
click at [511, 199] on div "Shop now" at bounding box center [578, 201] width 248 height 15
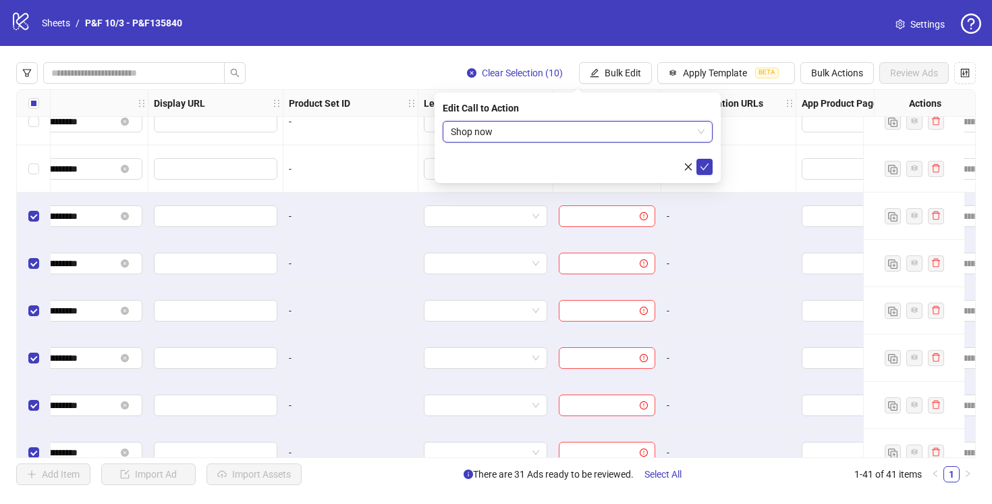
click at [713, 169] on div "Edit Call to Action Shop now Shop now" at bounding box center [578, 137] width 286 height 90
click at [704, 168] on icon "check" at bounding box center [705, 166] width 9 height 7
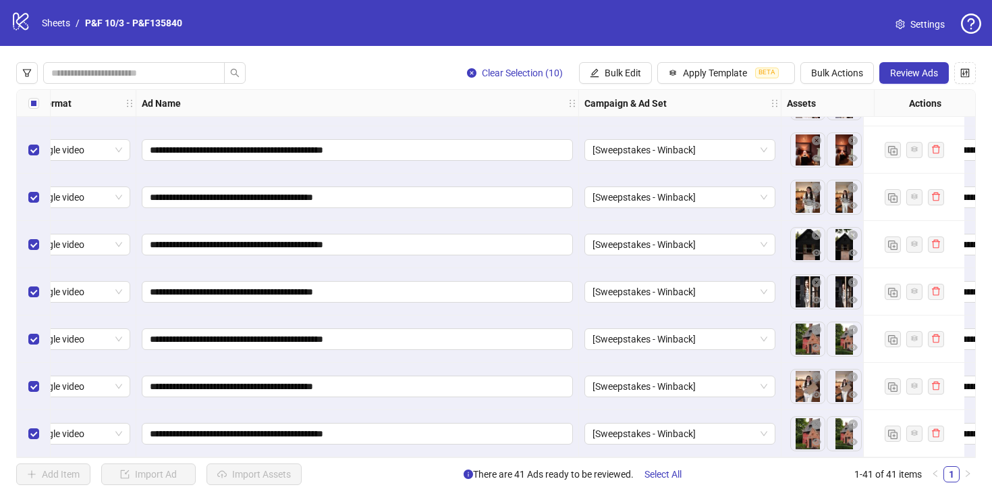
scroll to position [1603, 0]
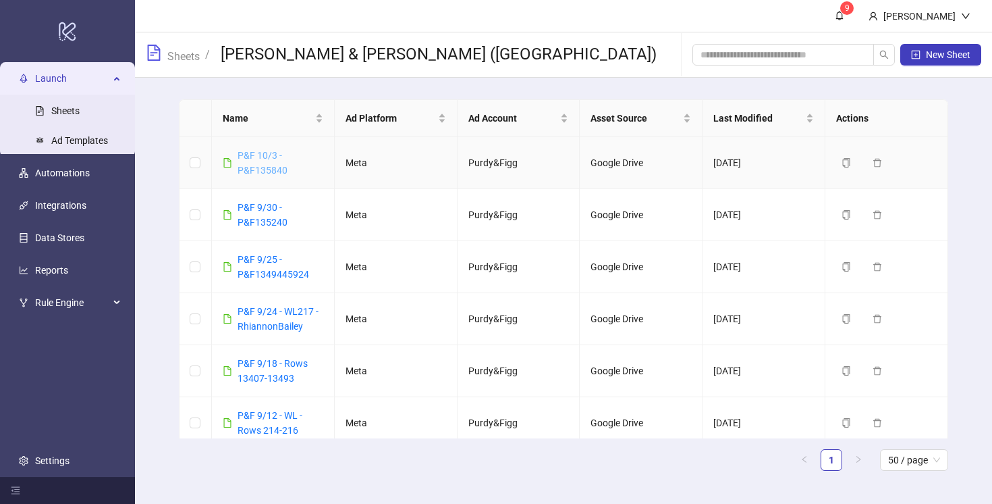
click at [259, 169] on link "P&F 10/3 - P&F135840" at bounding box center [263, 163] width 50 height 26
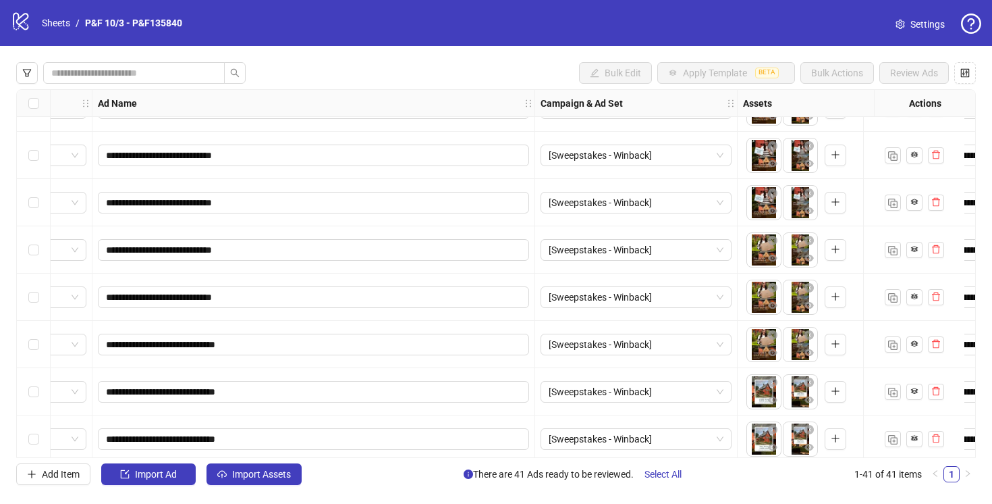
scroll to position [1603, 73]
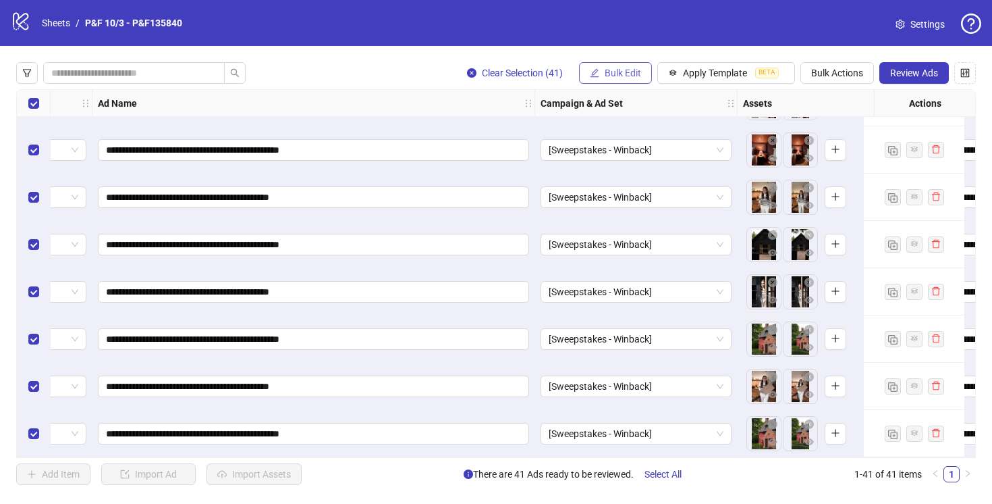
click at [630, 68] on span "Bulk Edit" at bounding box center [623, 73] width 36 height 11
click at [711, 75] on span "Apply Template" at bounding box center [715, 73] width 64 height 11
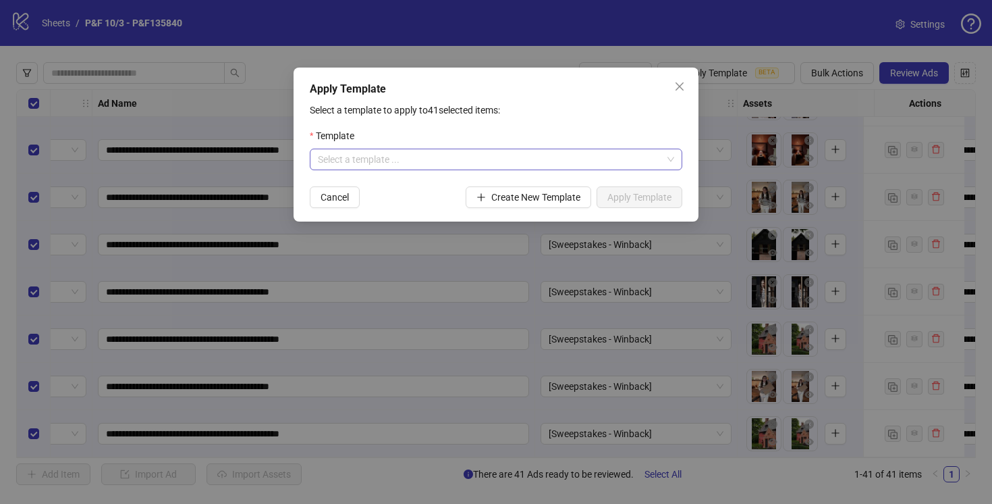
click at [620, 153] on input "search" at bounding box center [490, 159] width 344 height 20
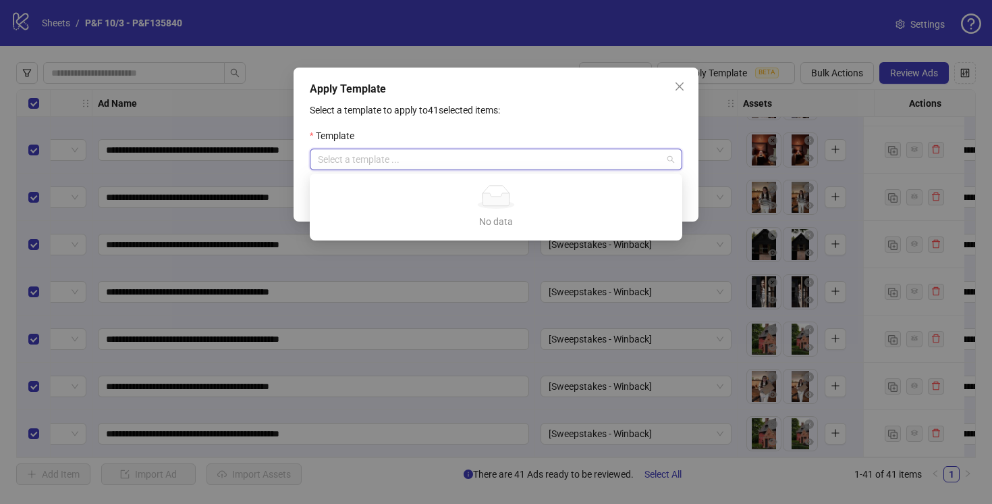
click at [617, 163] on input "search" at bounding box center [490, 159] width 344 height 20
click at [683, 86] on icon "close" at bounding box center [679, 86] width 11 height 11
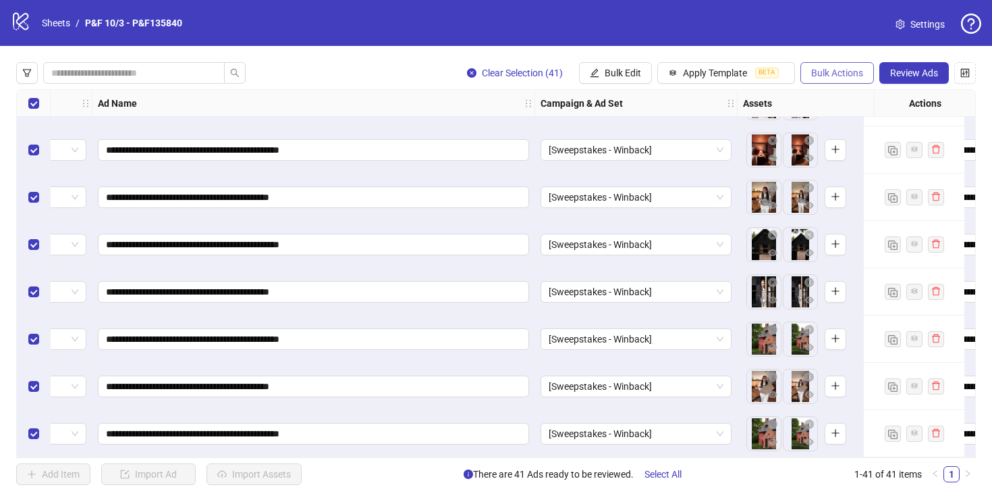
click at [852, 74] on span "Bulk Actions" at bounding box center [838, 73] width 52 height 11
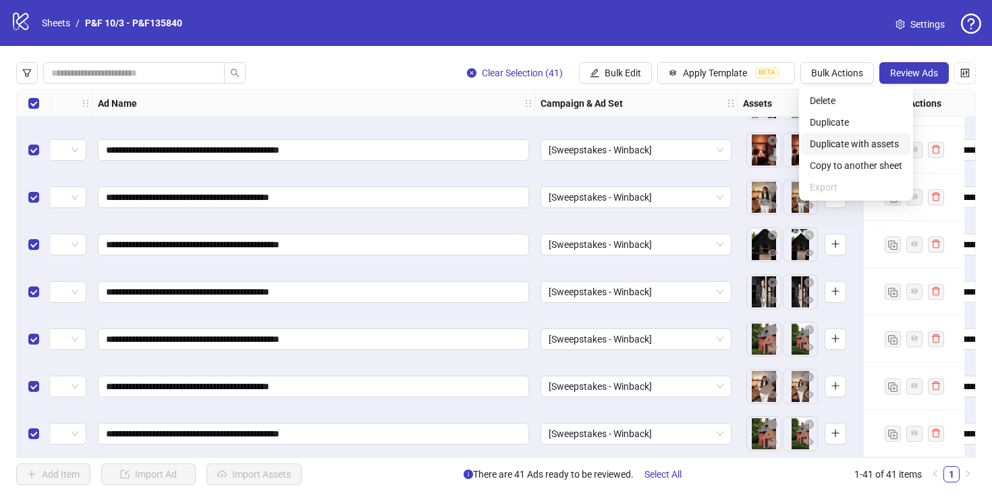
click at [837, 140] on span "Duplicate with assets" at bounding box center [856, 143] width 92 height 15
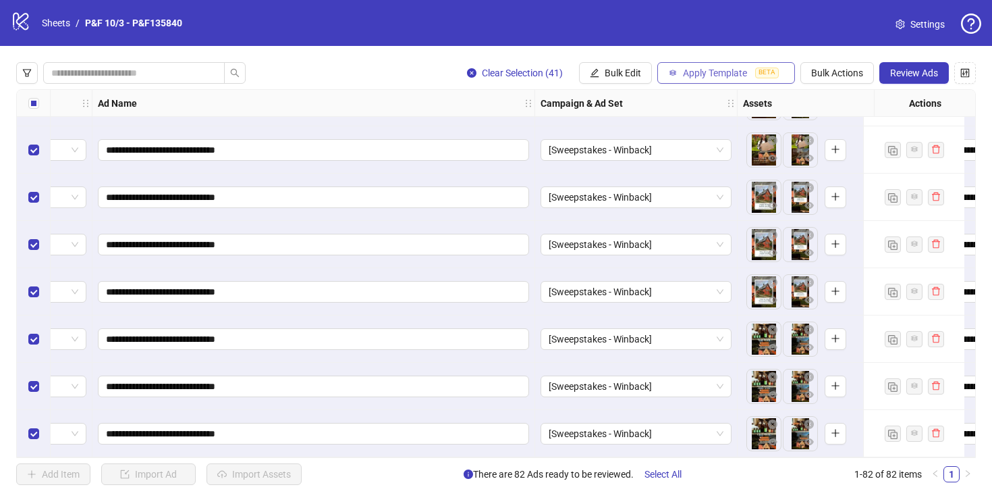
scroll to position [3541, 73]
click at [616, 68] on span "Bulk Edit" at bounding box center [623, 73] width 36 height 11
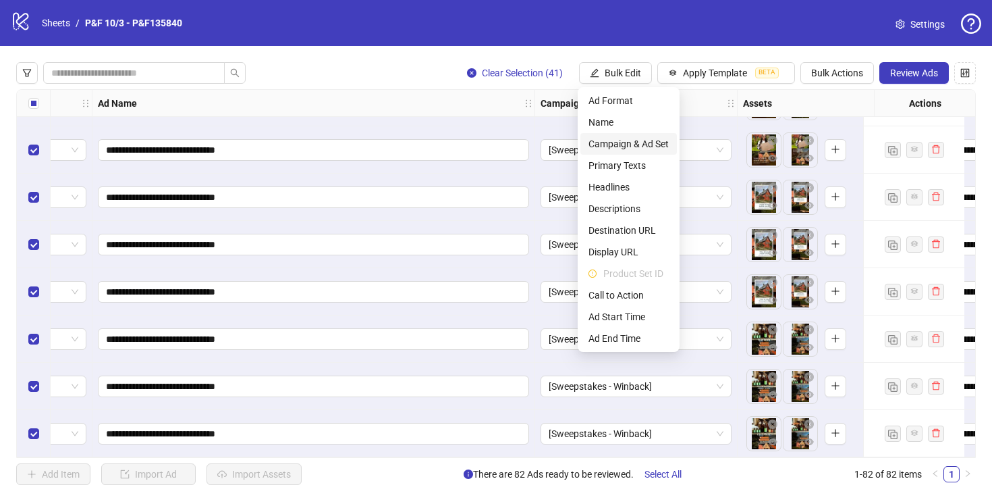
click at [622, 140] on span "Campaign & Ad Set" at bounding box center [629, 143] width 80 height 15
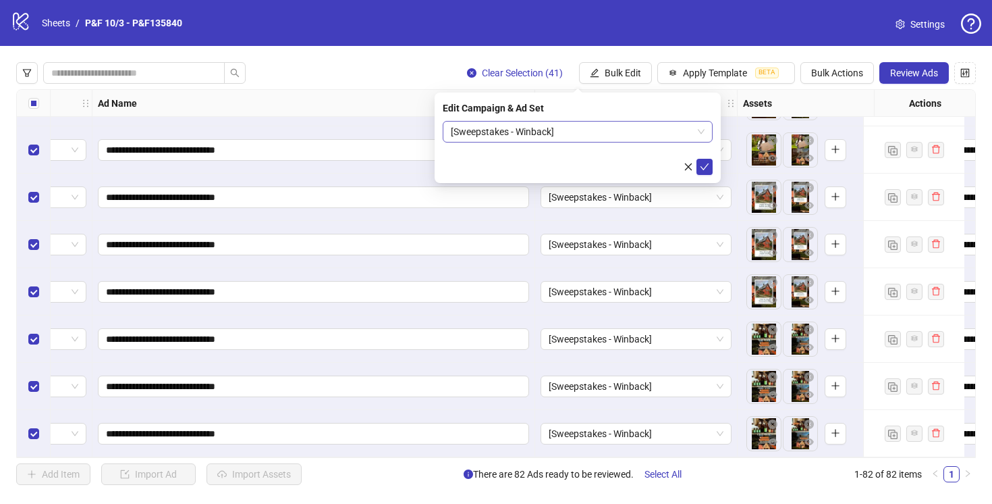
click at [606, 130] on span "[Sweepstakes - Winback]" at bounding box center [578, 132] width 254 height 20
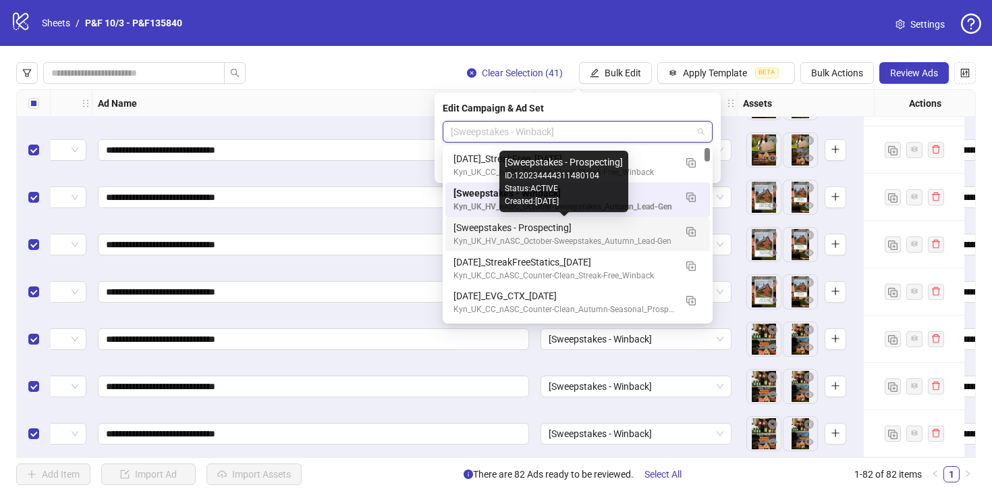
click at [587, 226] on div "[Sweepstakes - Prospecting]" at bounding box center [564, 227] width 221 height 15
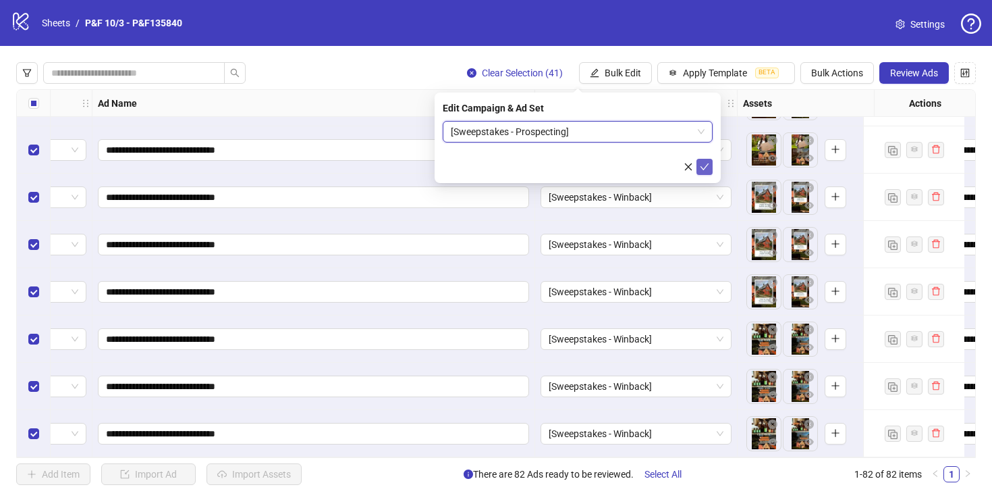
click at [704, 169] on icon "check" at bounding box center [704, 166] width 9 height 9
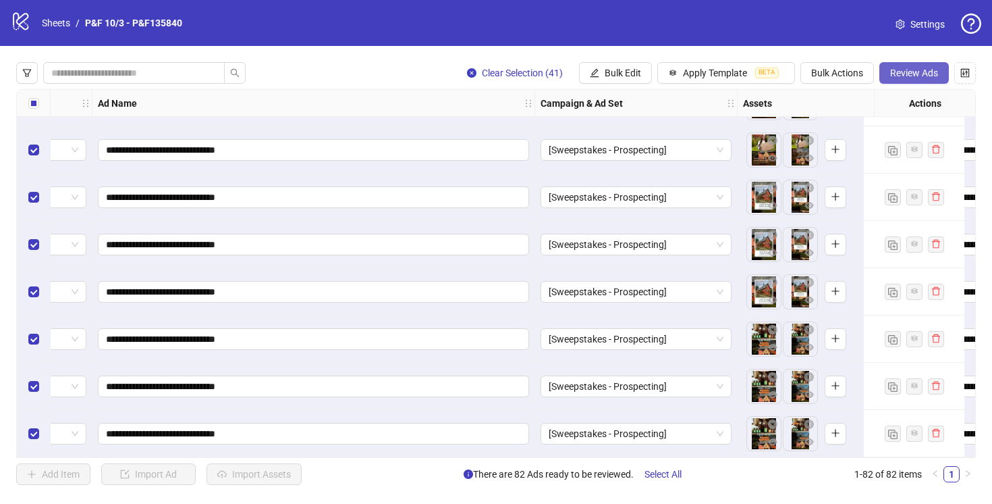
click at [909, 68] on span "Review Ads" at bounding box center [915, 73] width 48 height 11
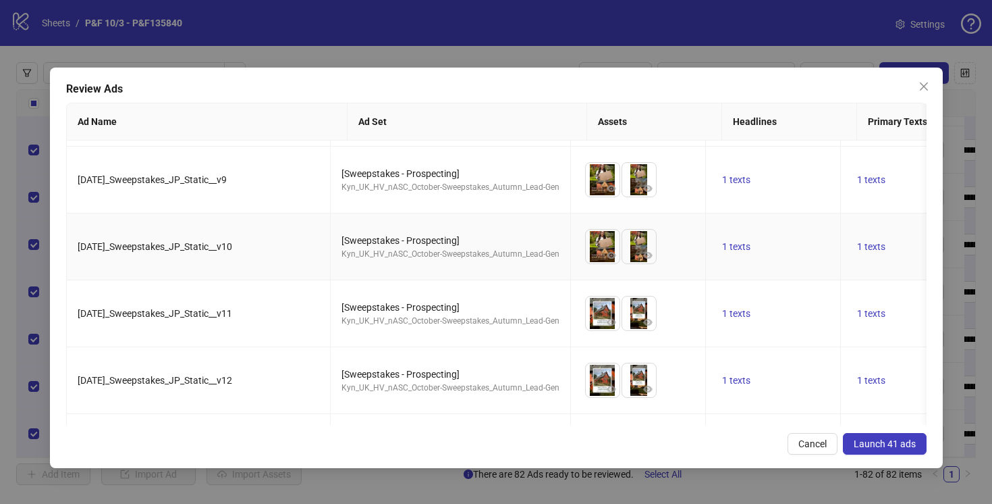
scroll to position [2345, 0]
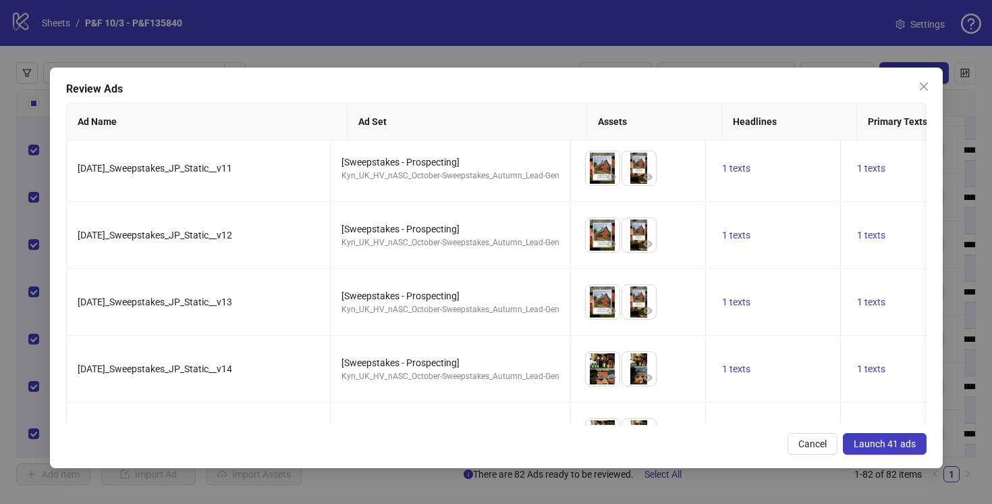
click at [888, 439] on span "Launch 41 ads" at bounding box center [885, 443] width 62 height 11
